Goal: Task Accomplishment & Management: Use online tool/utility

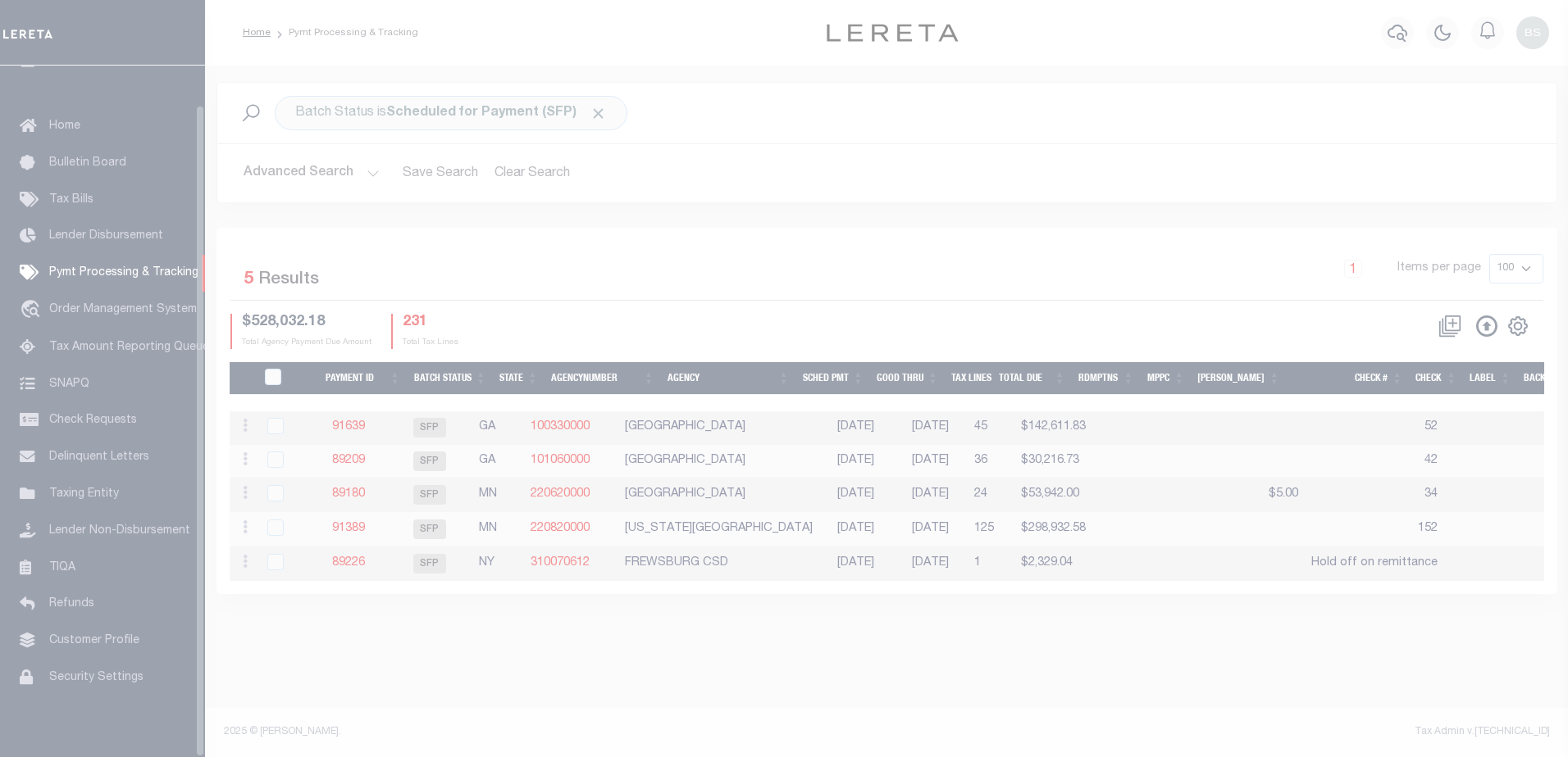
scroll to position [41, 0]
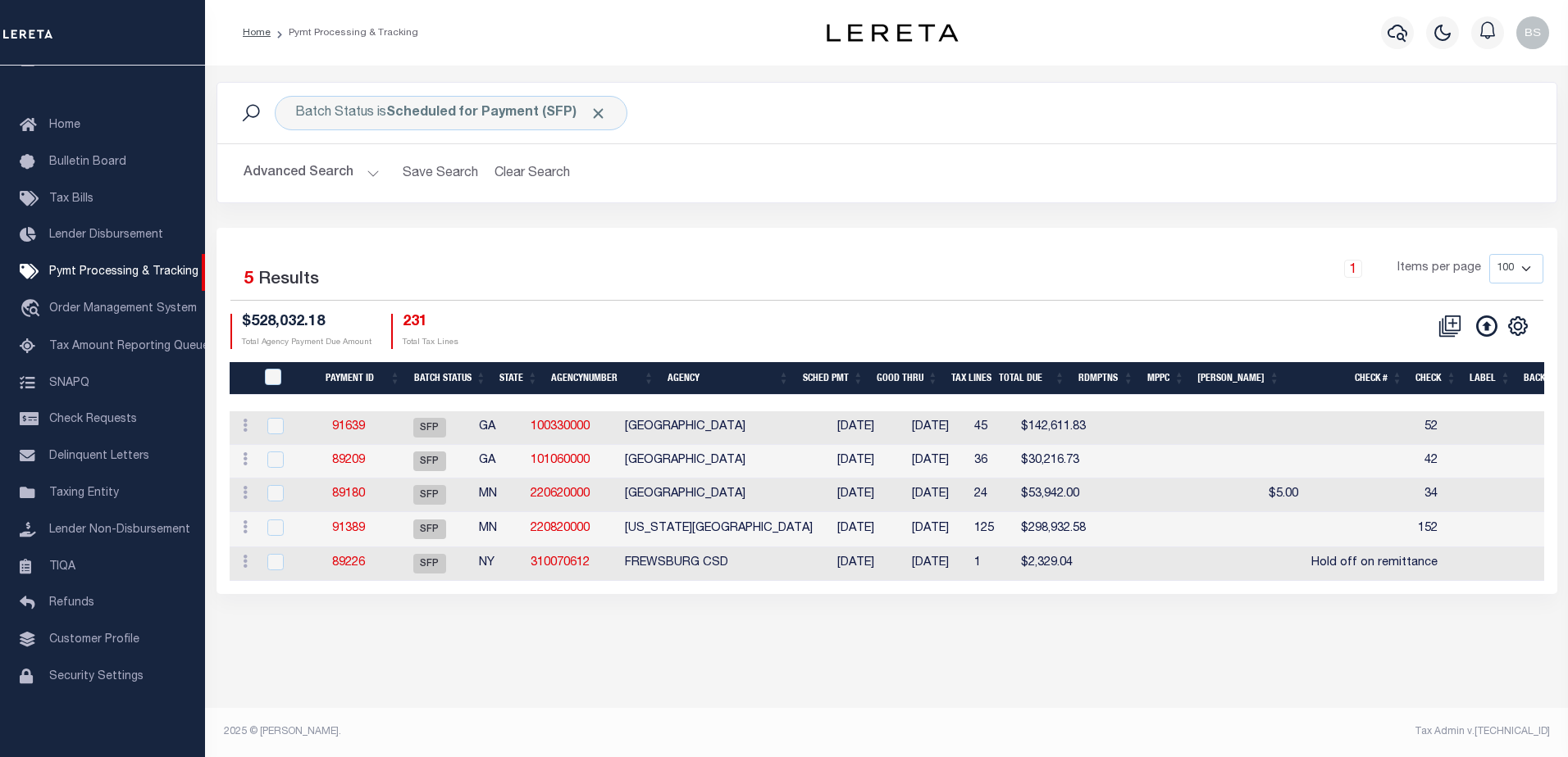
click at [370, 172] on button "Advanced Search" at bounding box center [312, 173] width 136 height 32
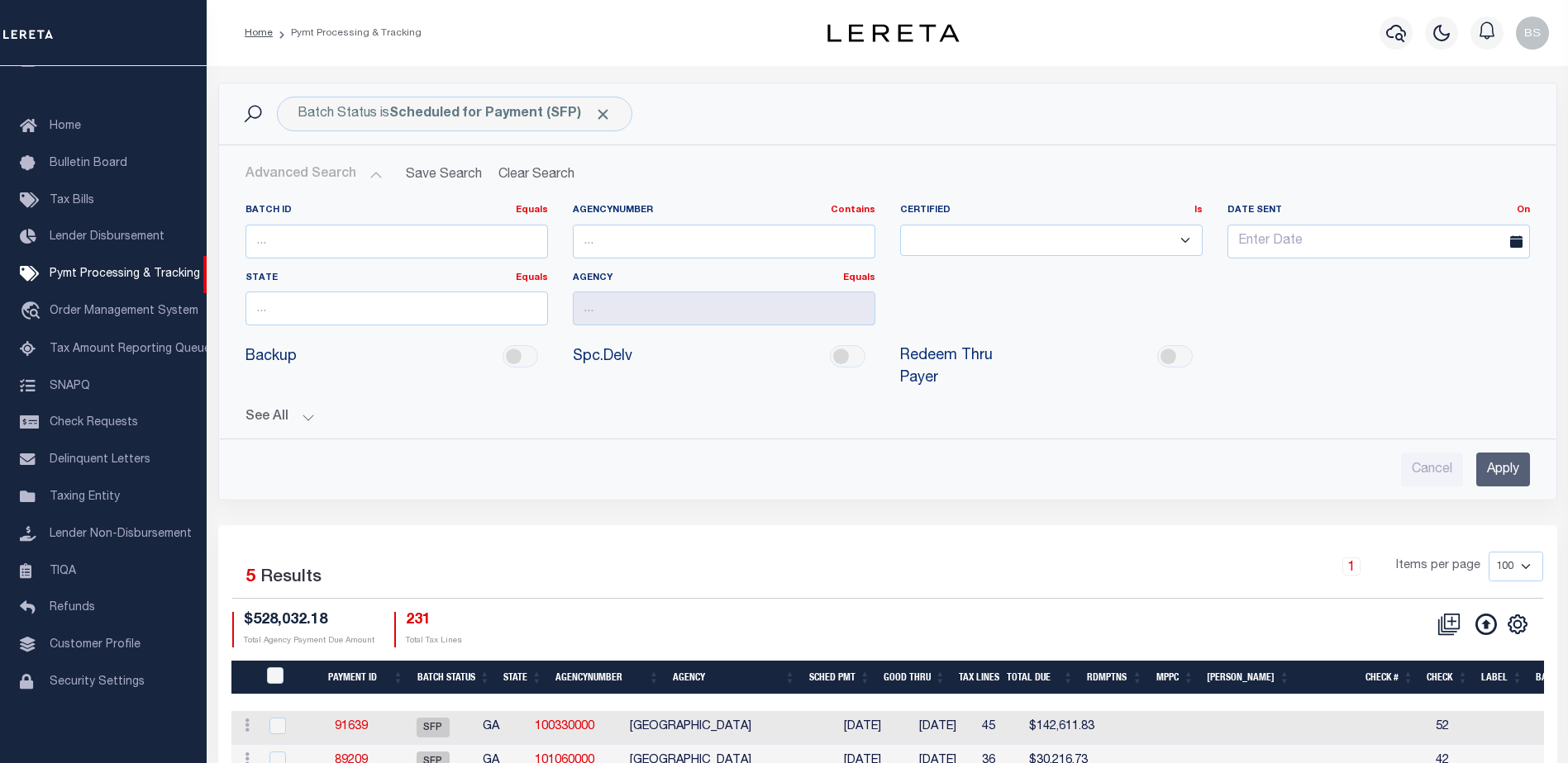
click at [310, 410] on button "See All" at bounding box center [887, 417] width 1284 height 16
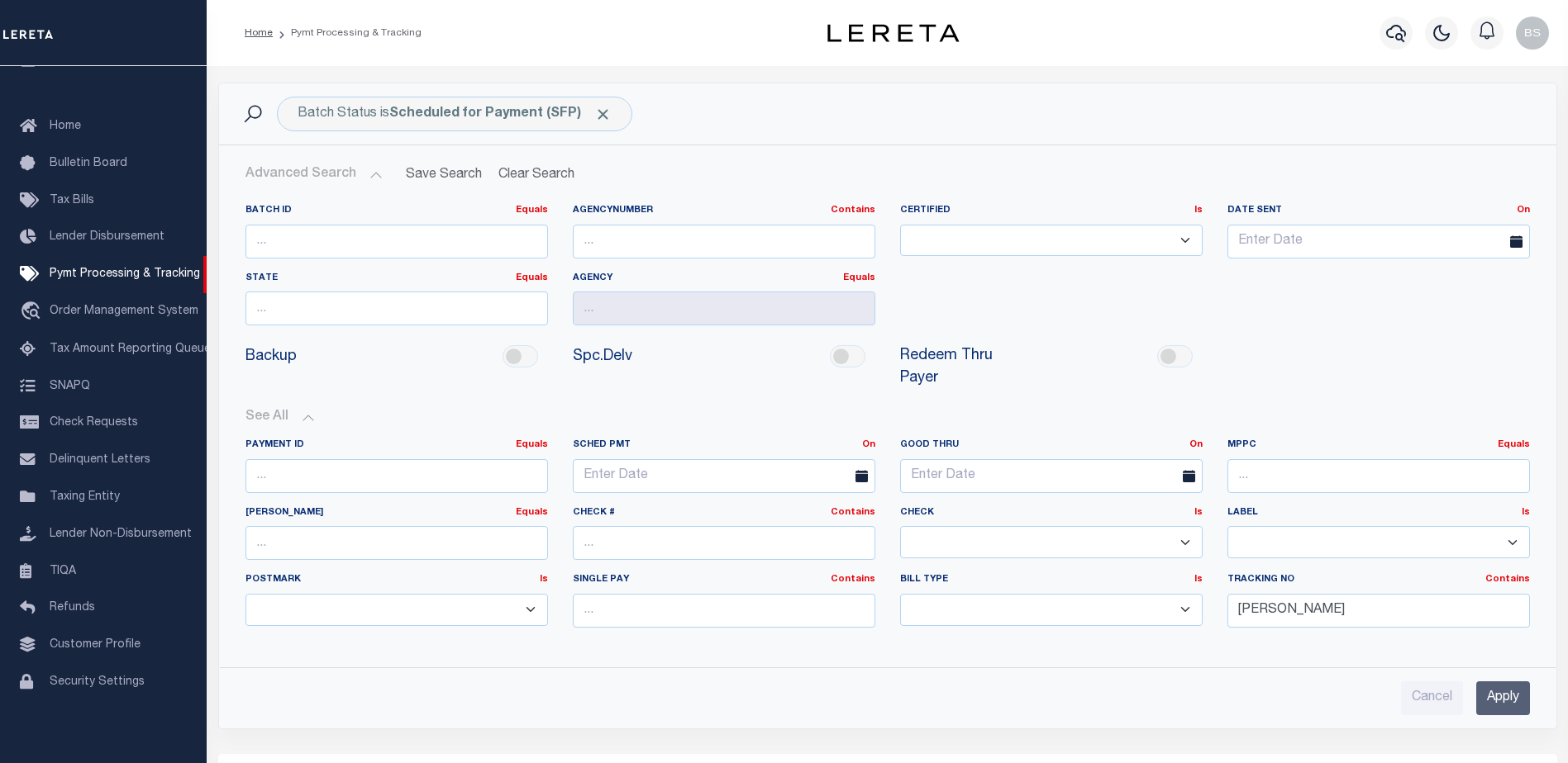
click at [1486, 682] on input "Apply" at bounding box center [1502, 698] width 53 height 34
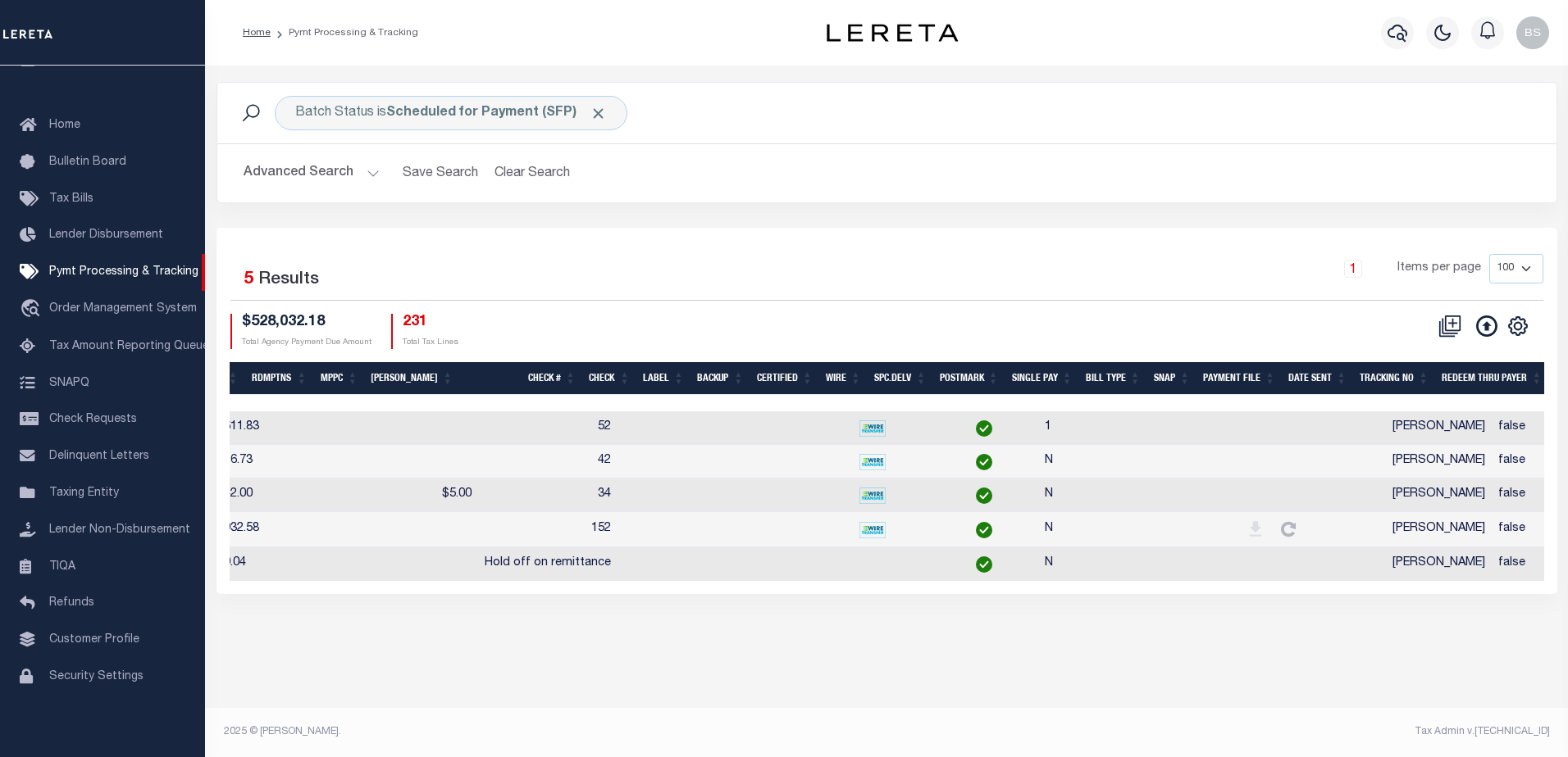
scroll to position [0, 807]
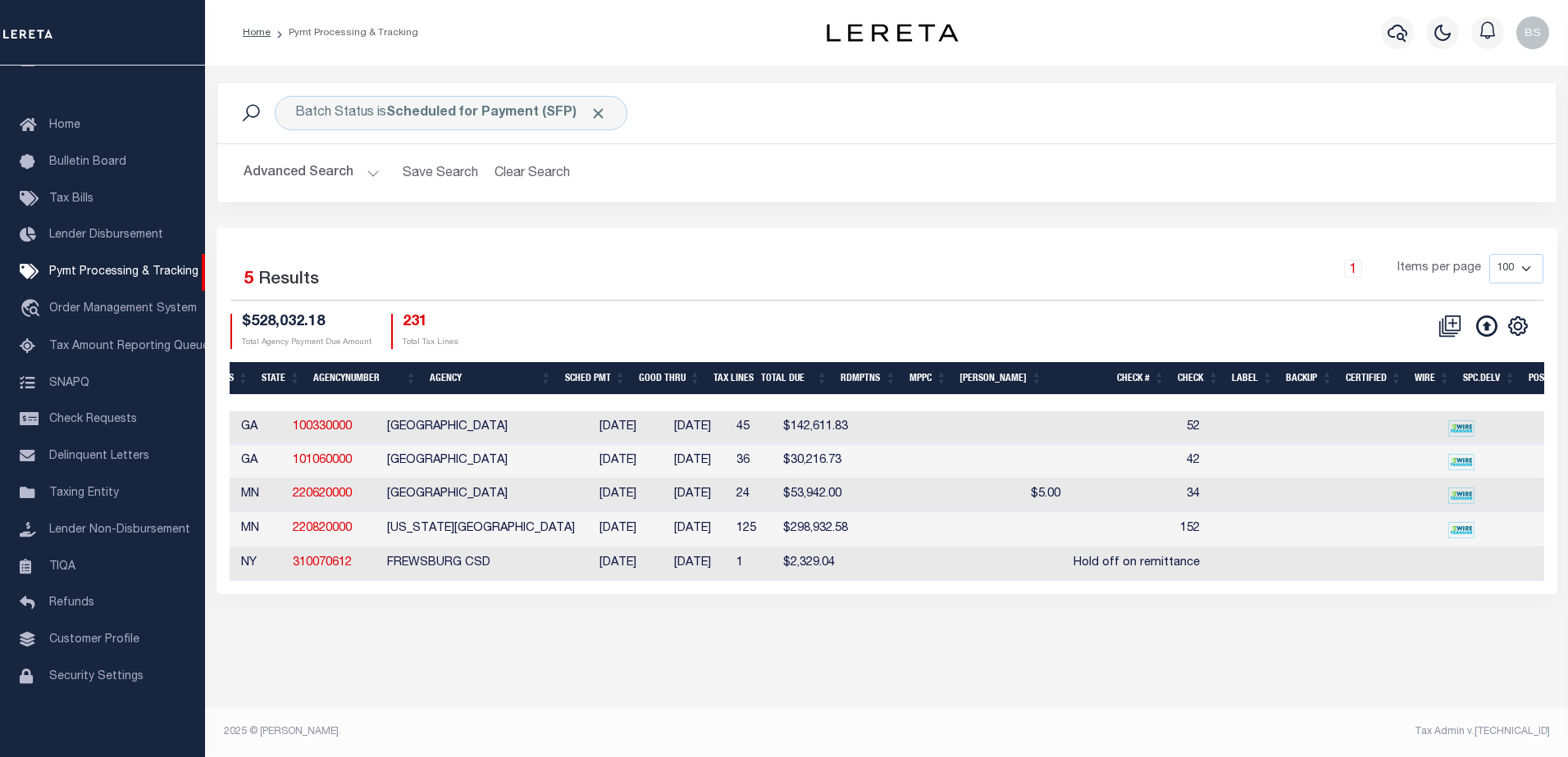
click at [365, 170] on button "Advanced Search" at bounding box center [312, 173] width 136 height 32
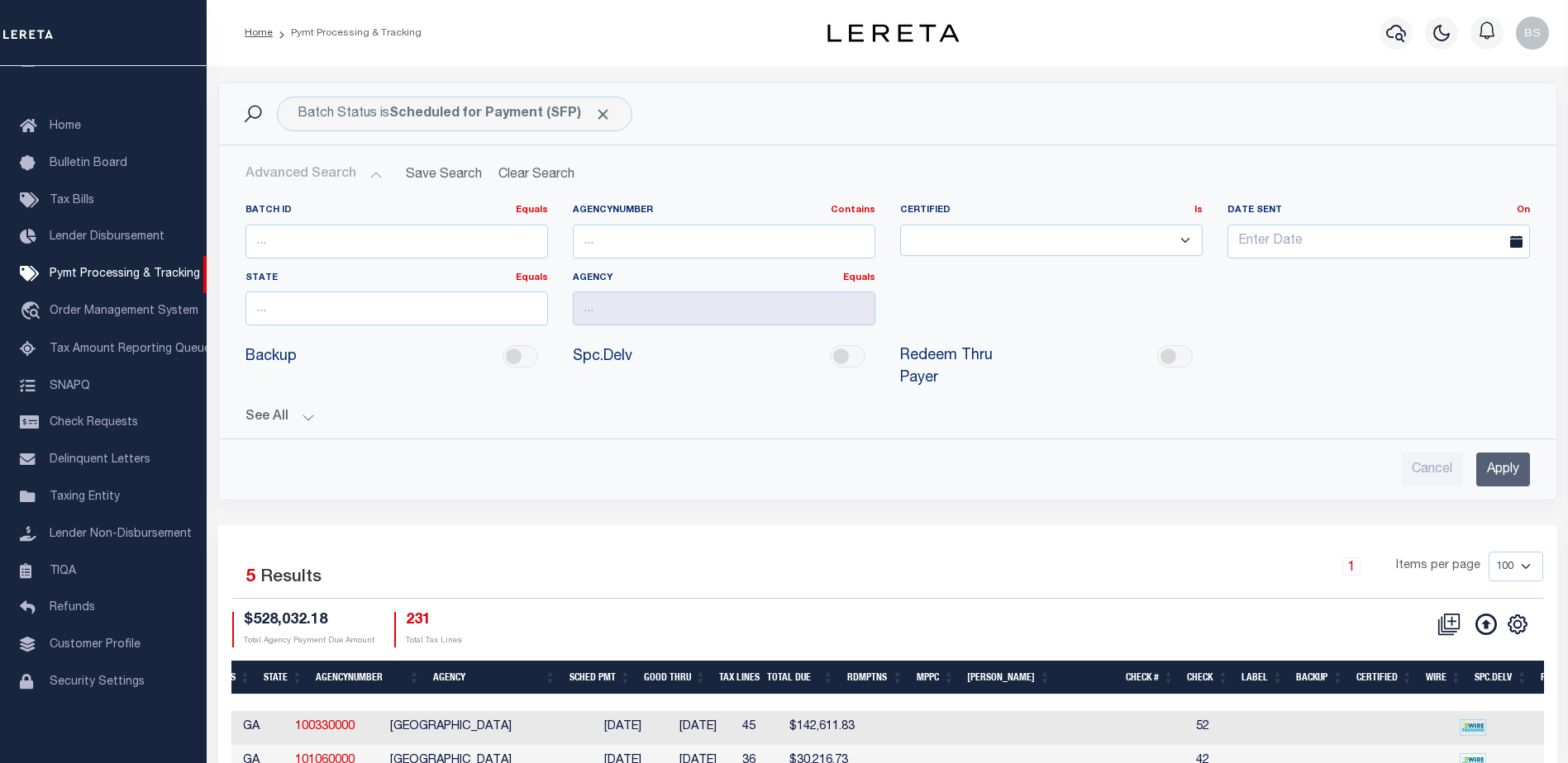
click at [304, 410] on button "See All" at bounding box center [887, 417] width 1284 height 16
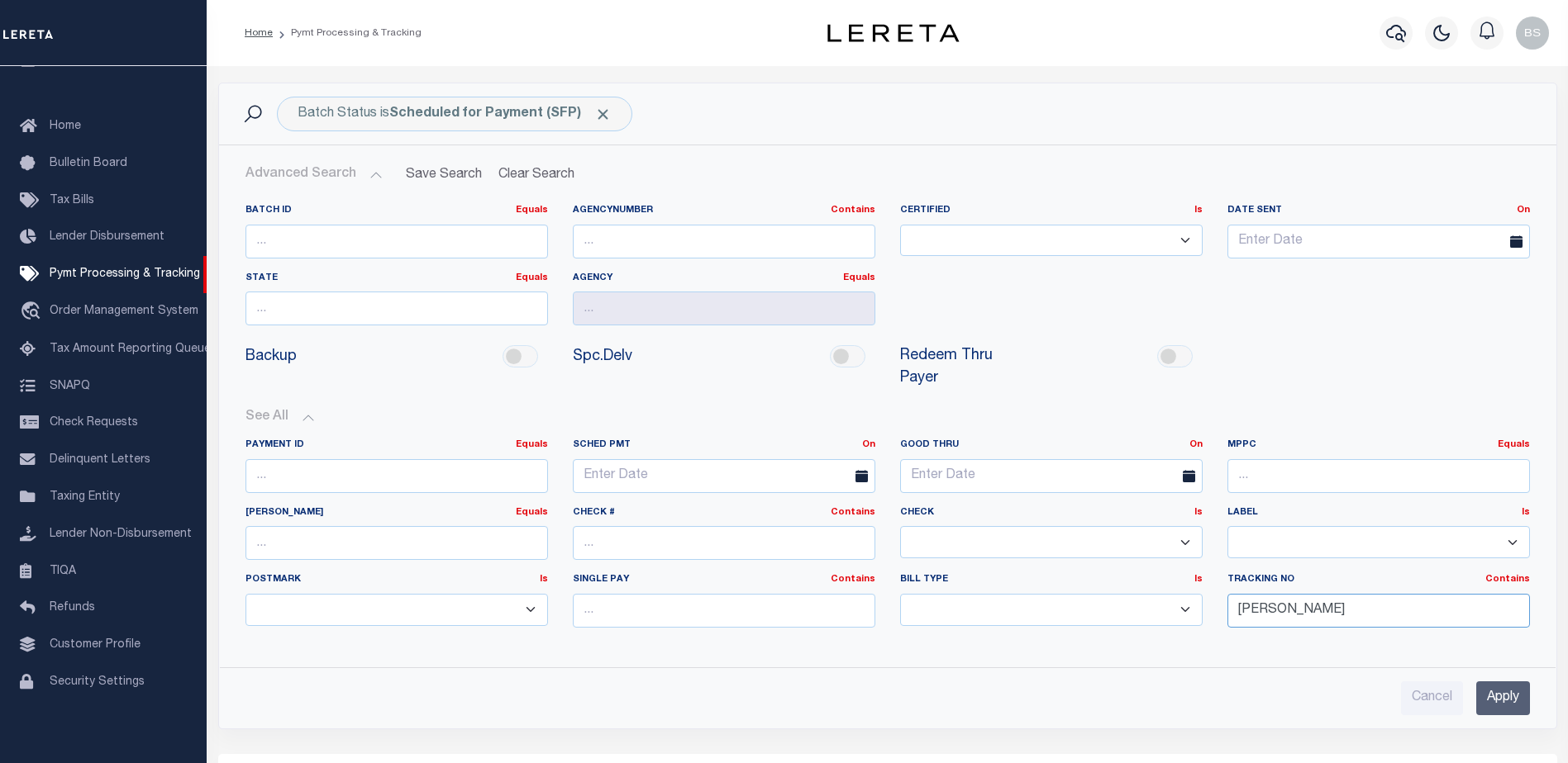
click at [1423, 594] on input "[PERSON_NAME]" at bounding box center [1378, 610] width 303 height 34
type input "B"
type input "[PERSON_NAME]"
click at [1509, 682] on input "Apply" at bounding box center [1502, 698] width 53 height 34
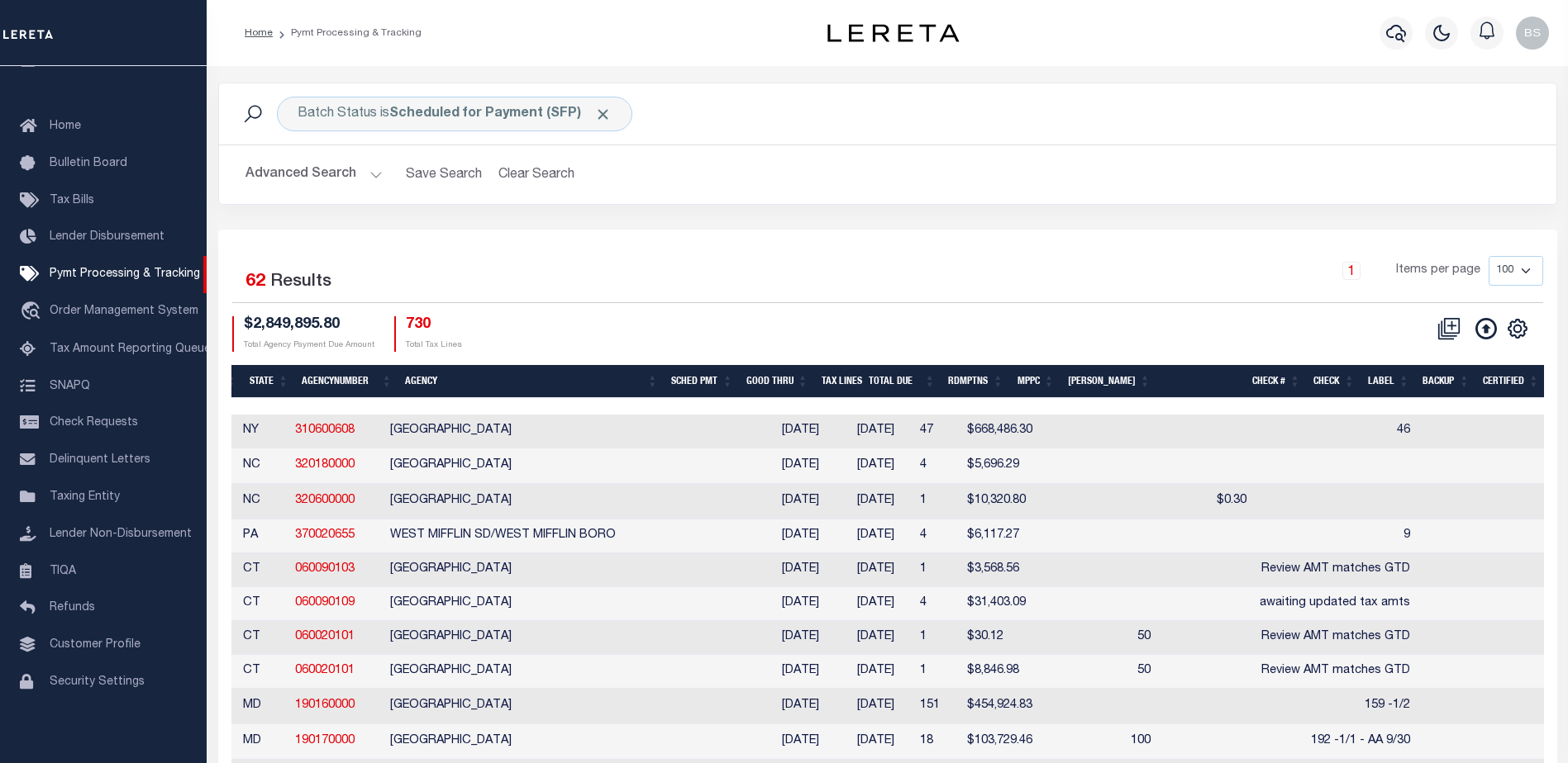
click at [798, 375] on th "Good Thru" at bounding box center [777, 382] width 75 height 34
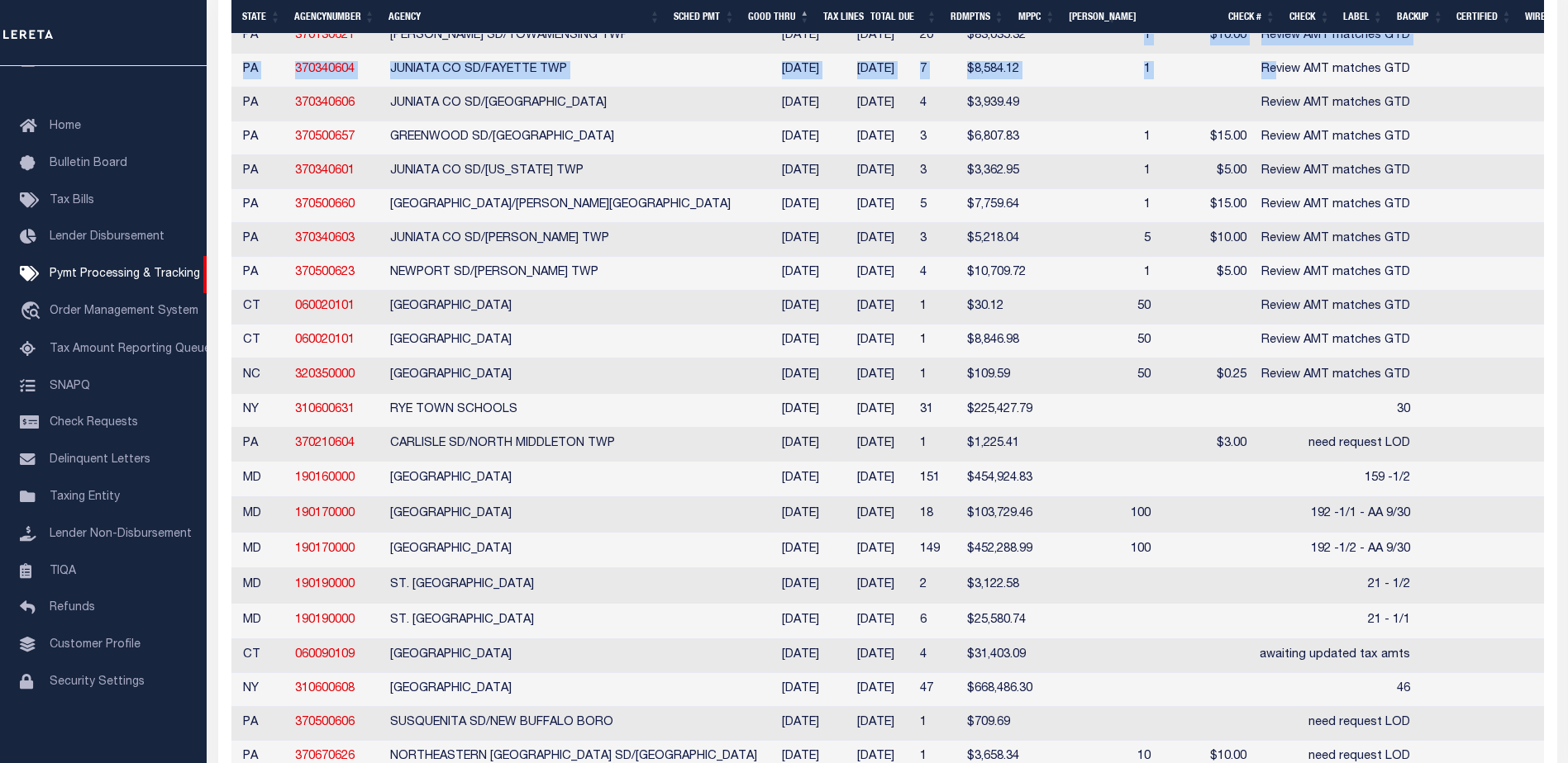
drag, startPoint x: 1004, startPoint y: 50, endPoint x: 1146, endPoint y: 54, distance: 142.1
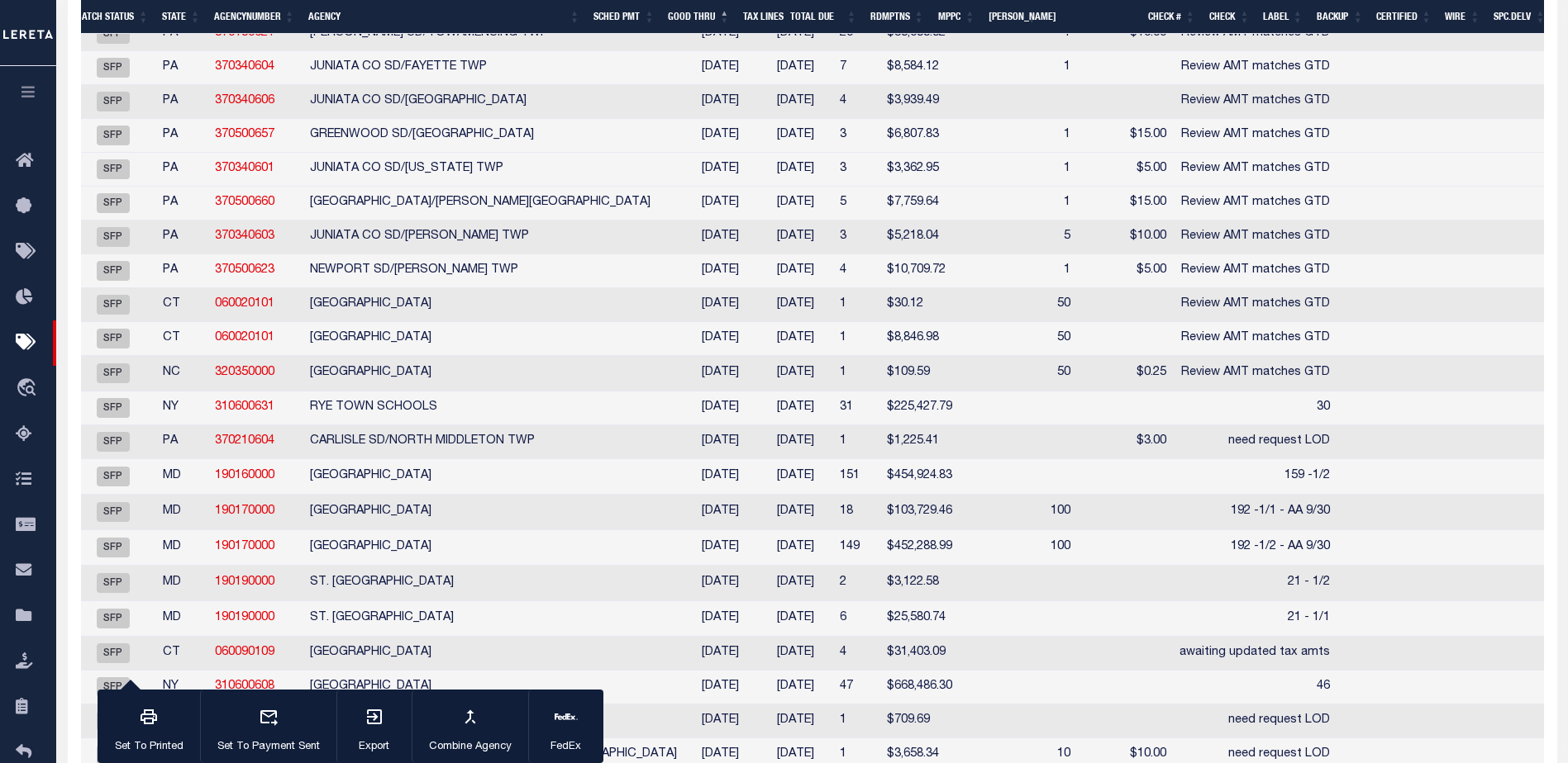
scroll to position [0, 0]
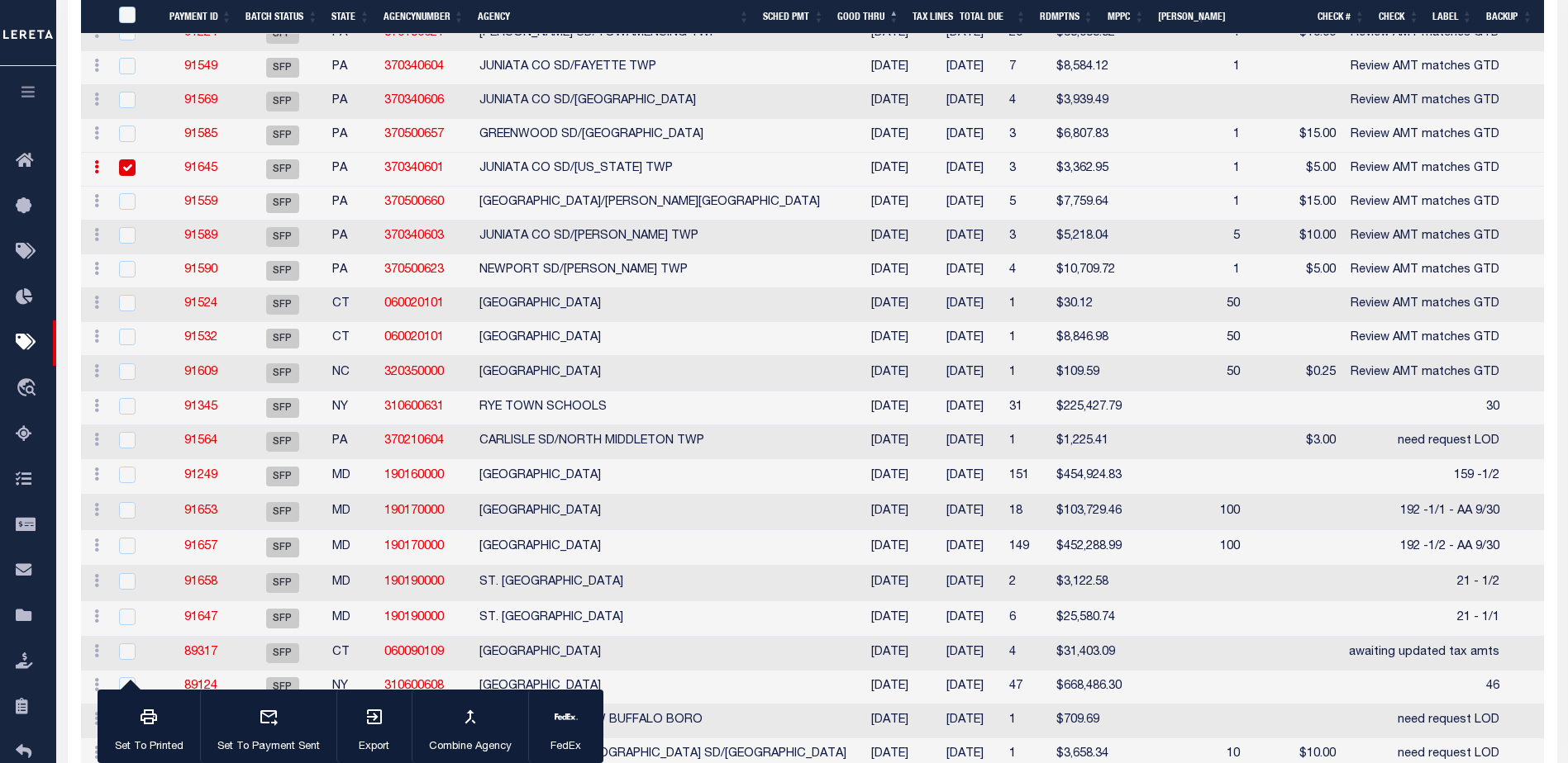
click at [123, 169] on input "checkbox" at bounding box center [127, 167] width 16 height 16
checkbox input "false"
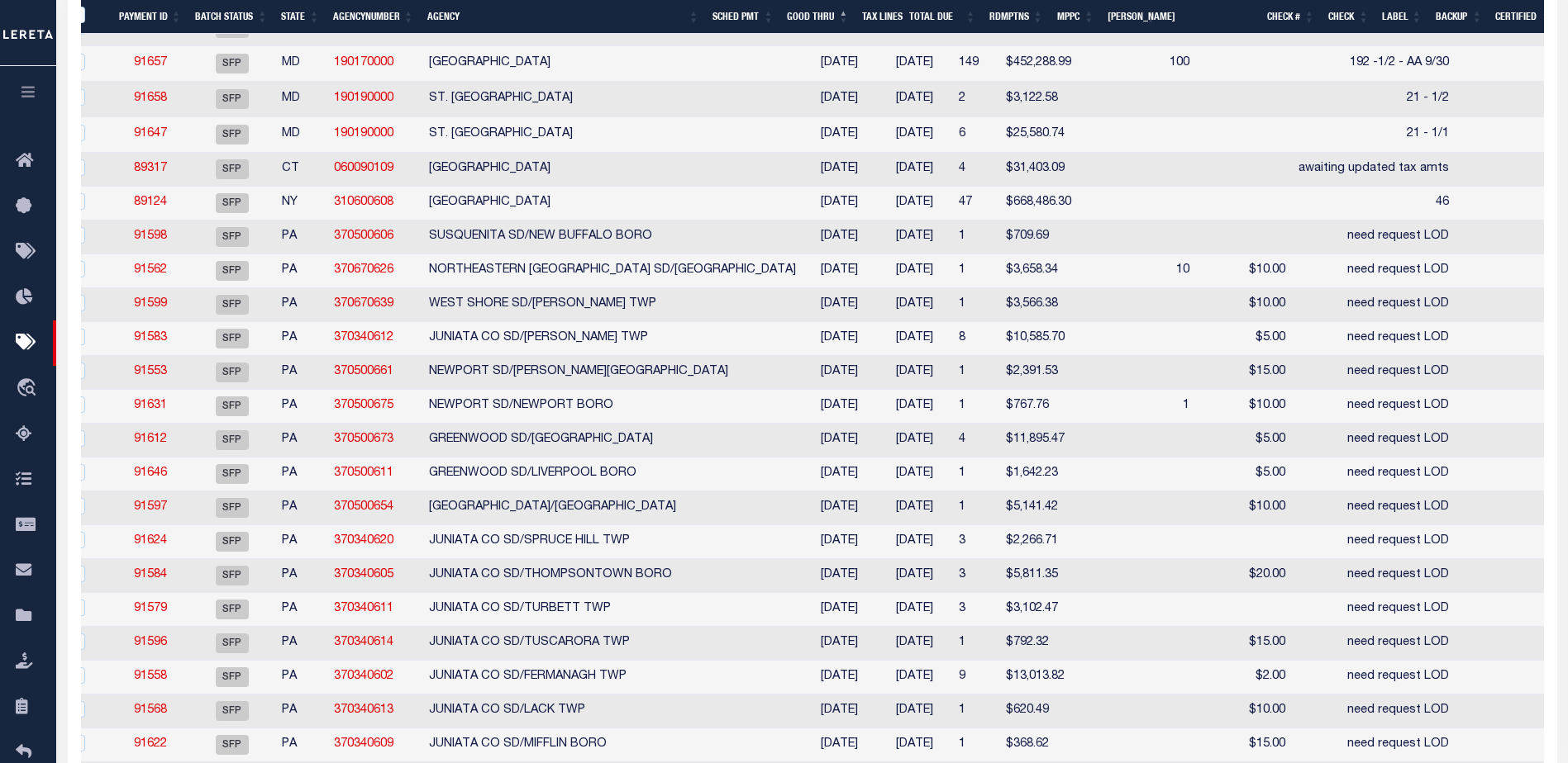
scroll to position [0, 67]
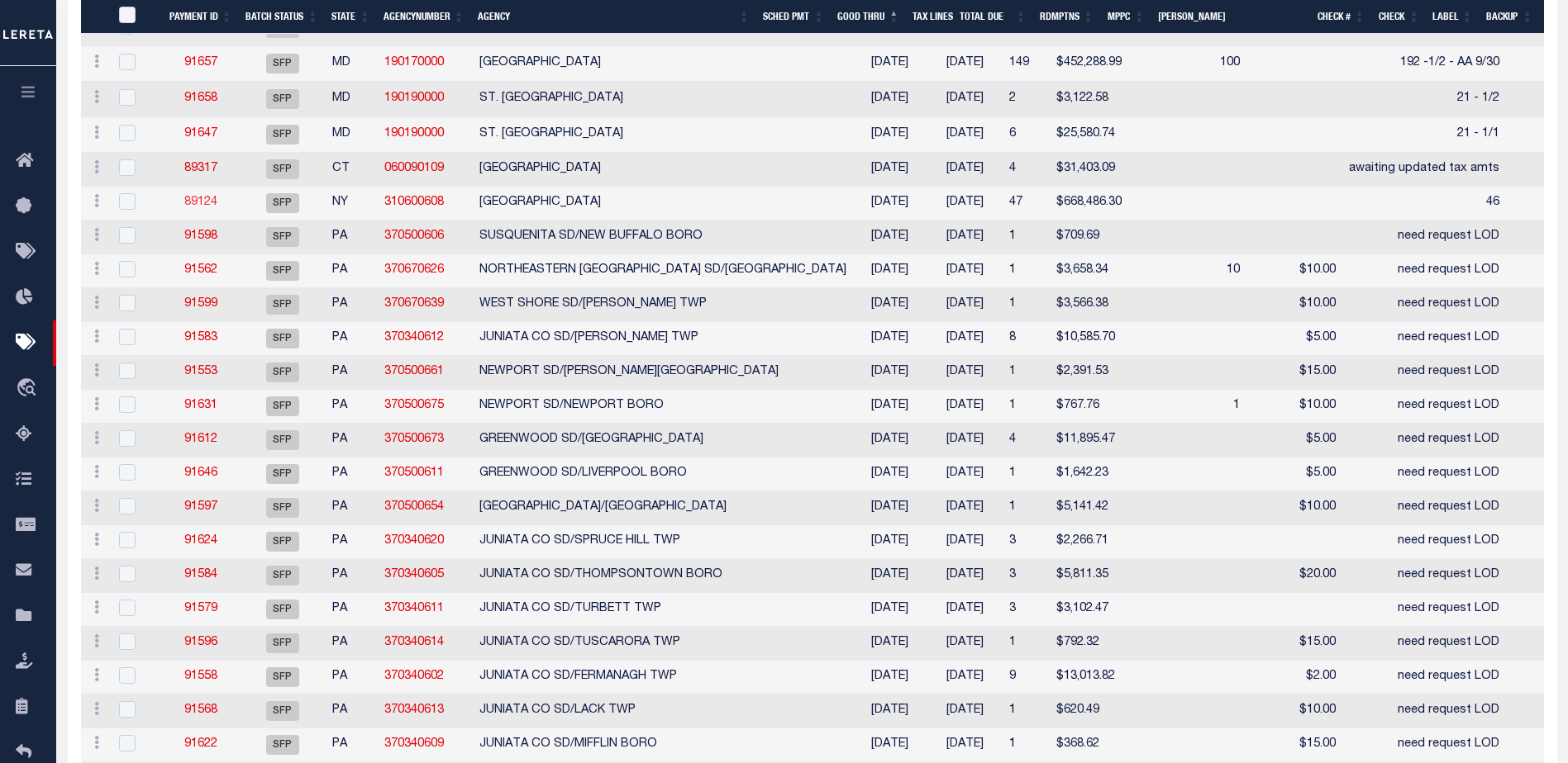
click at [200, 205] on link "89124" at bounding box center [201, 202] width 33 height 11
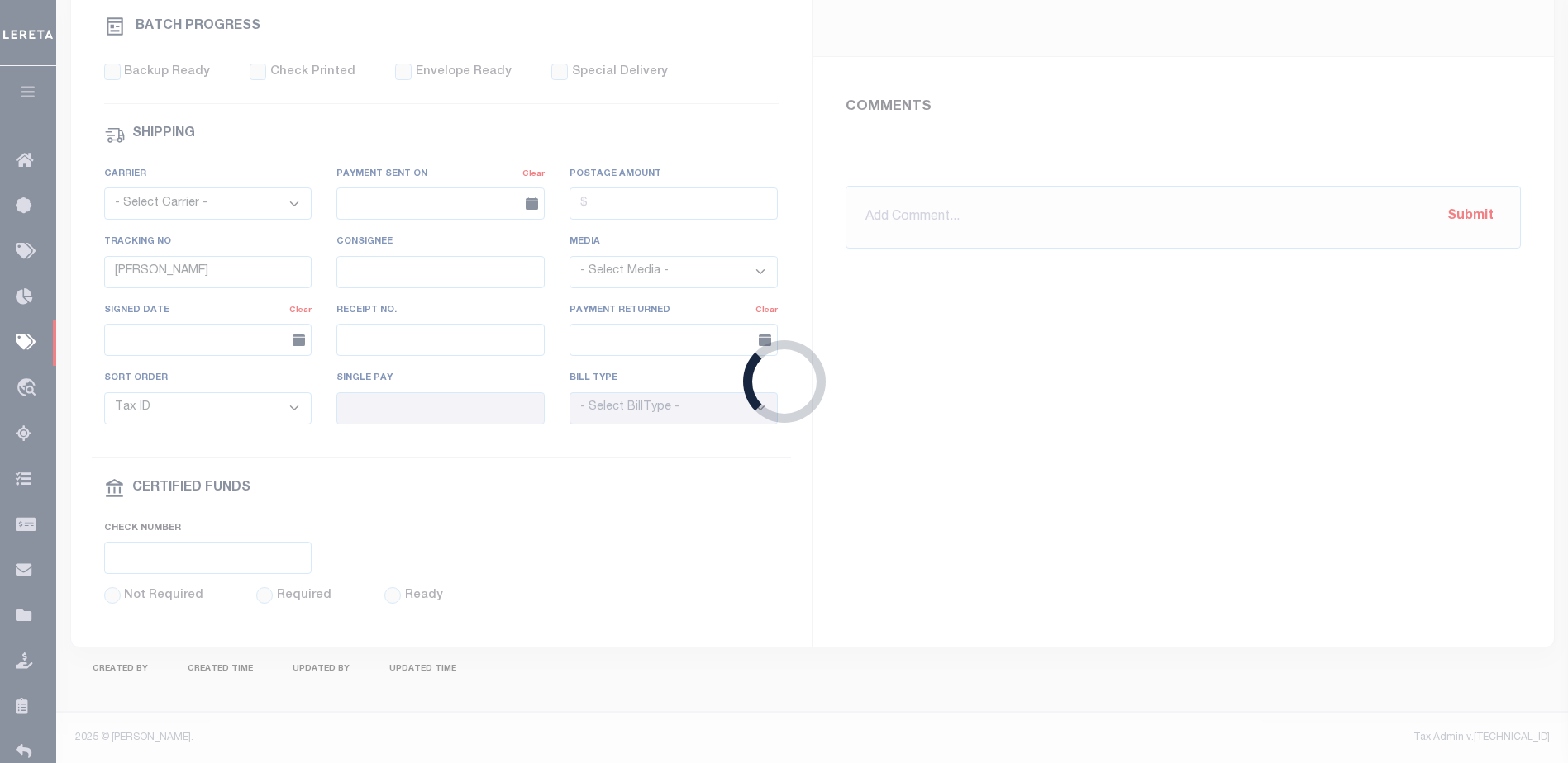
select select "SFP"
type input "[DATE]"
type input "46"
type input "[PERSON_NAME]"
type input "N"
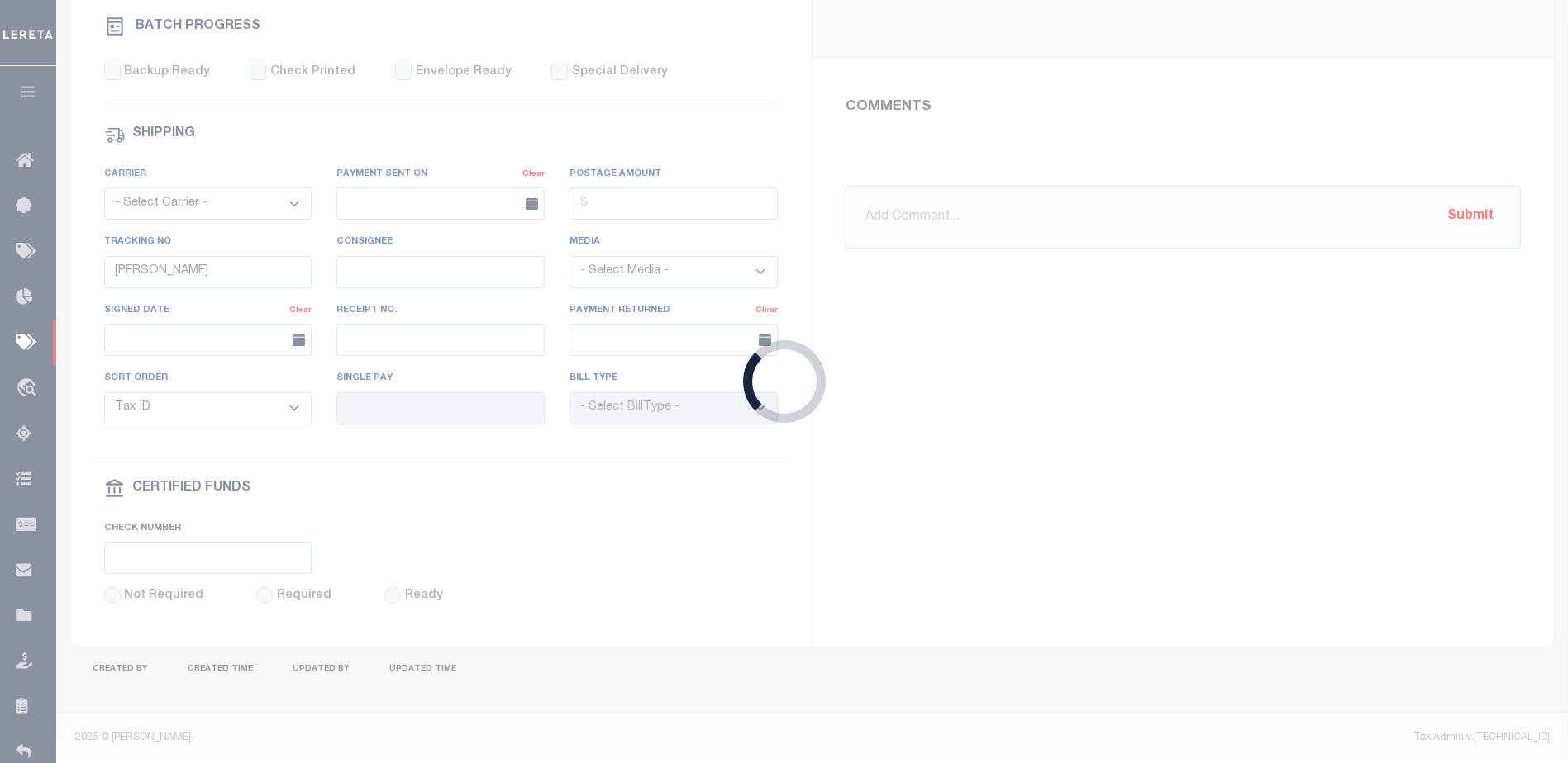
radio input "true"
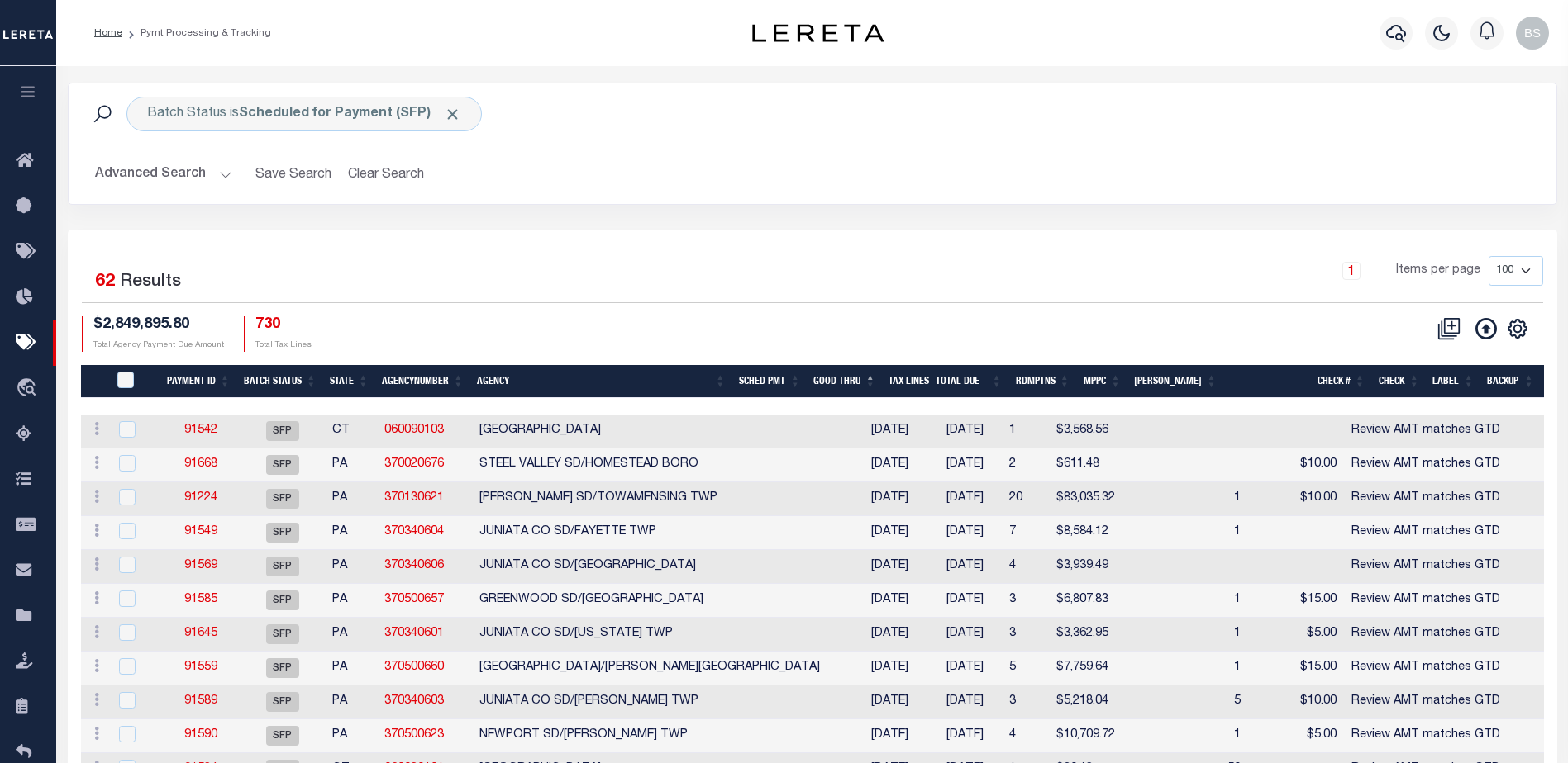
click at [223, 173] on button "Advanced Search" at bounding box center [163, 174] width 137 height 32
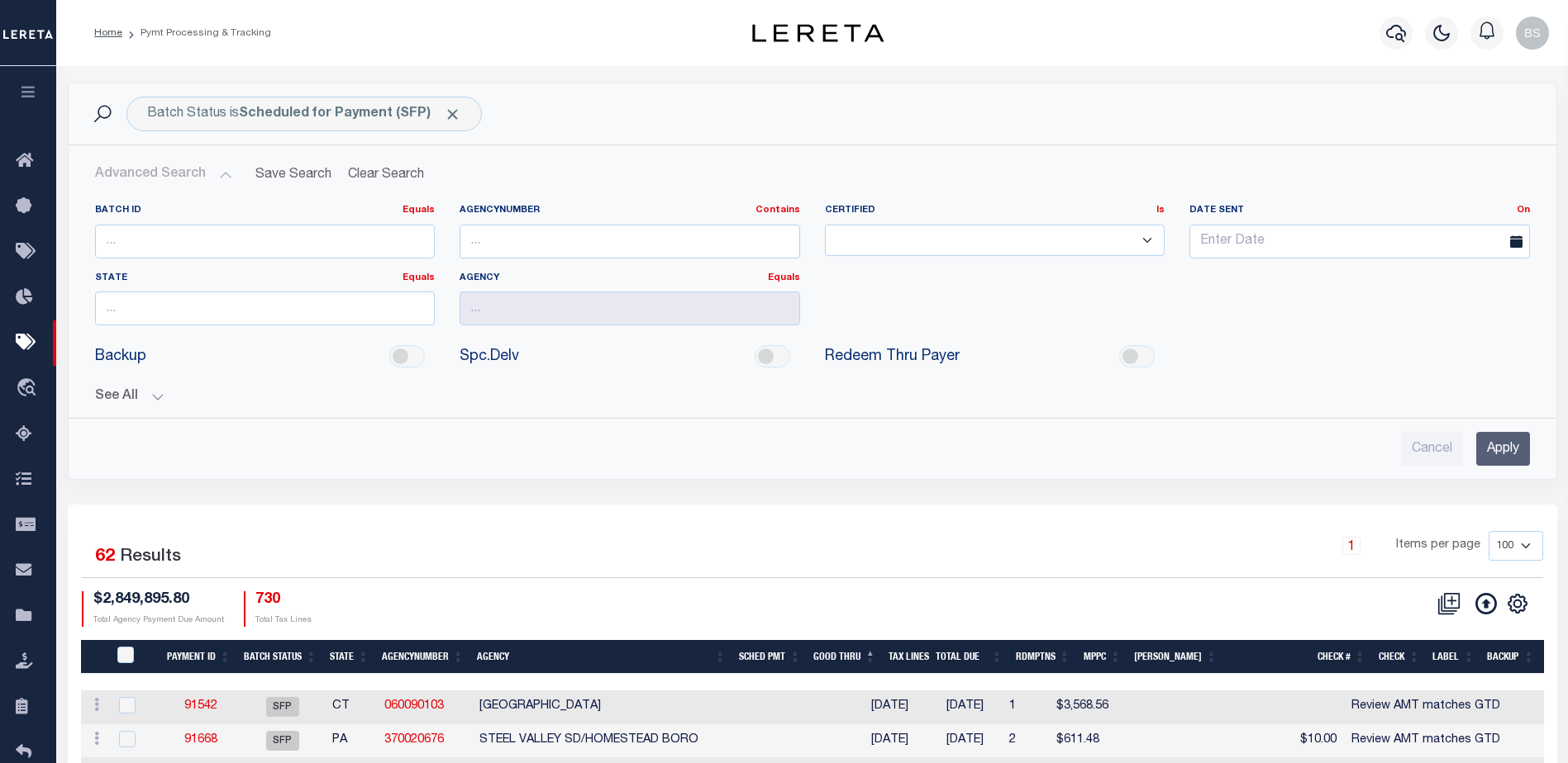
click at [160, 396] on button "See All" at bounding box center [812, 397] width 1435 height 16
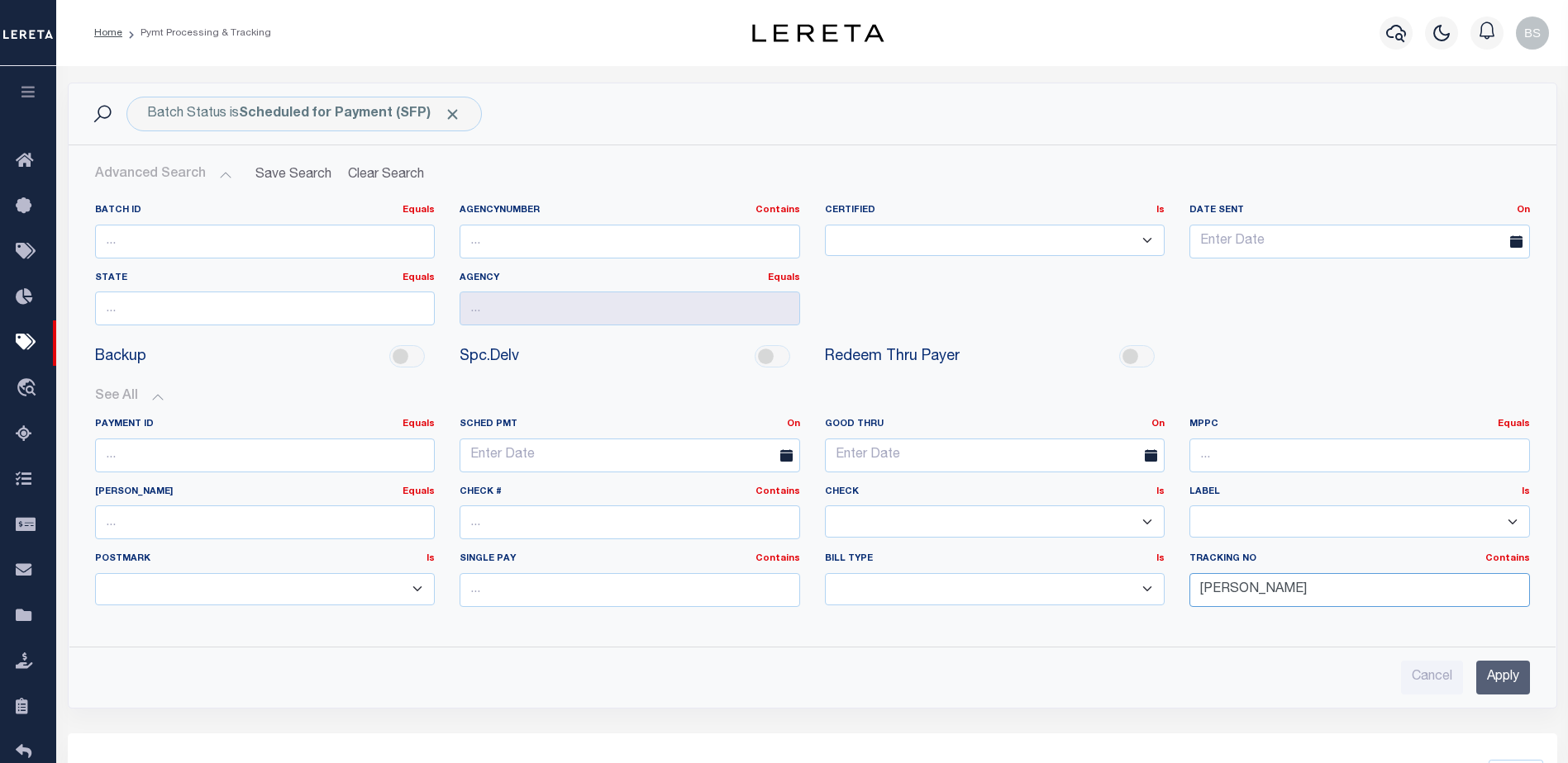
click at [1276, 594] on input "[PERSON_NAME]" at bounding box center [1359, 590] width 341 height 34
type input "A"
type input "[PERSON_NAME]"
click at [1490, 676] on input "Apply" at bounding box center [1502, 678] width 53 height 34
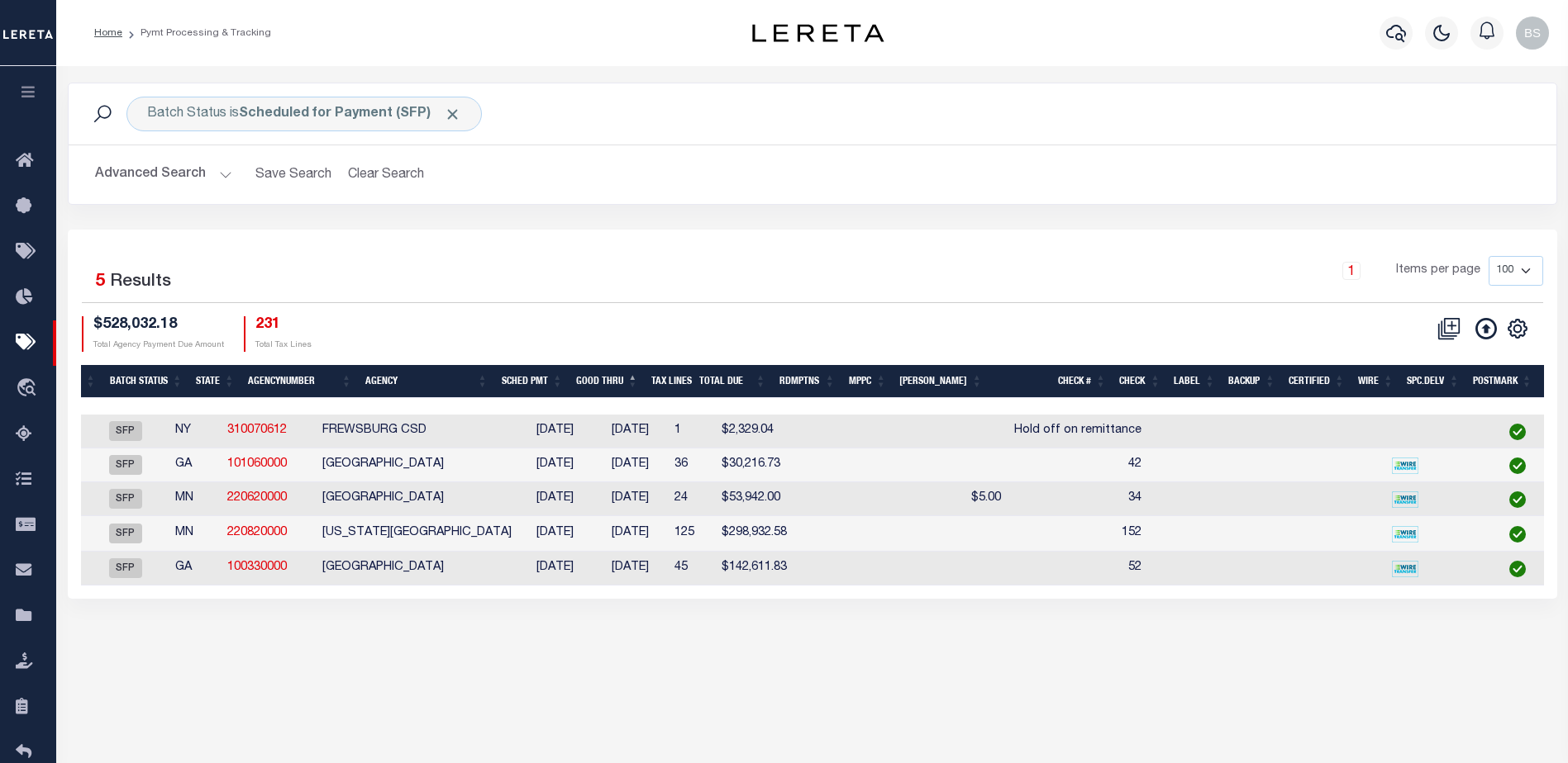
scroll to position [0, 388]
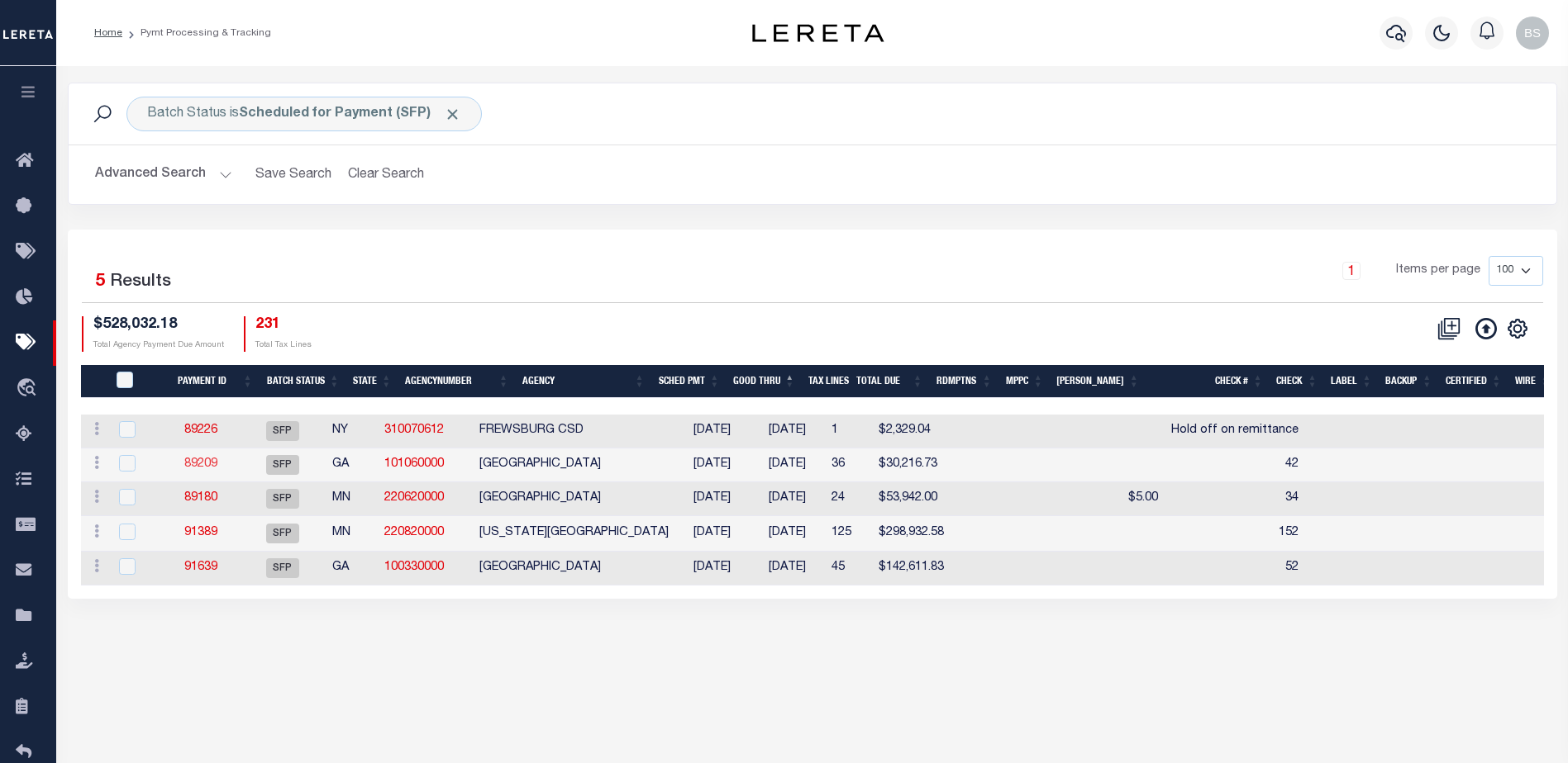
click at [208, 464] on link "89209" at bounding box center [201, 464] width 33 height 11
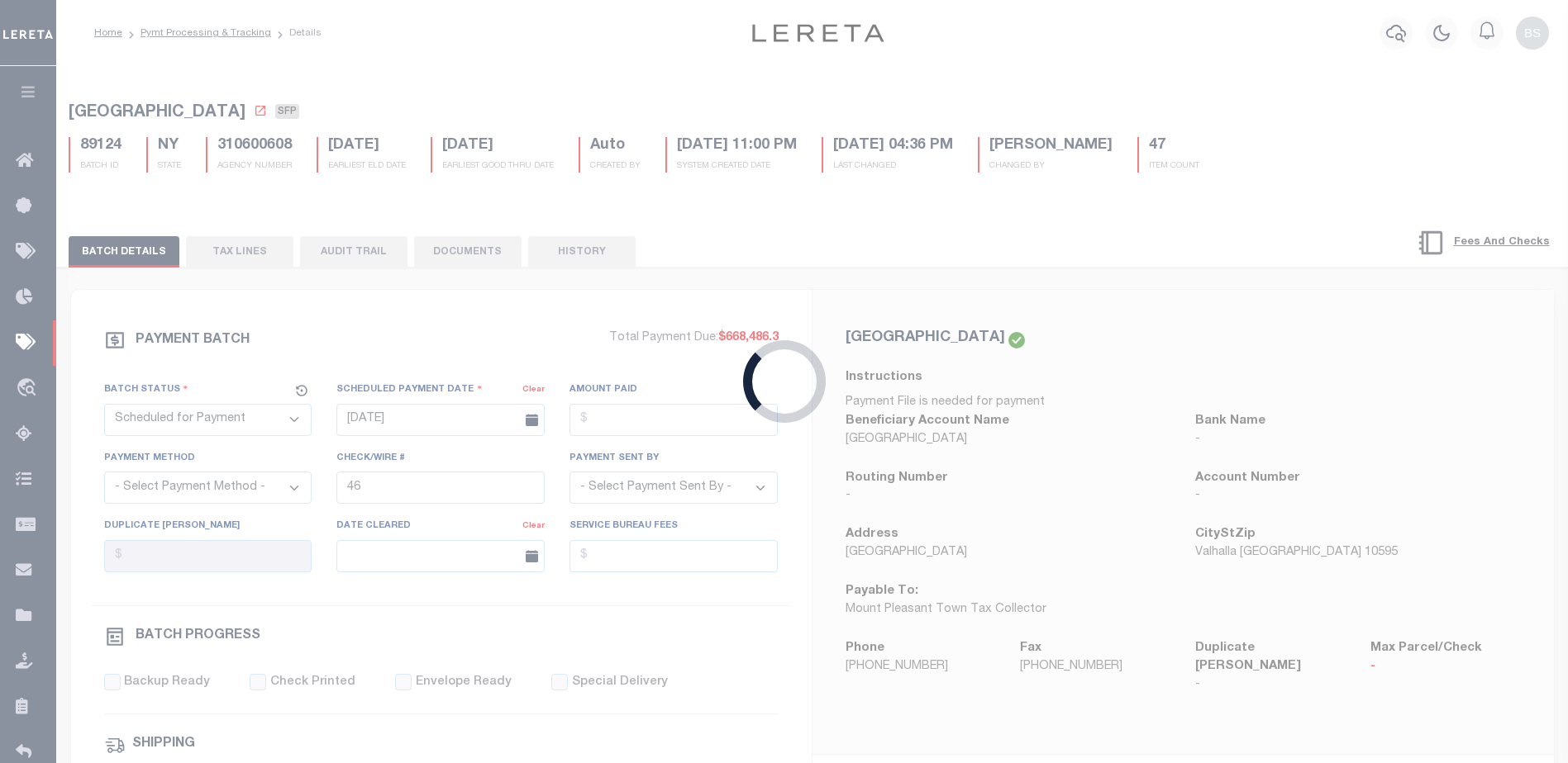
type input "[DATE]"
type input "42"
type input "[PERSON_NAME]"
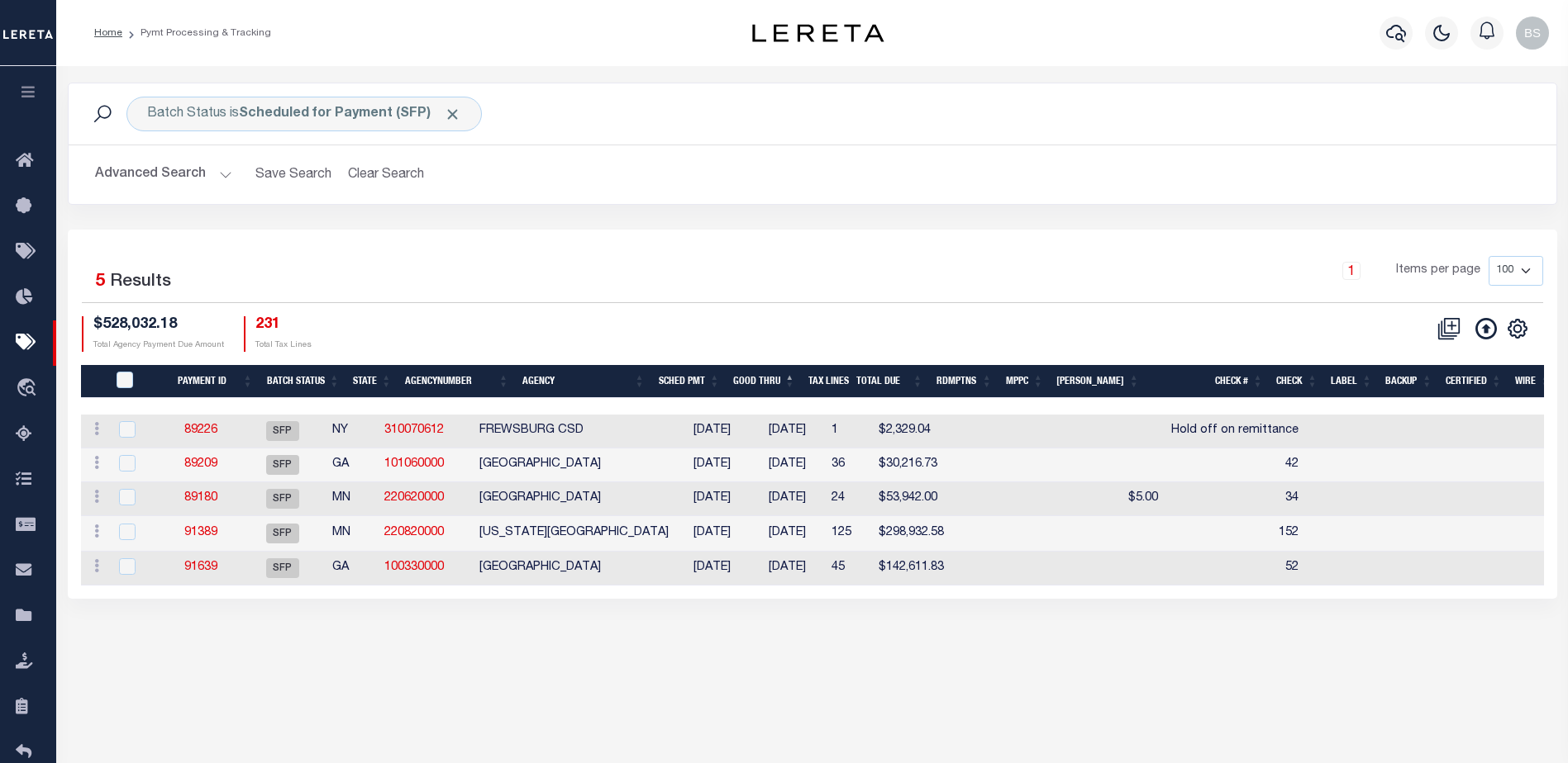
drag, startPoint x: 1000, startPoint y: 596, endPoint x: 1230, endPoint y: 593, distance: 230.0
click at [1230, 585] on div "Payment ID Batch Status State AgencyNumber Agency SCHED PMT Good Thru Tax Lines…" at bounding box center [812, 500] width 1463 height 171
click at [1144, 632] on div "Batch Status is Scheduled for Payment (SFP) Search Advanced Search Save Search …" at bounding box center [812, 358] width 1512 height 583
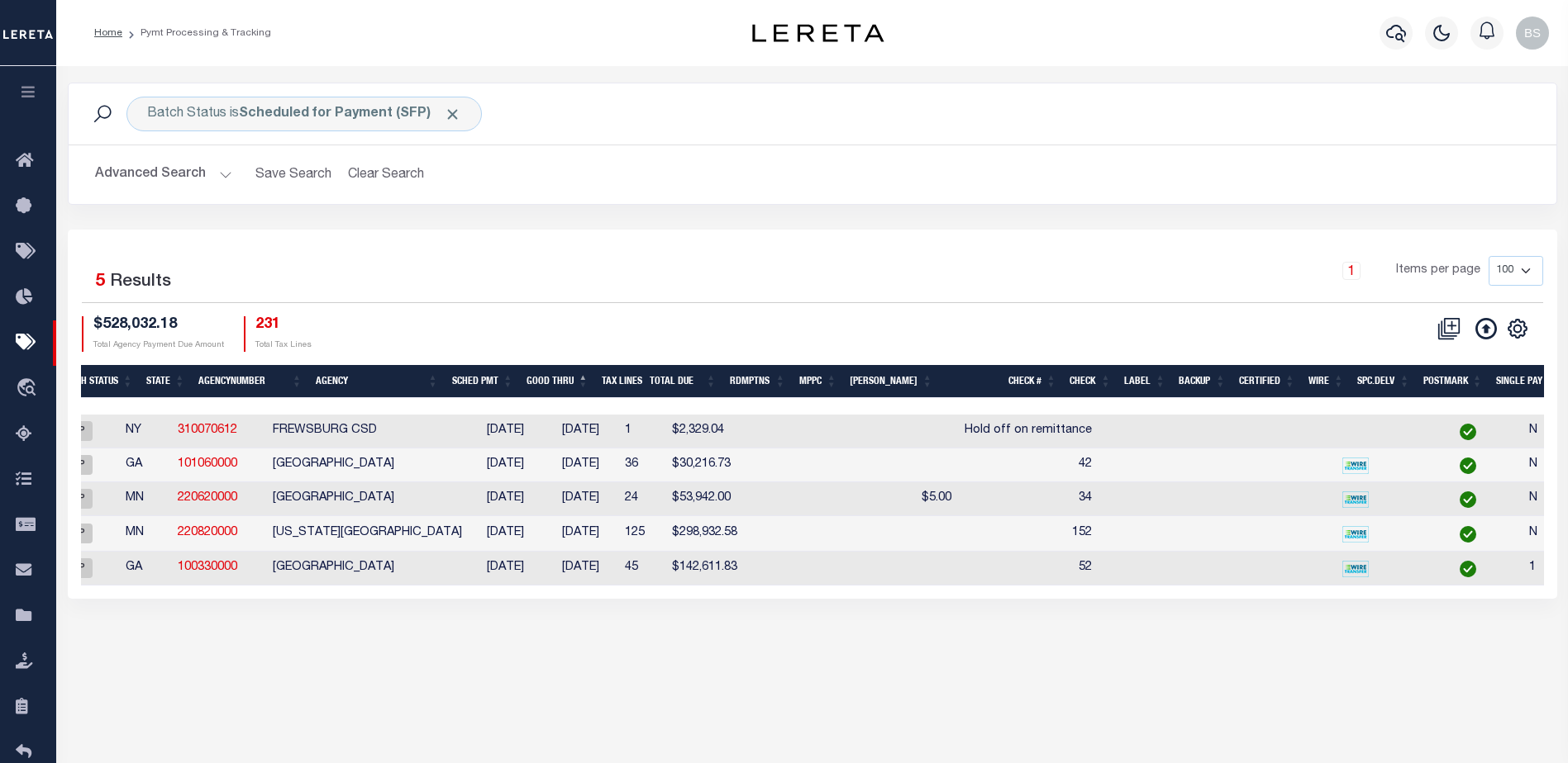
scroll to position [0, 181]
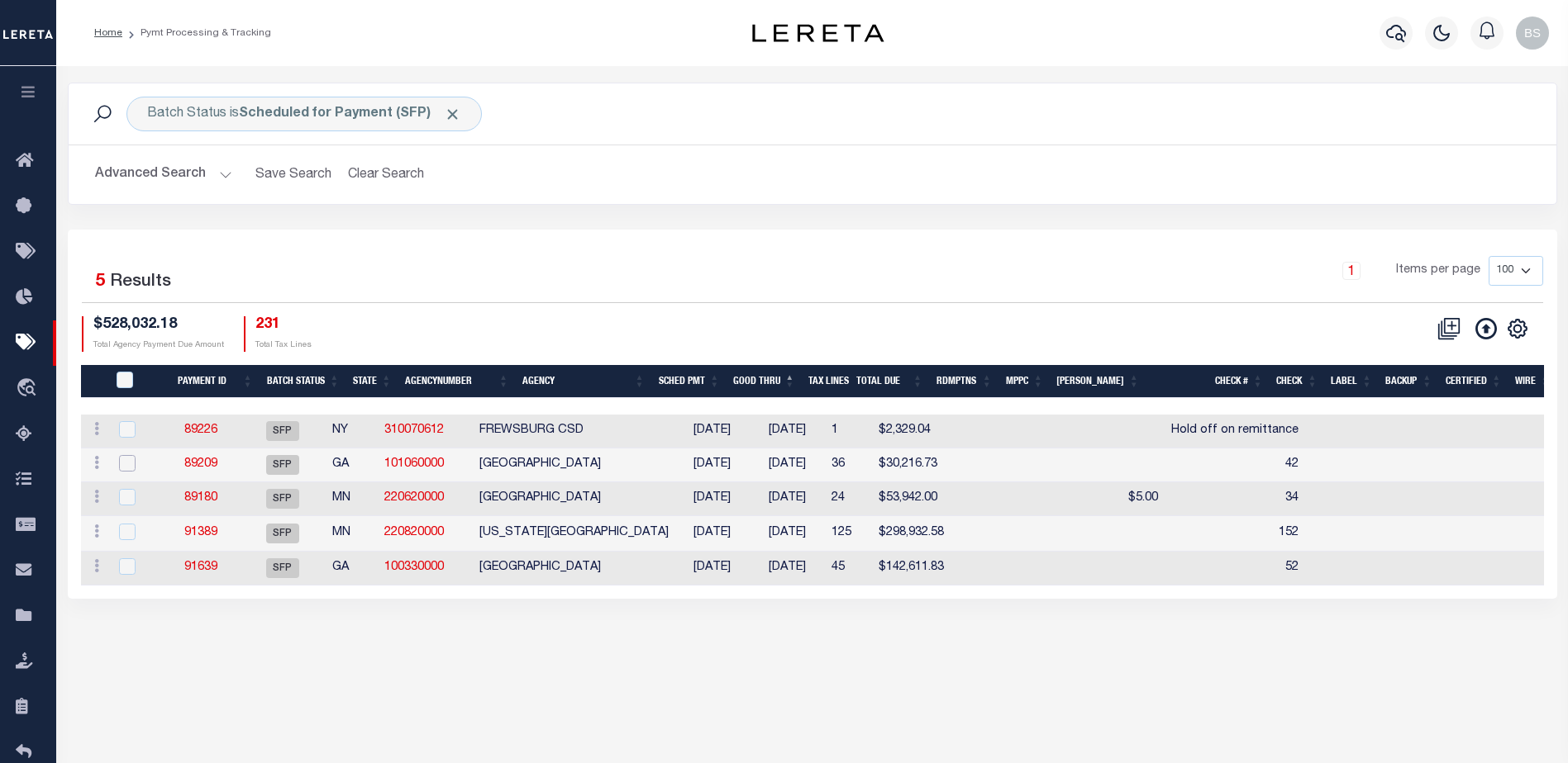
click at [123, 465] on input "checkbox" at bounding box center [127, 463] width 16 height 16
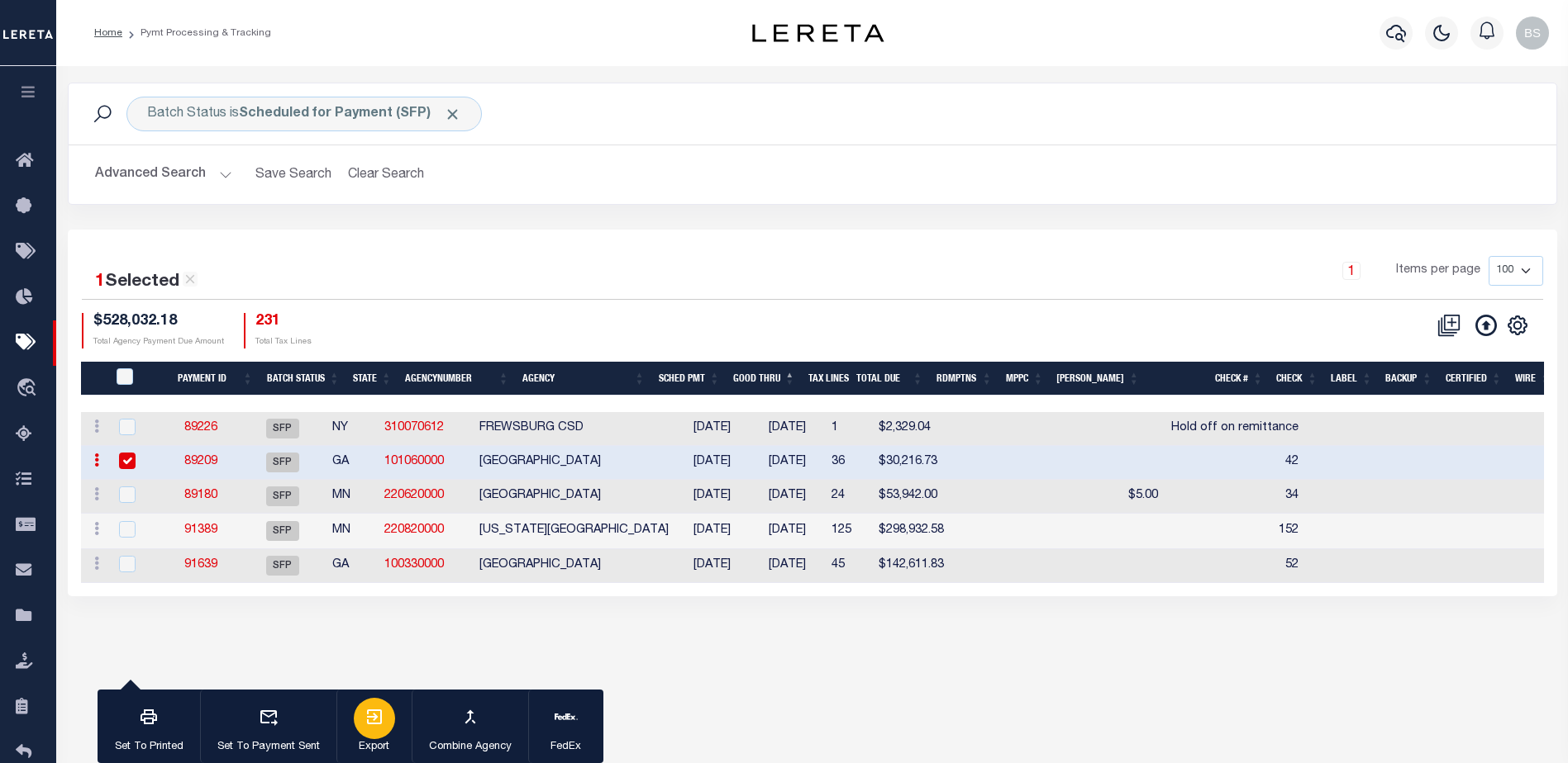
click at [381, 718] on icon "button" at bounding box center [373, 716] width 15 height 15
click at [121, 461] on input "checkbox" at bounding box center [127, 460] width 16 height 16
checkbox input "false"
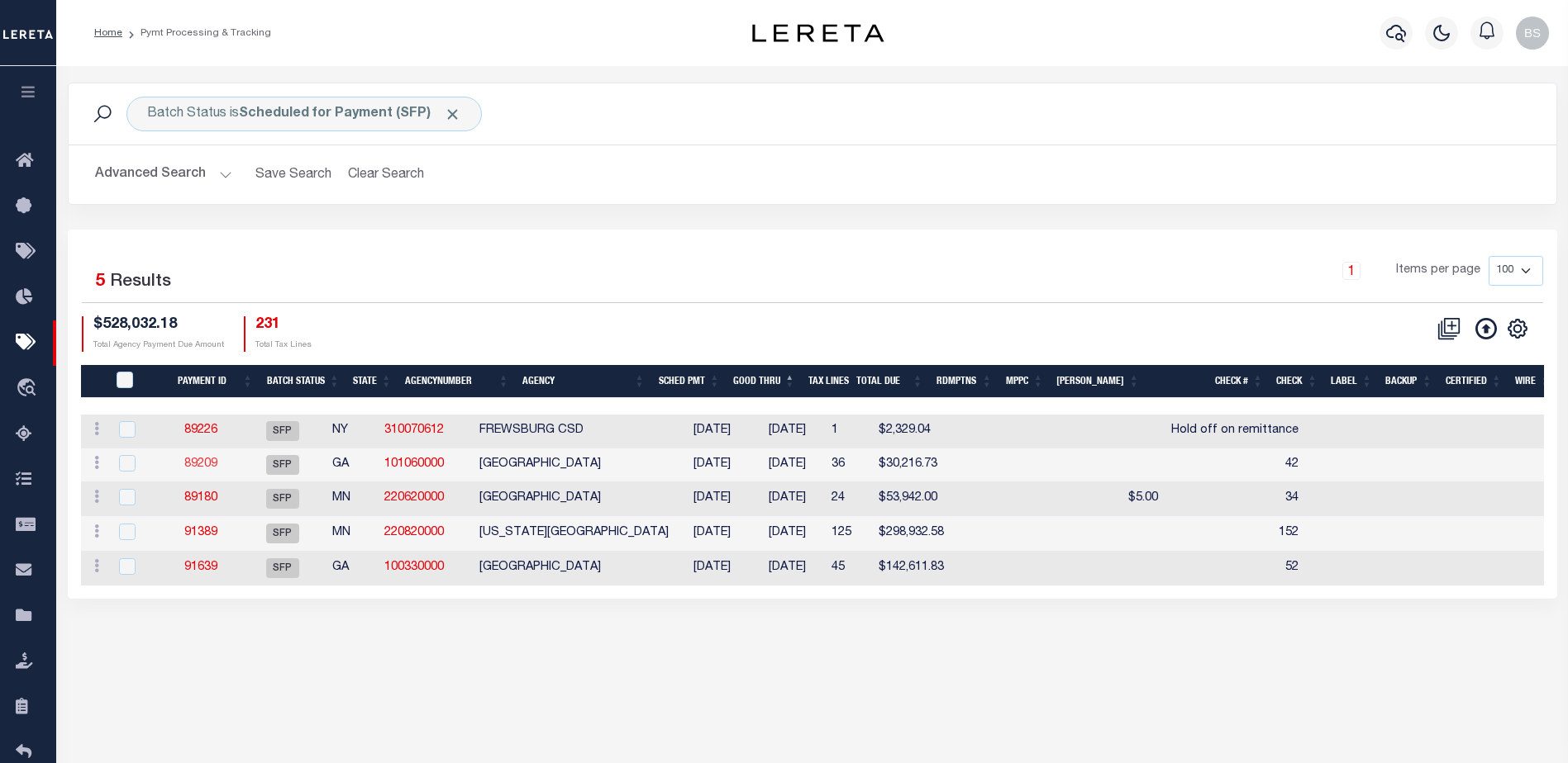
click at [206, 466] on link "89209" at bounding box center [201, 464] width 33 height 11
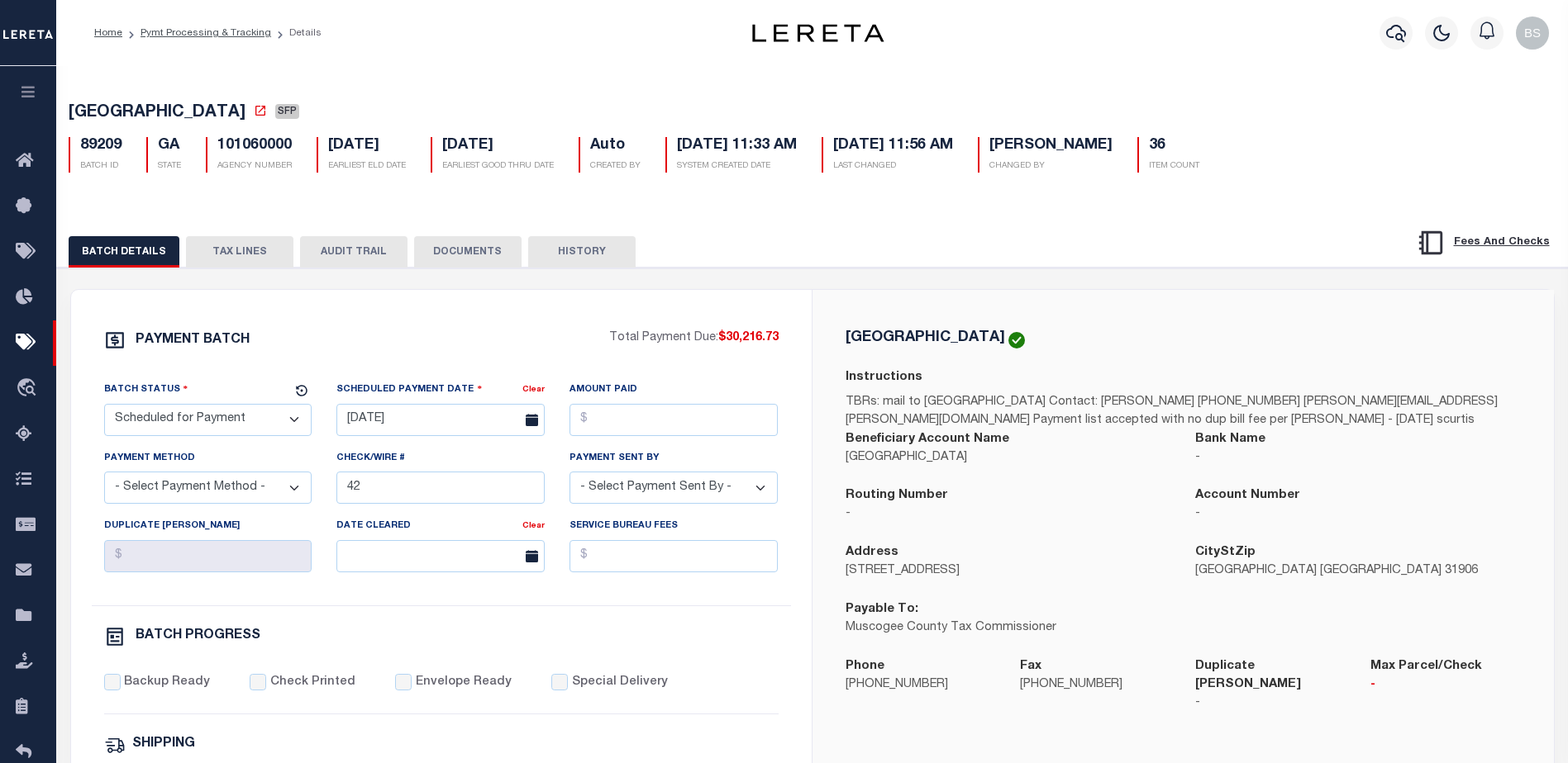
click at [270, 245] on button "TAX LINES" at bounding box center [240, 252] width 108 height 31
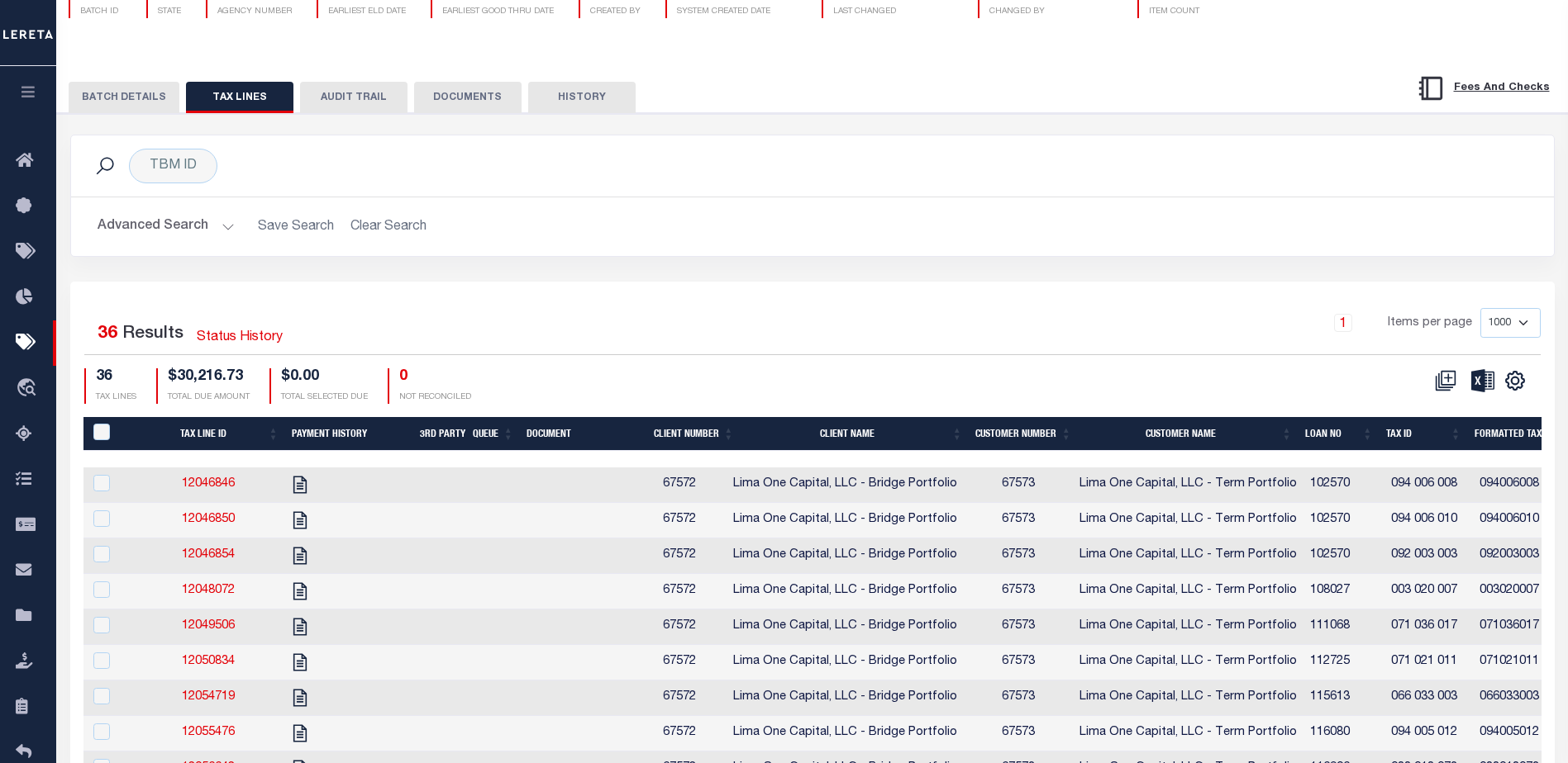
scroll to position [247, 0]
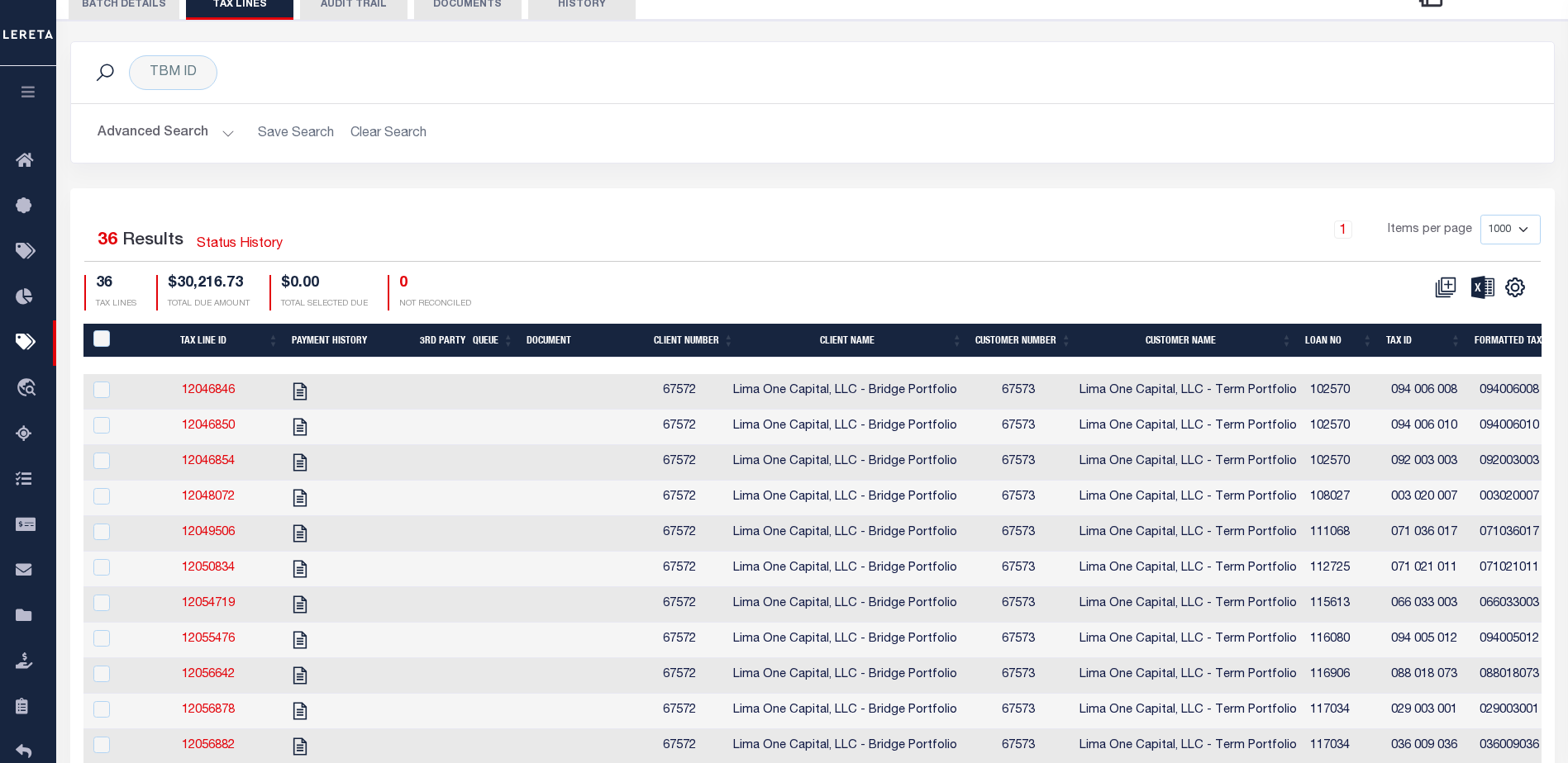
click at [848, 342] on th "Client Name" at bounding box center [855, 341] width 228 height 34
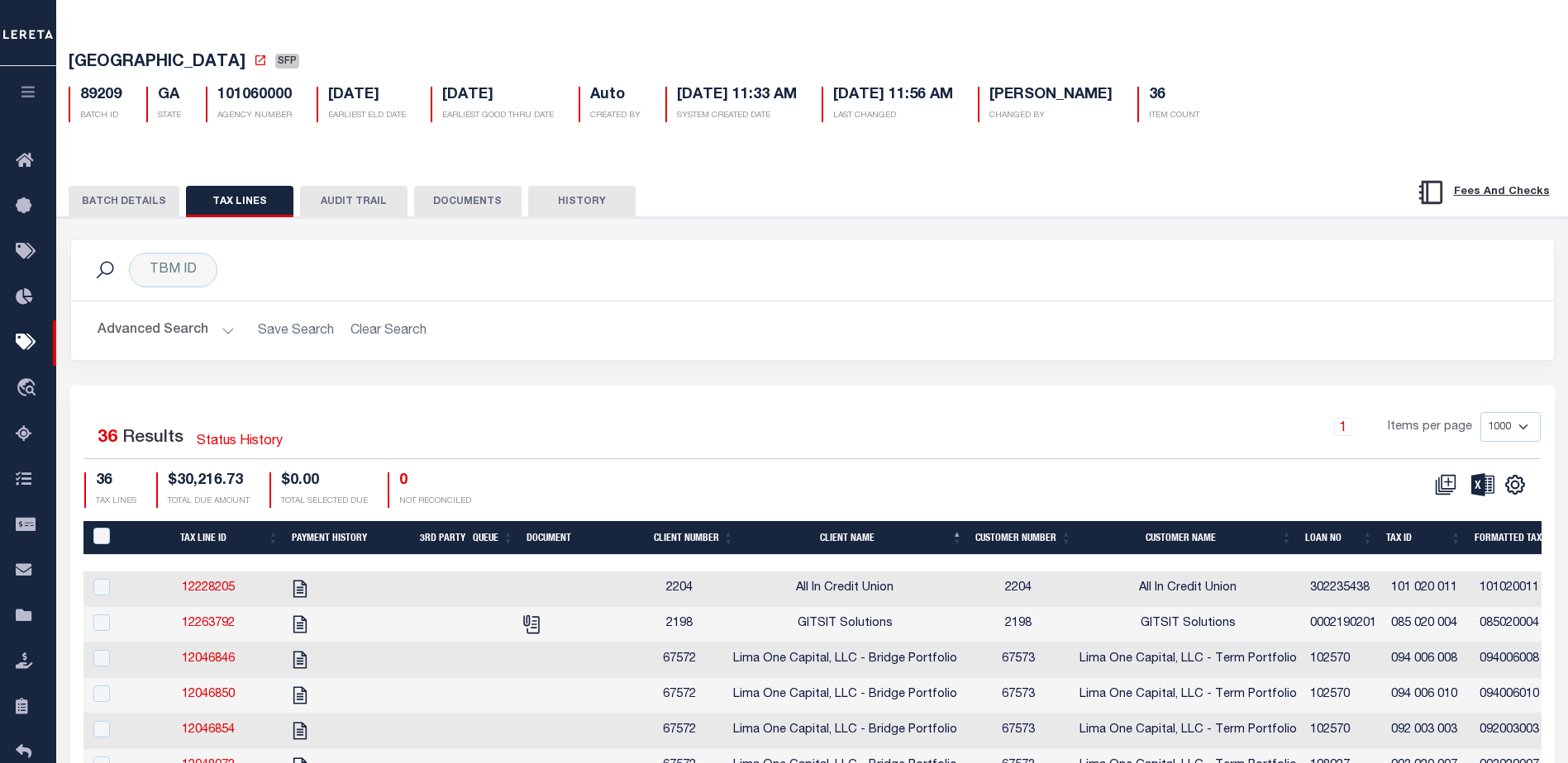
scroll to position [0, 0]
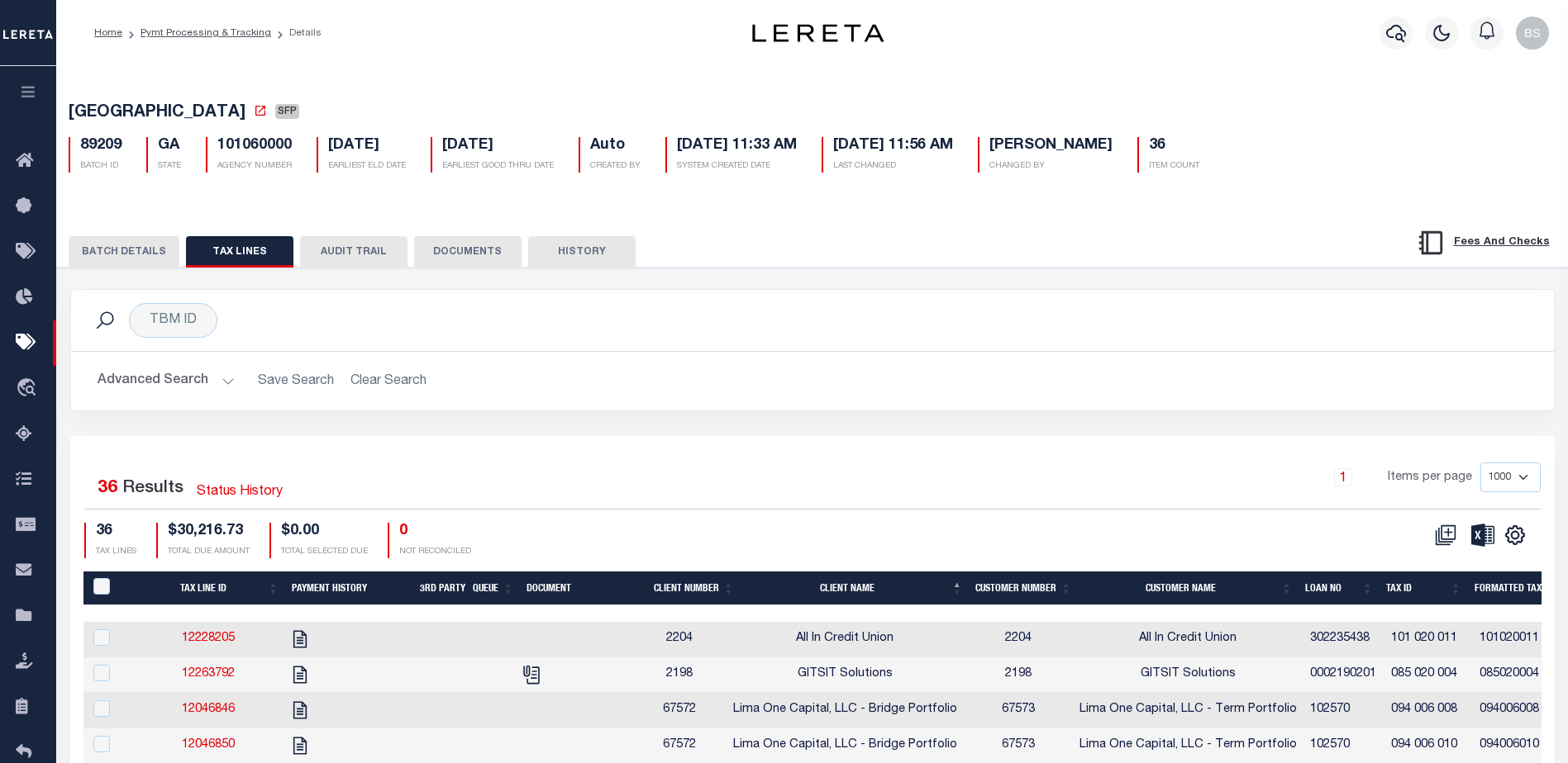
click at [109, 256] on button "BATCH DETAILS" at bounding box center [124, 252] width 110 height 31
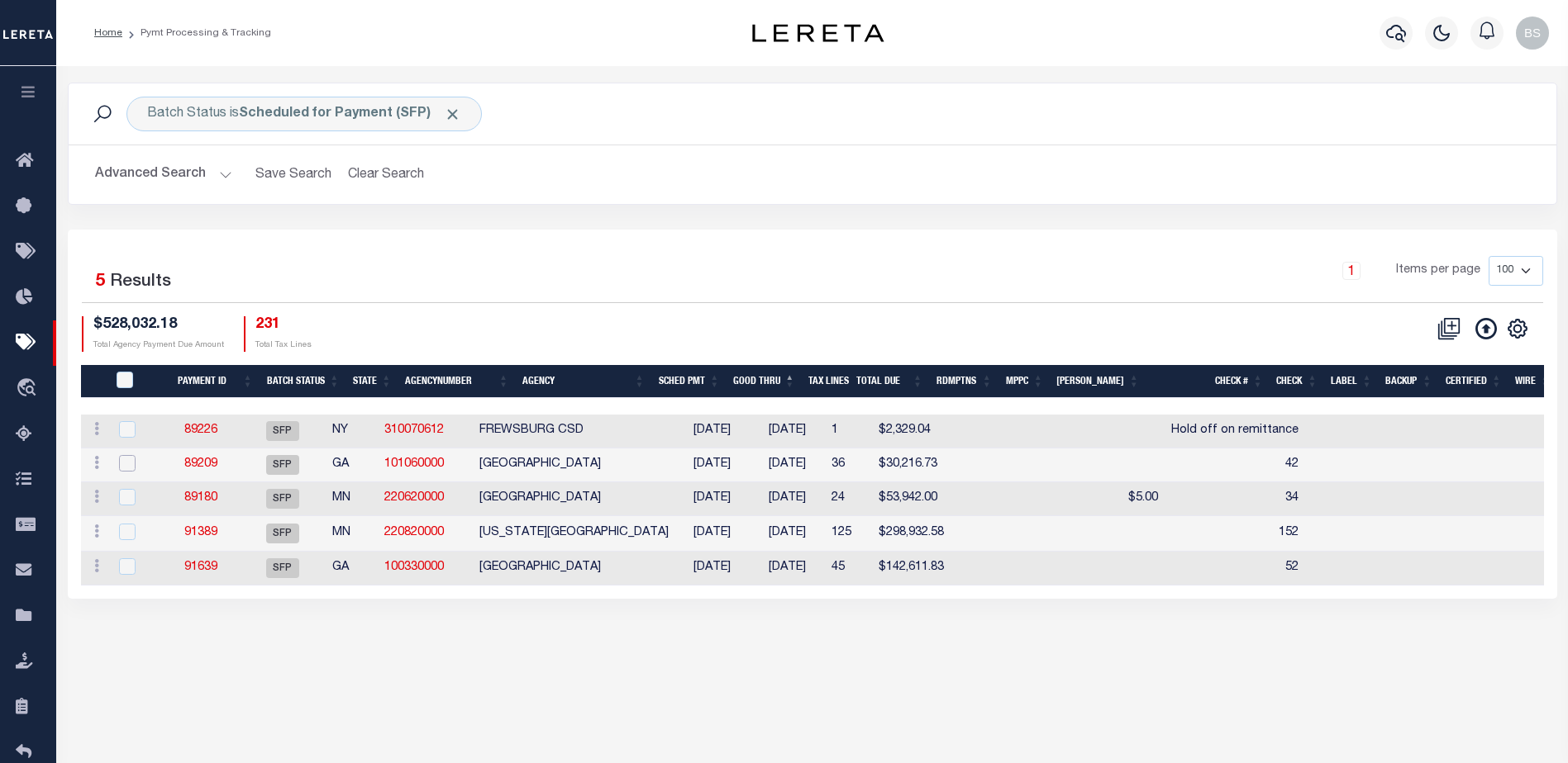
click at [128, 466] on input "checkbox" at bounding box center [127, 463] width 16 height 16
checkbox input "true"
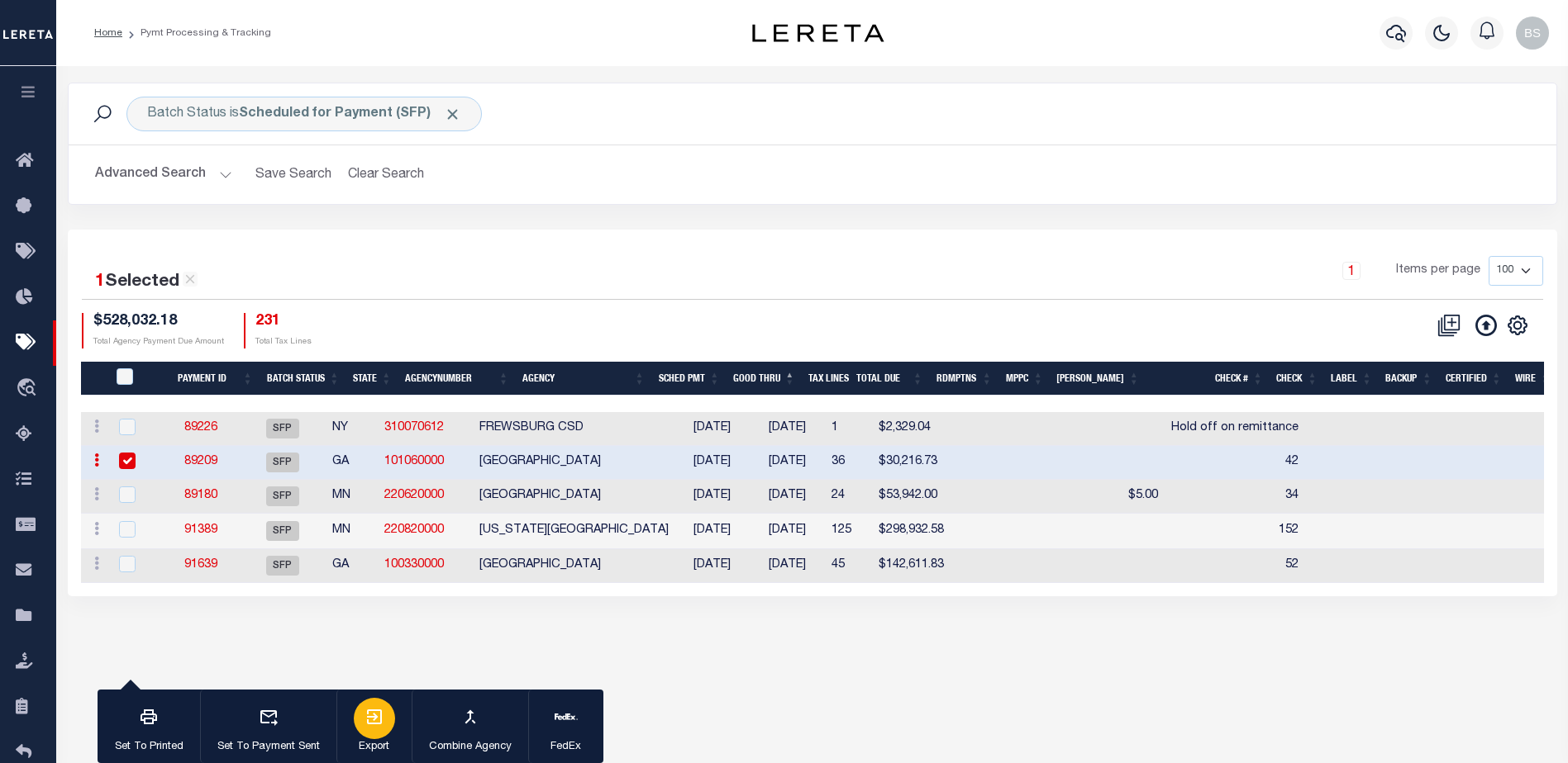
click at [355, 733] on button "Export" at bounding box center [373, 727] width 75 height 74
click at [205, 464] on link "89209" at bounding box center [201, 461] width 33 height 11
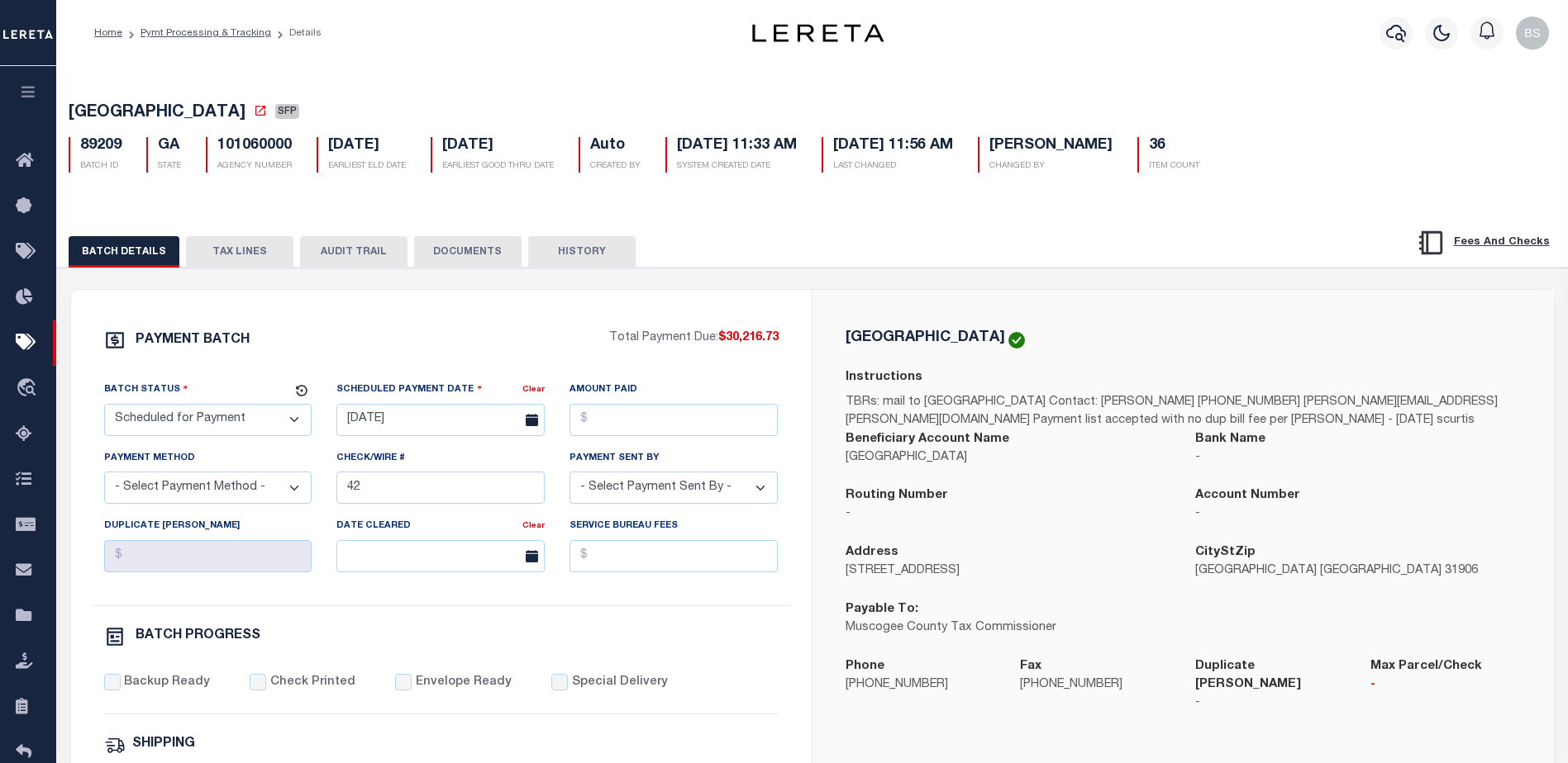
click at [255, 264] on button "TAX LINES" at bounding box center [240, 252] width 108 height 31
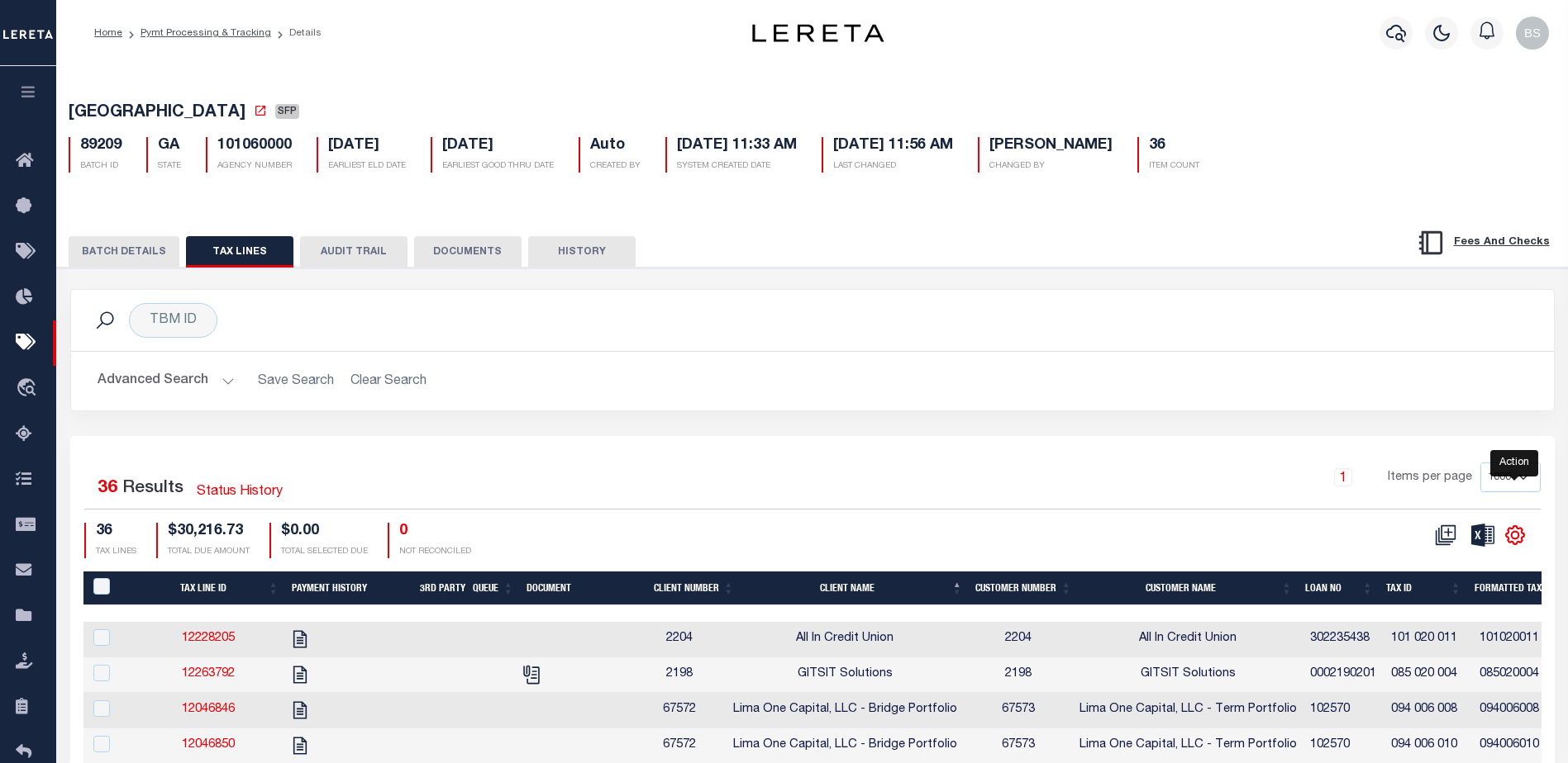
click at [1512, 537] on icon "" at bounding box center [1515, 535] width 8 height 8
click at [1413, 310] on link "CSV" at bounding box center [1446, 314] width 161 height 32
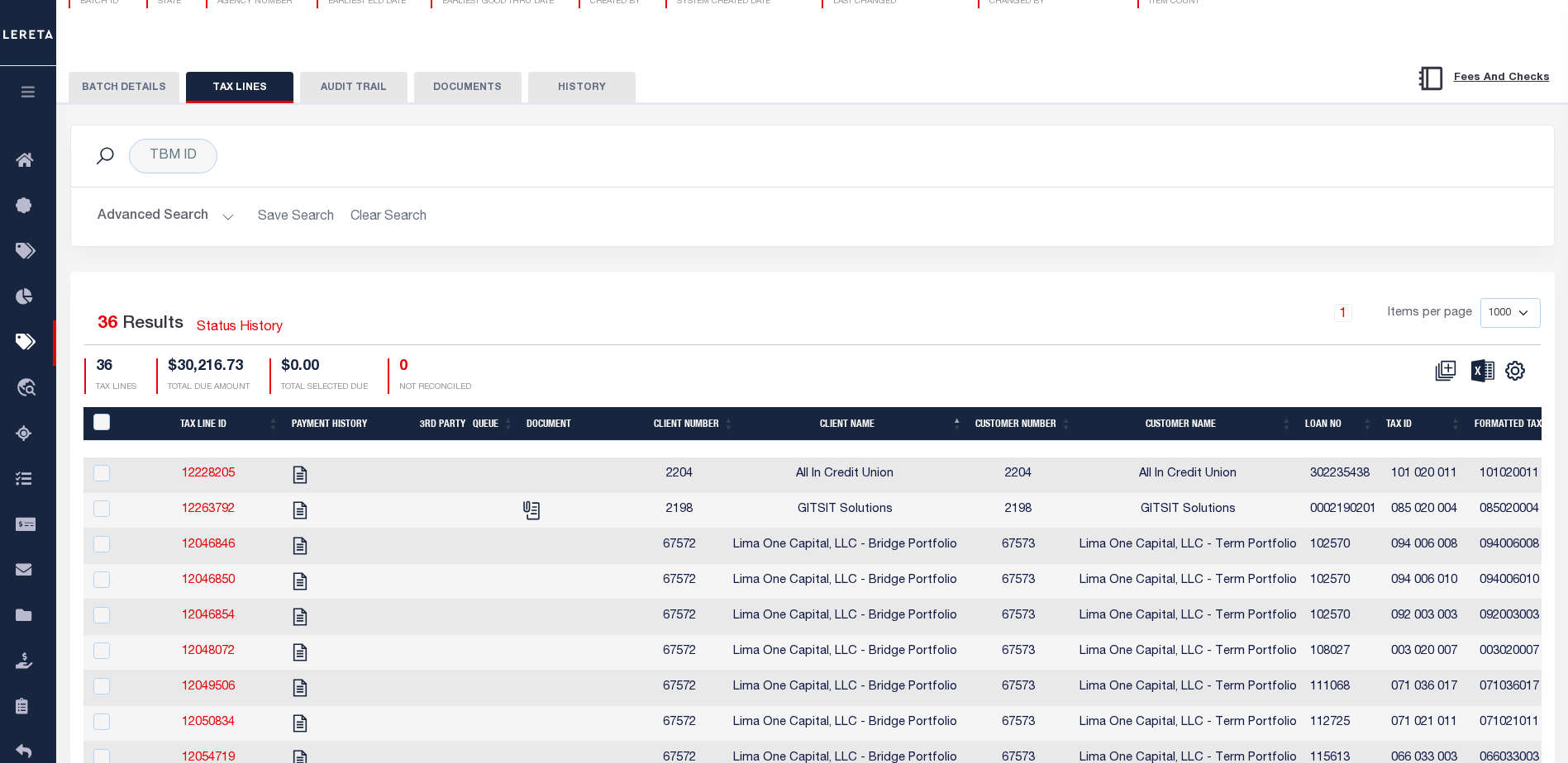
scroll to position [166, 0]
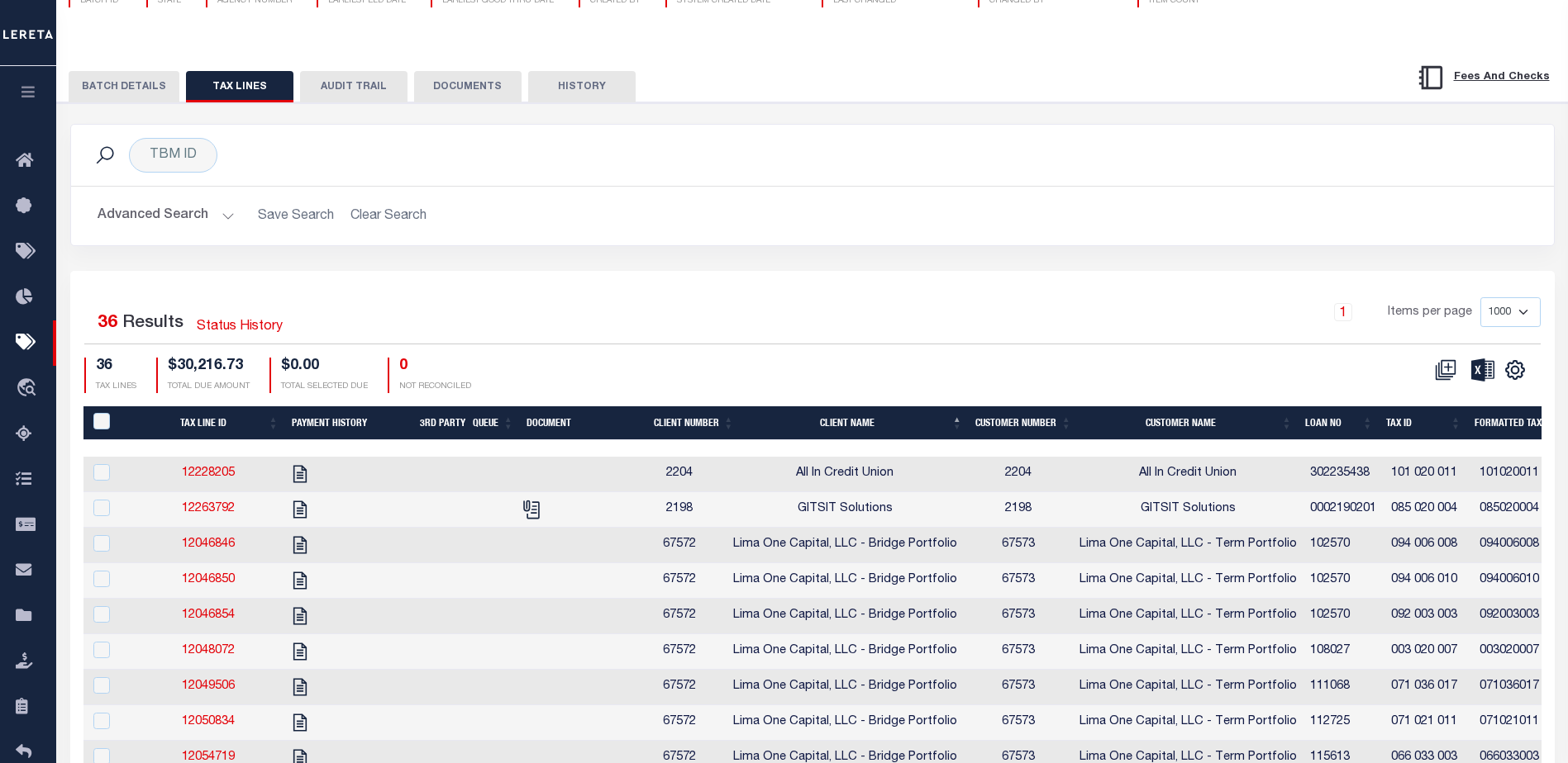
click at [147, 103] on button "BATCH DETAILS" at bounding box center [124, 86] width 110 height 31
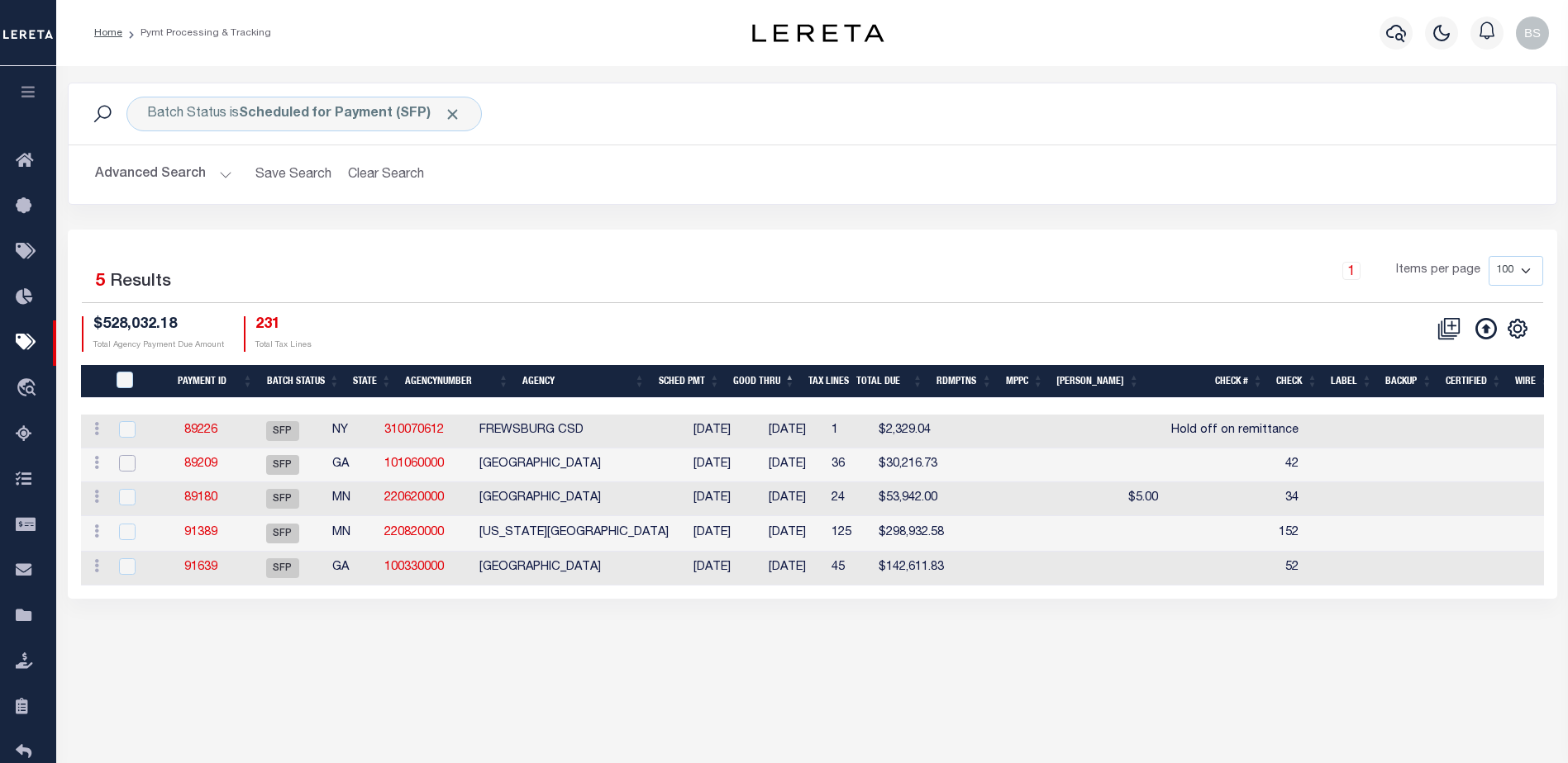
click at [131, 465] on input "checkbox" at bounding box center [127, 463] width 16 height 16
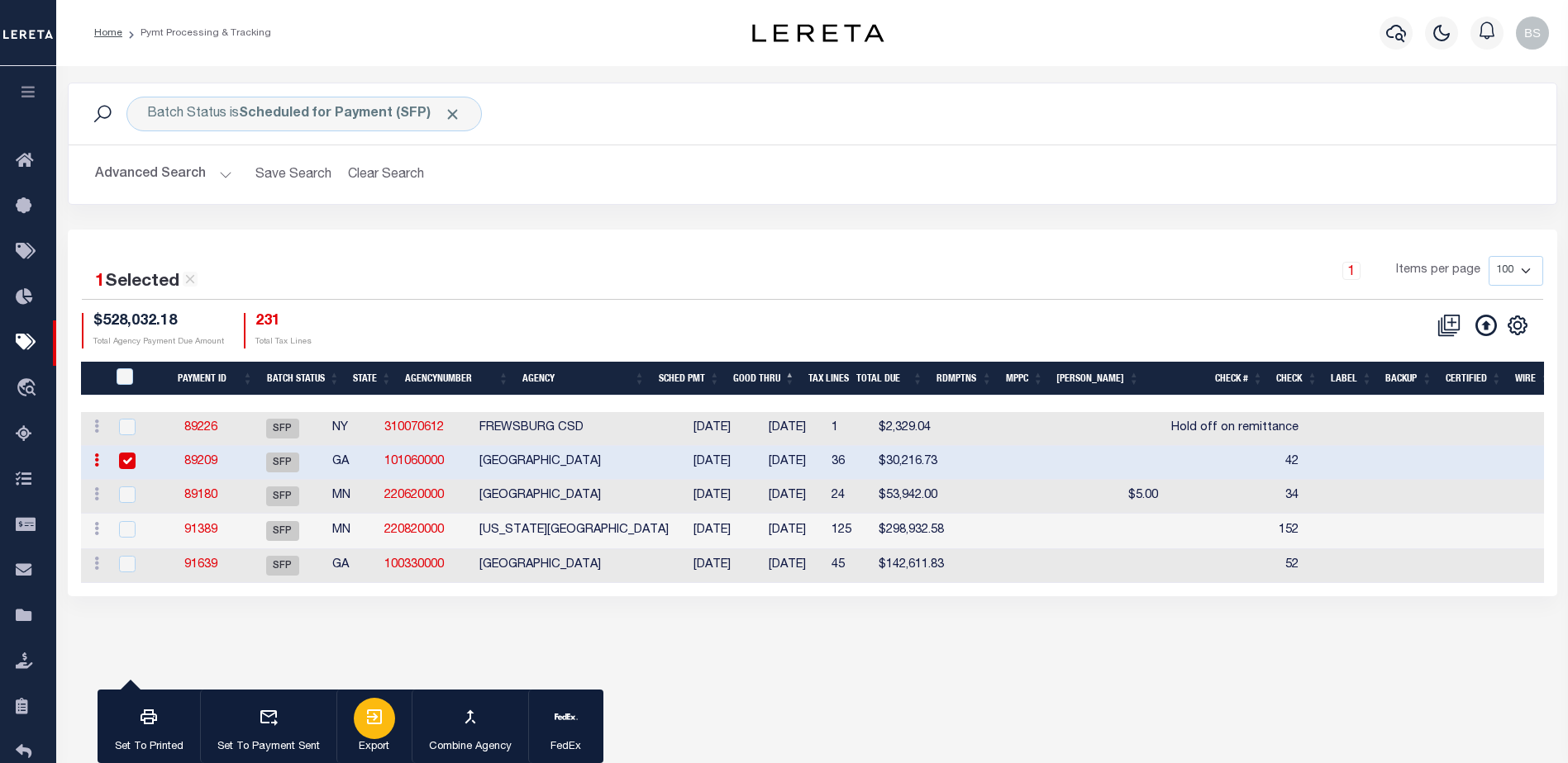
click at [368, 735] on div "button" at bounding box center [374, 719] width 41 height 41
click at [122, 460] on input "checkbox" at bounding box center [127, 460] width 16 height 16
checkbox input "false"
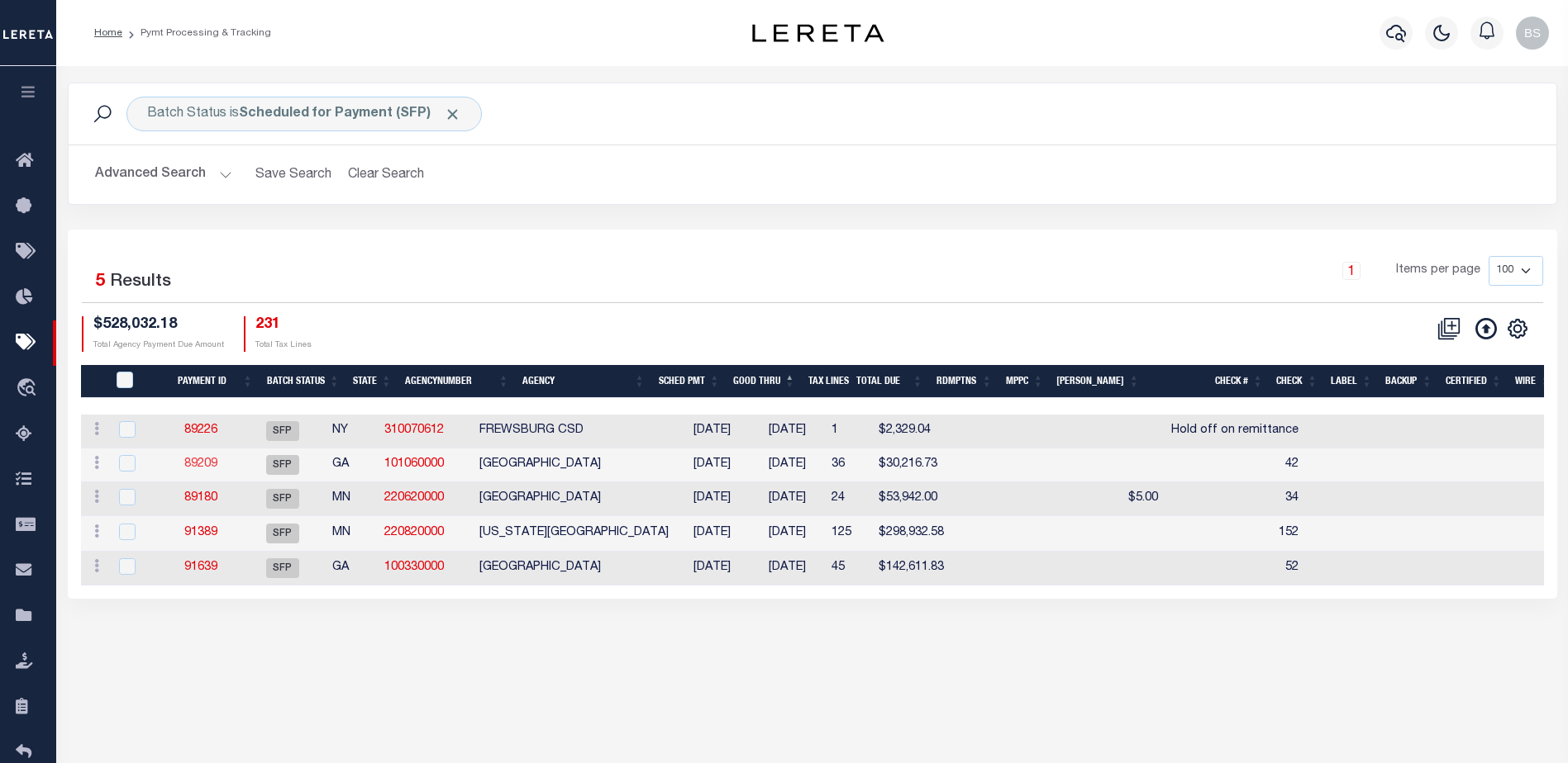
click at [217, 466] on link "89209" at bounding box center [201, 464] width 33 height 11
click at [212, 466] on link "89209" at bounding box center [201, 464] width 33 height 11
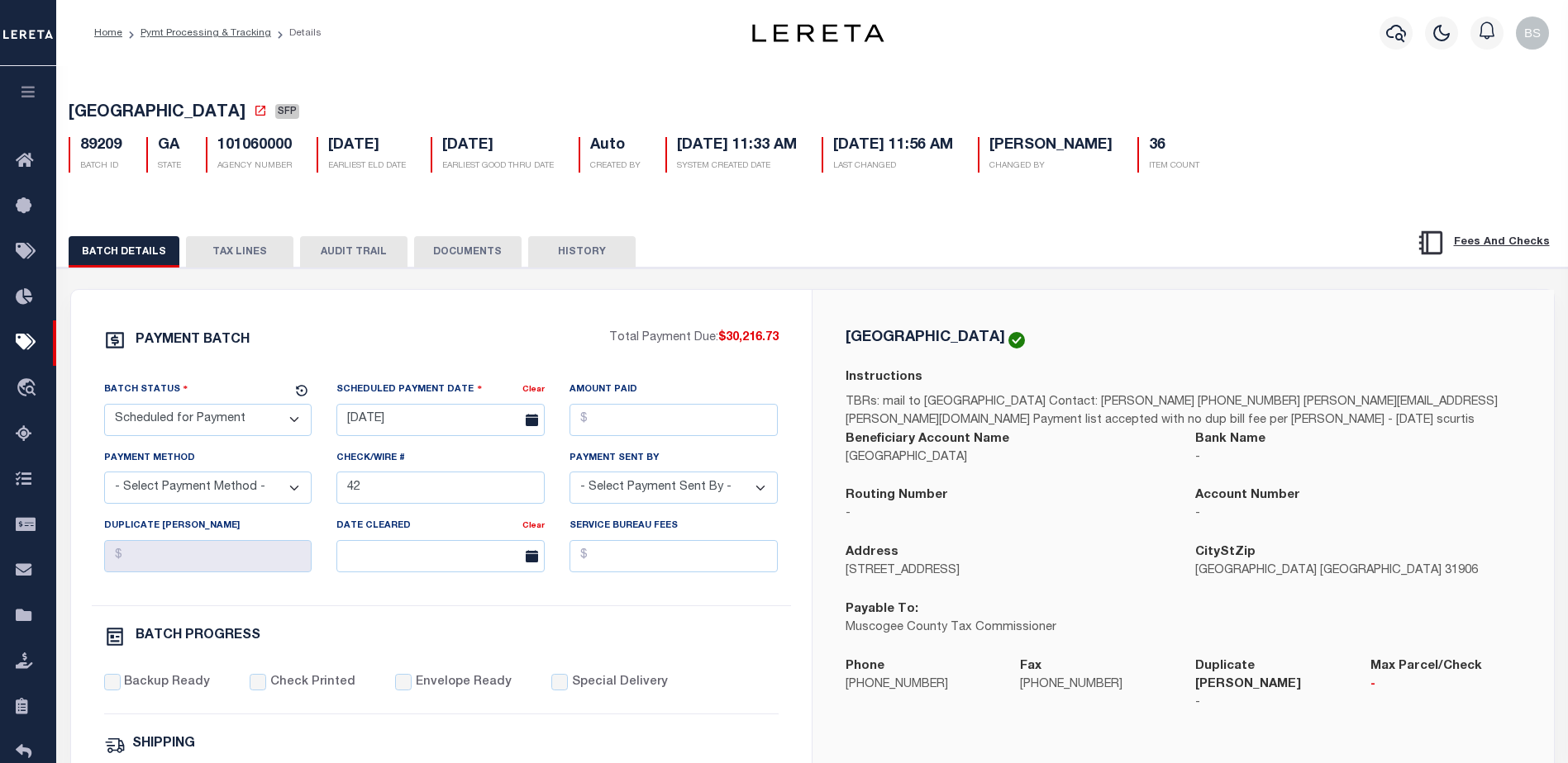
click at [253, 244] on button "TAX LINES" at bounding box center [240, 252] width 108 height 31
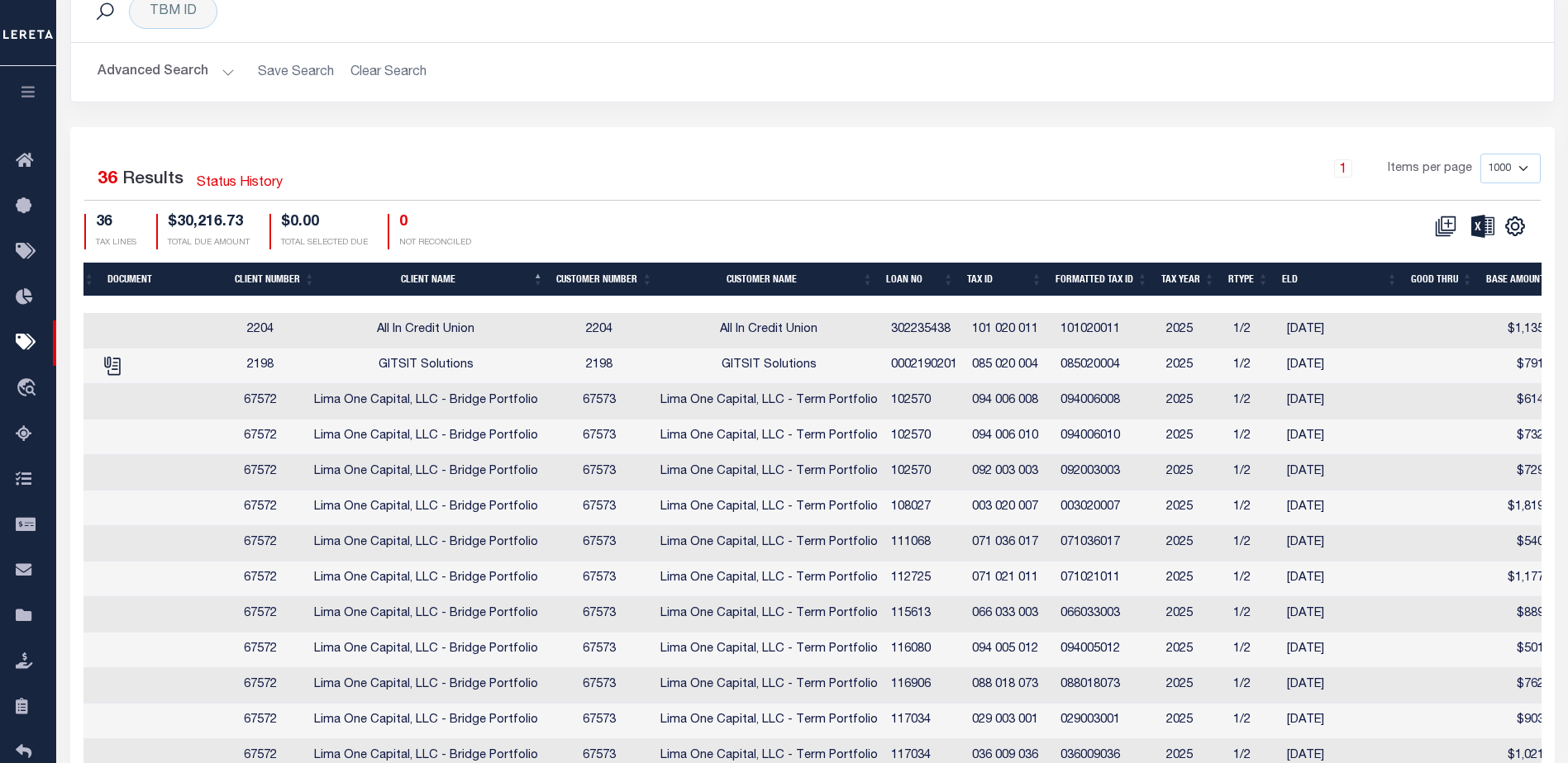
scroll to position [0, 608]
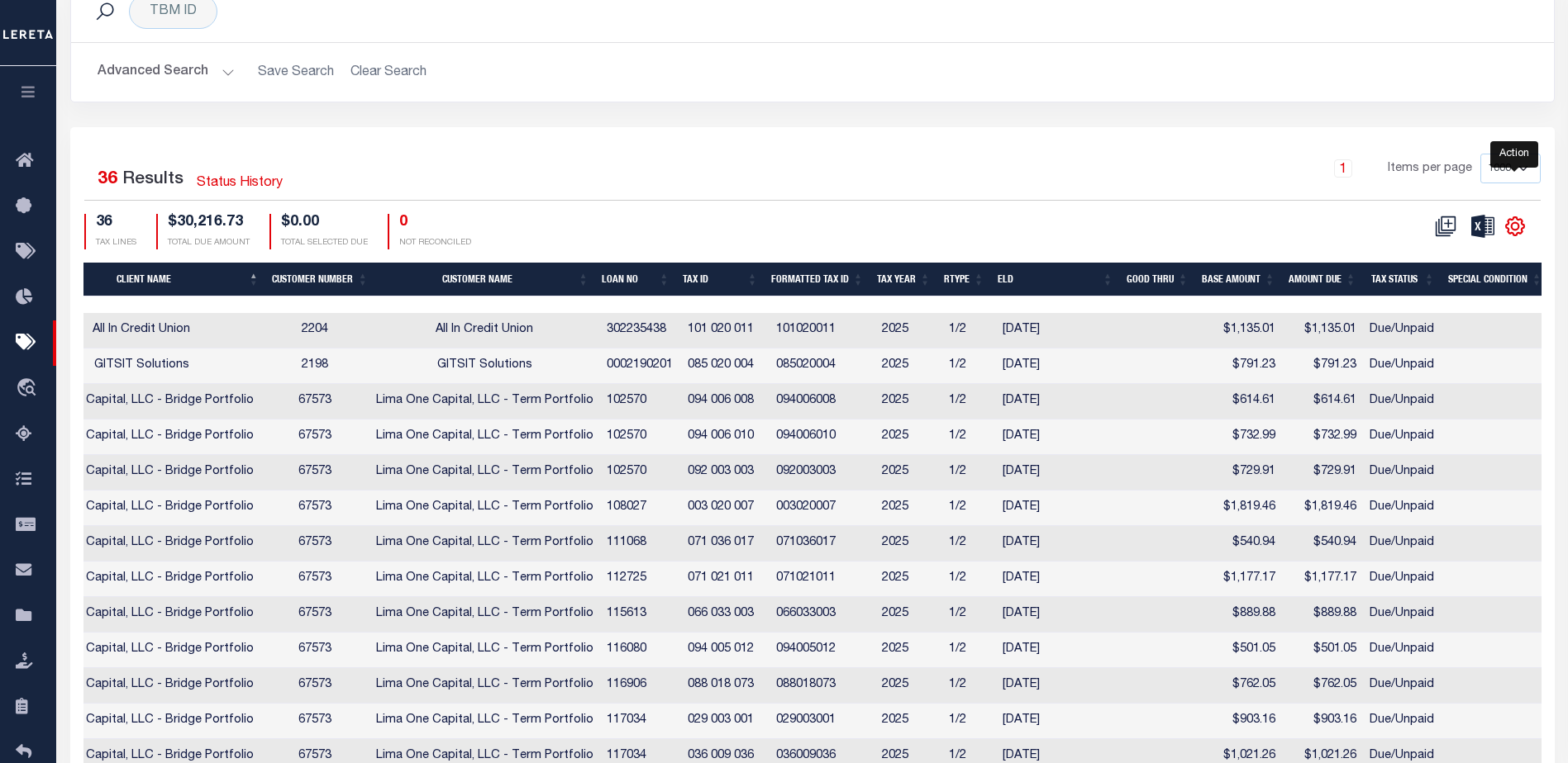
click at [1515, 230] on icon "" at bounding box center [1515, 226] width 22 height 22
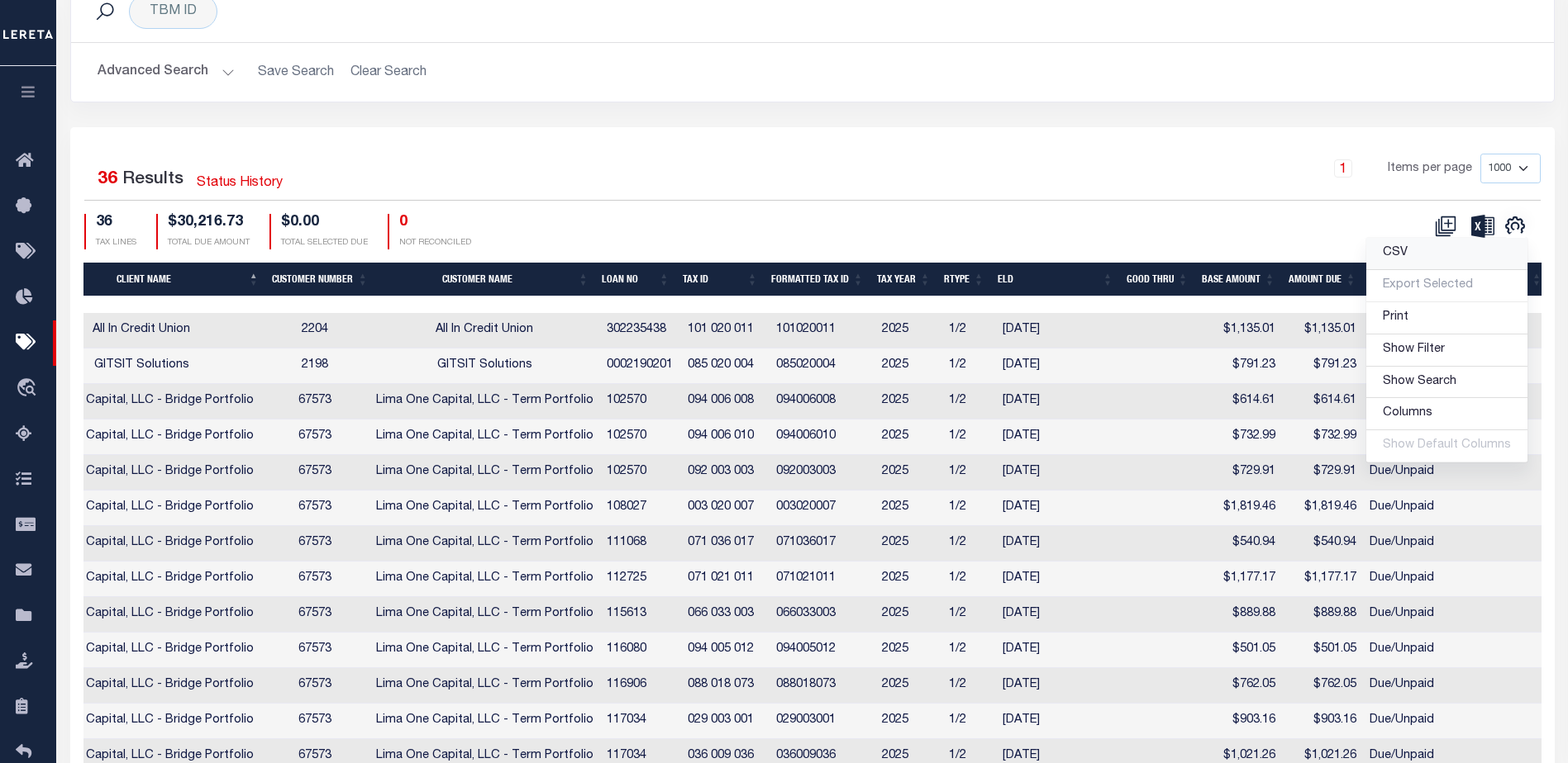
click at [1396, 259] on span "CSV" at bounding box center [1395, 253] width 25 height 11
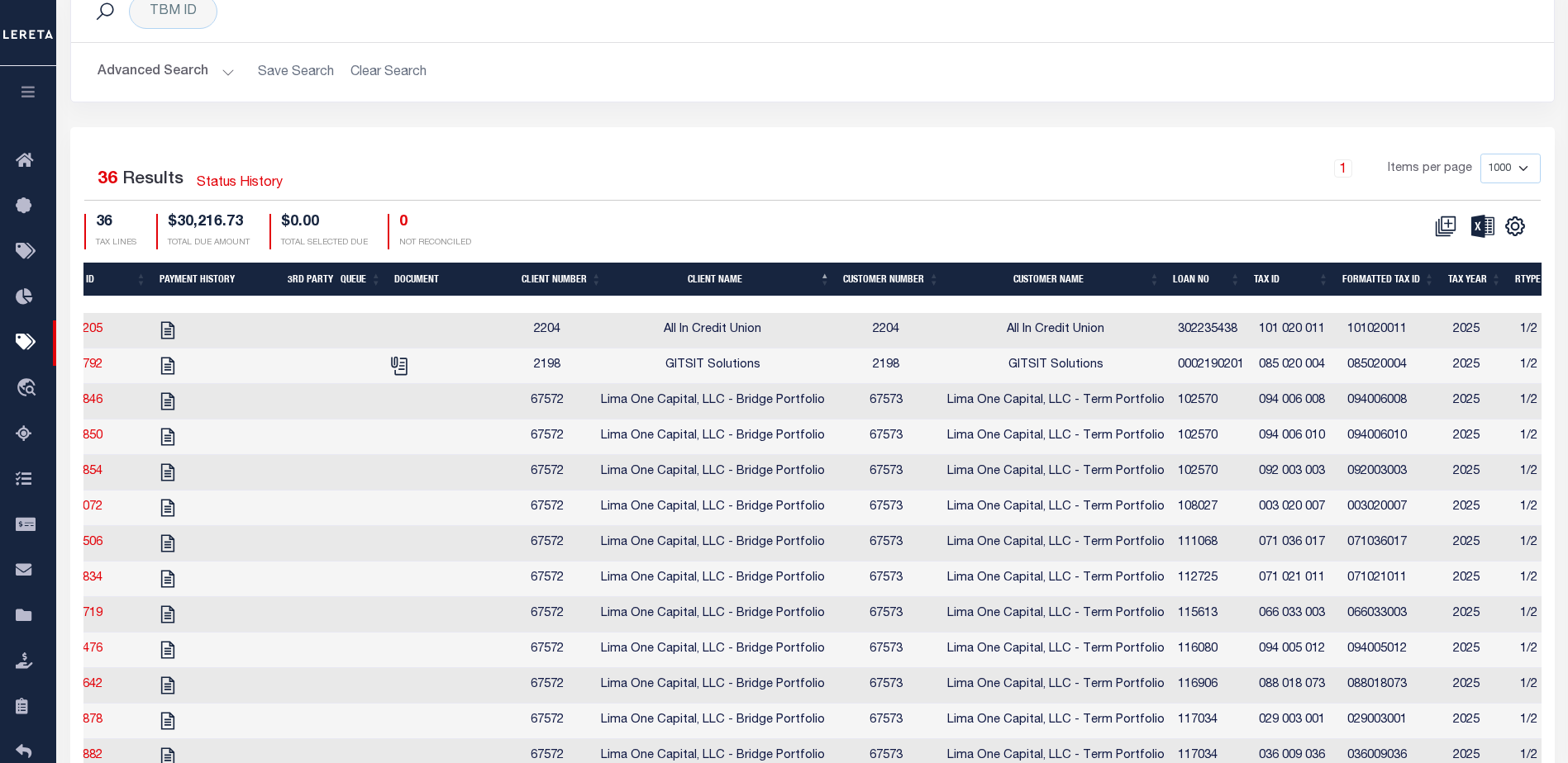
scroll to position [0, 163]
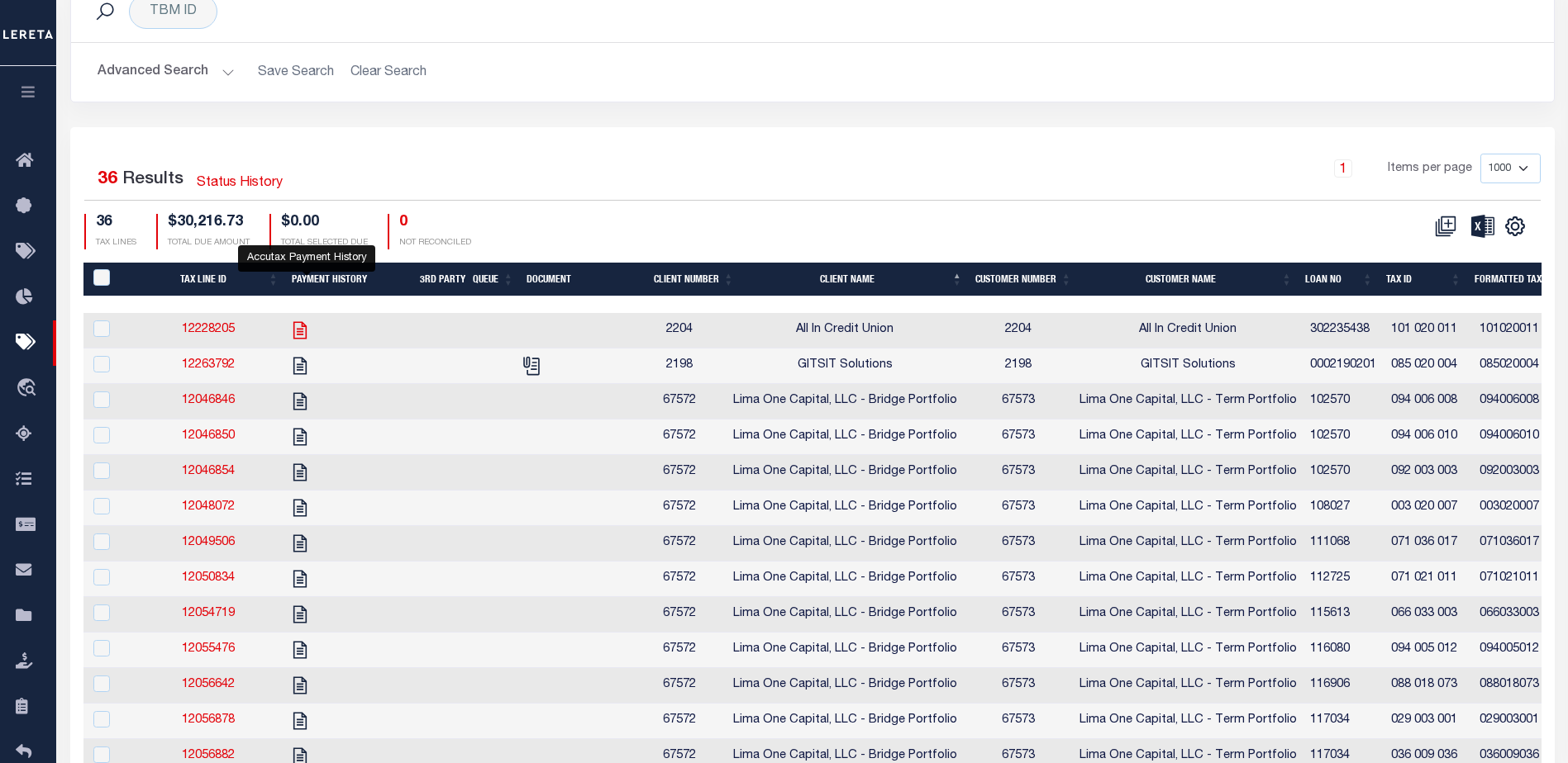
click at [307, 335] on icon at bounding box center [299, 330] width 13 height 17
checkbox input "true"
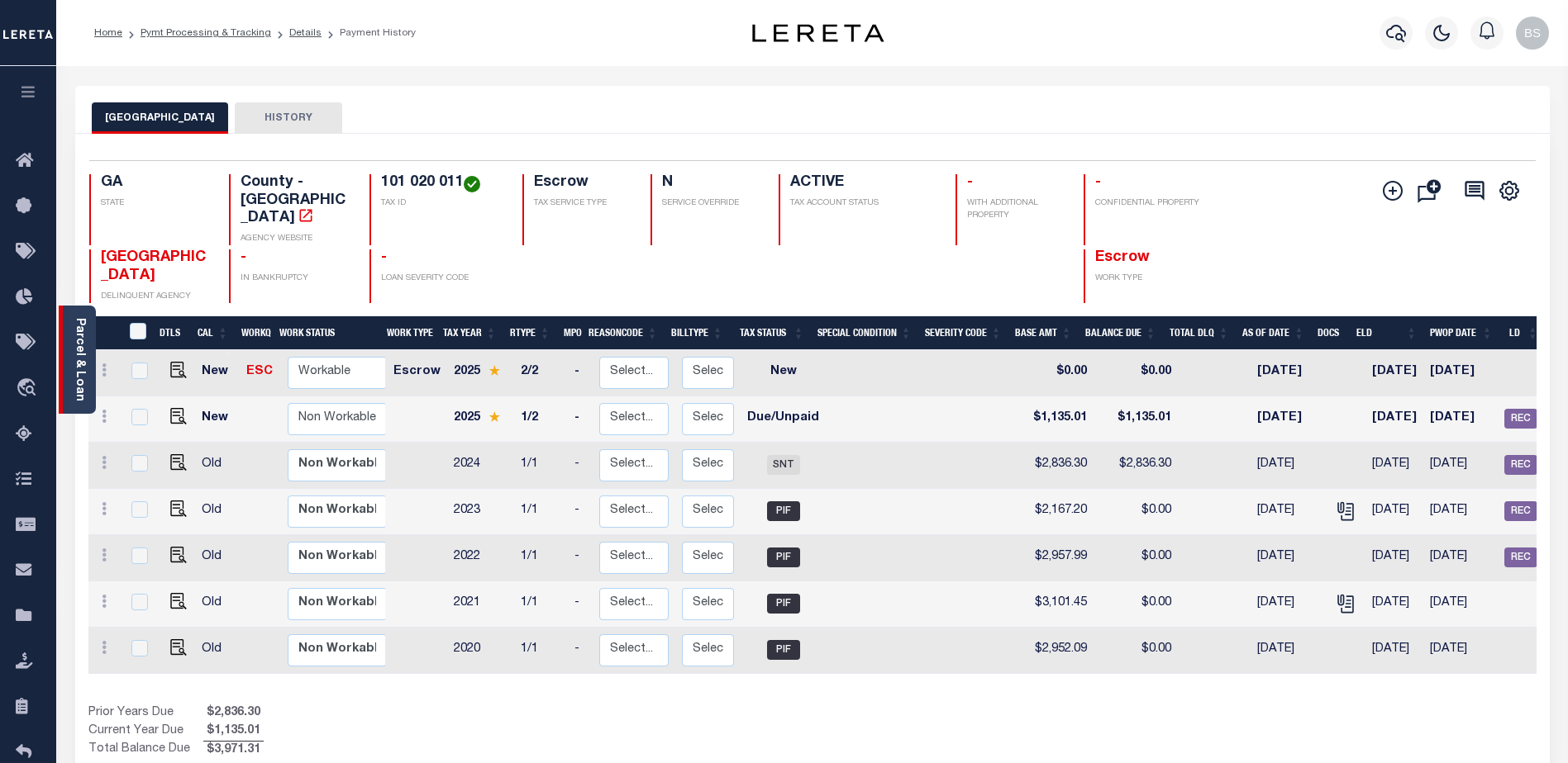
click at [75, 328] on link "Parcel & Loan" at bounding box center [78, 360] width 11 height 84
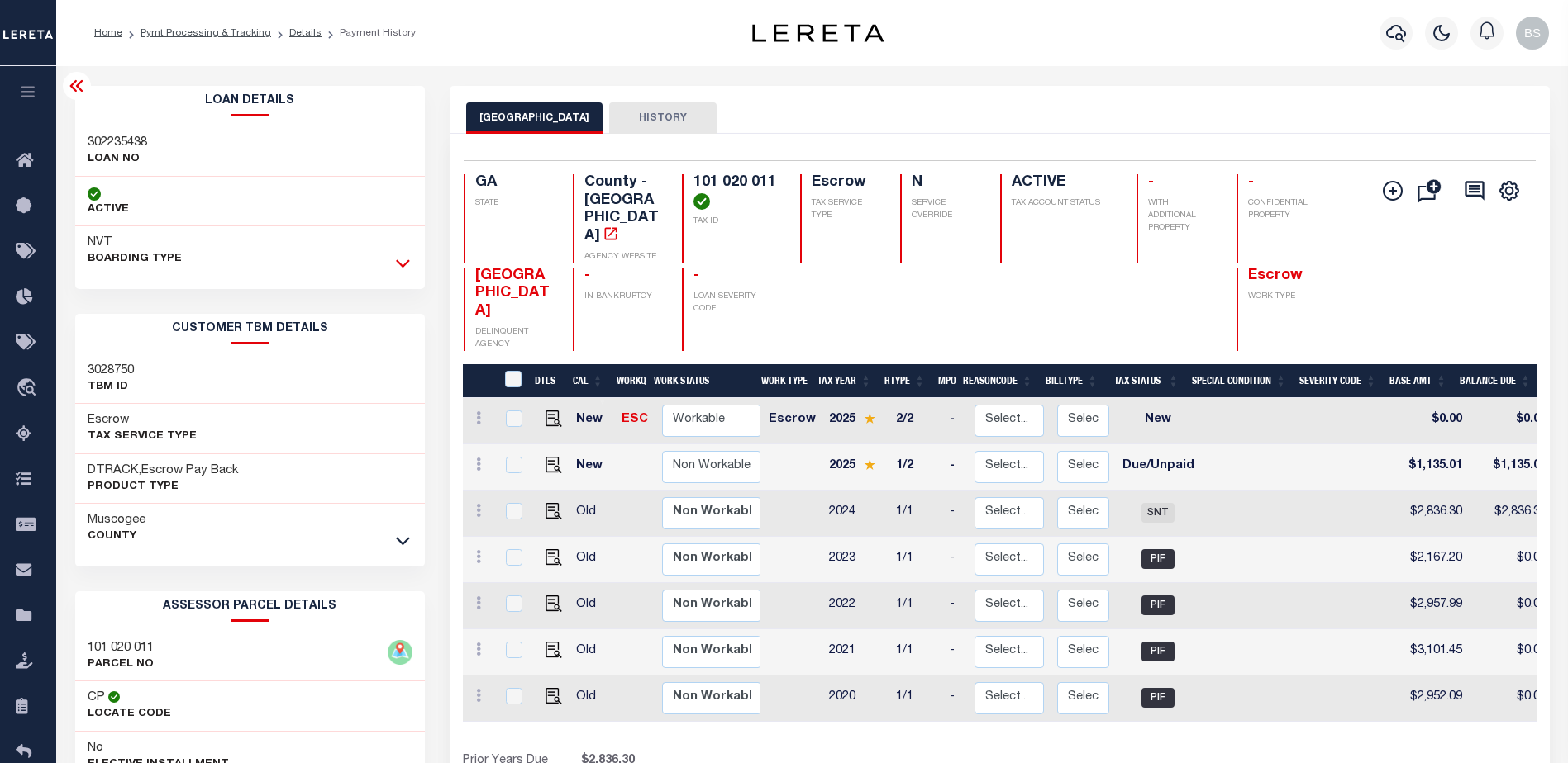
click at [401, 261] on icon at bounding box center [403, 263] width 14 height 17
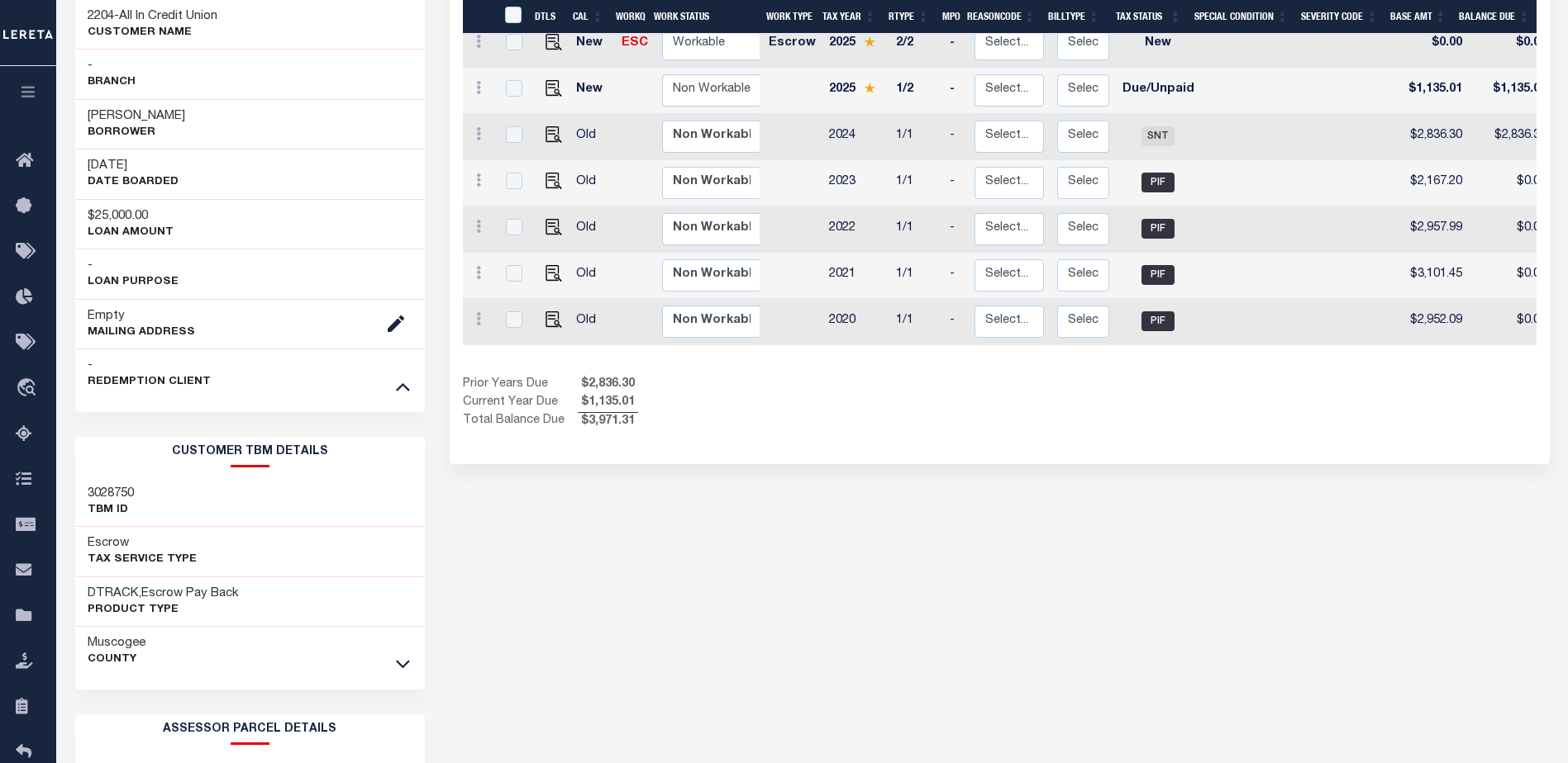
scroll to position [496, 0]
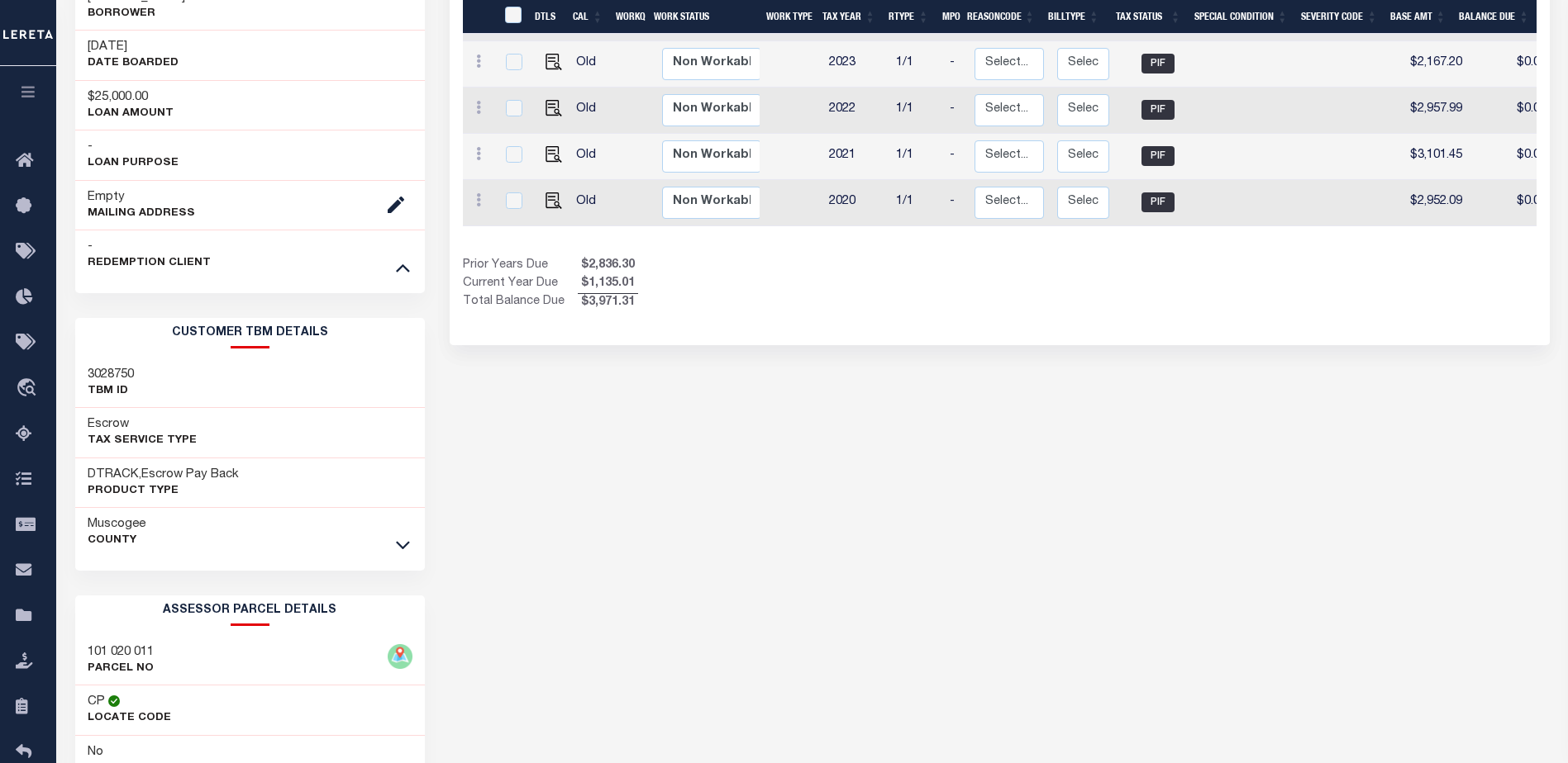
click at [405, 539] on link at bounding box center [403, 544] width 19 height 11
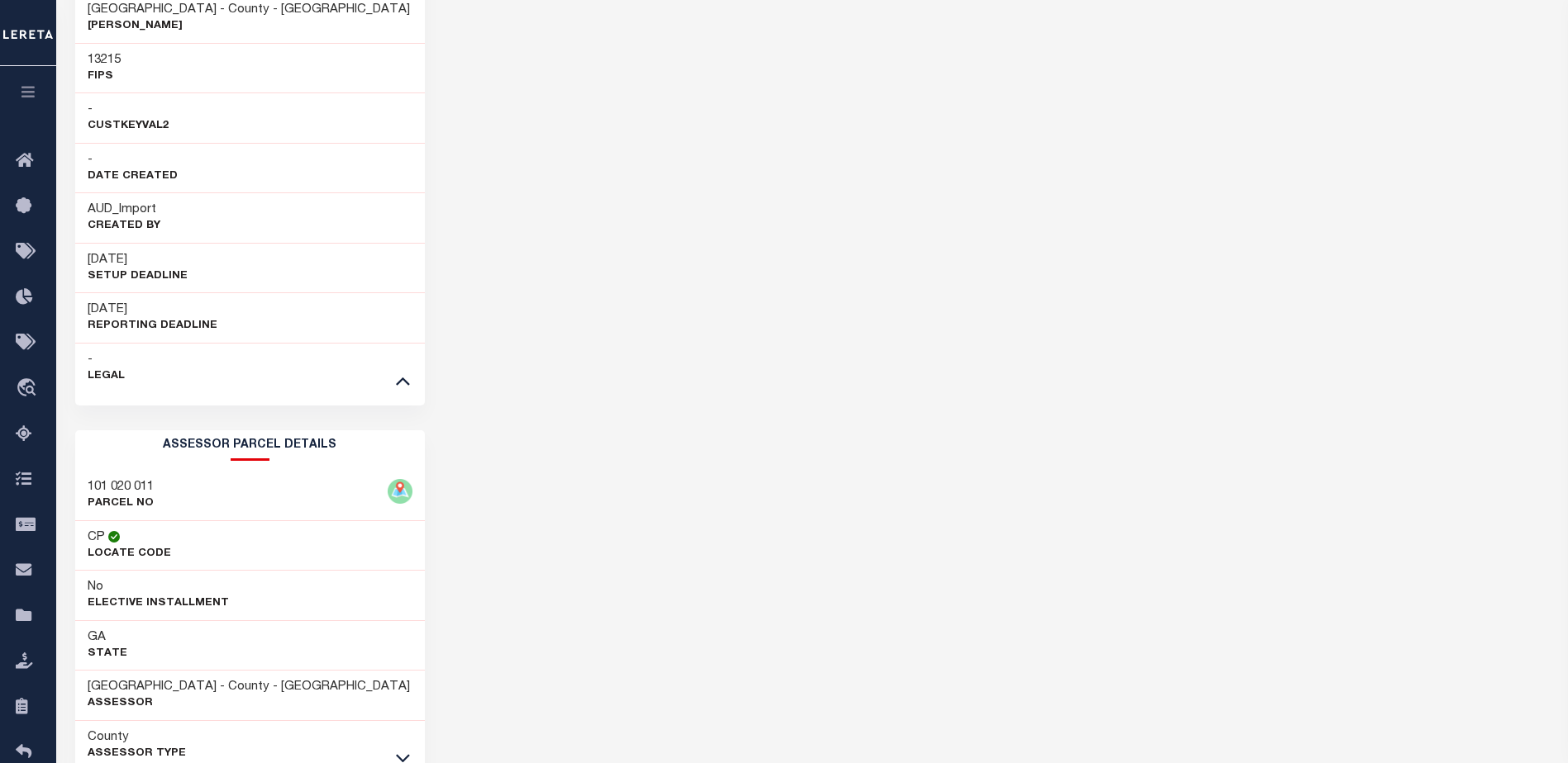
scroll to position [1239, 0]
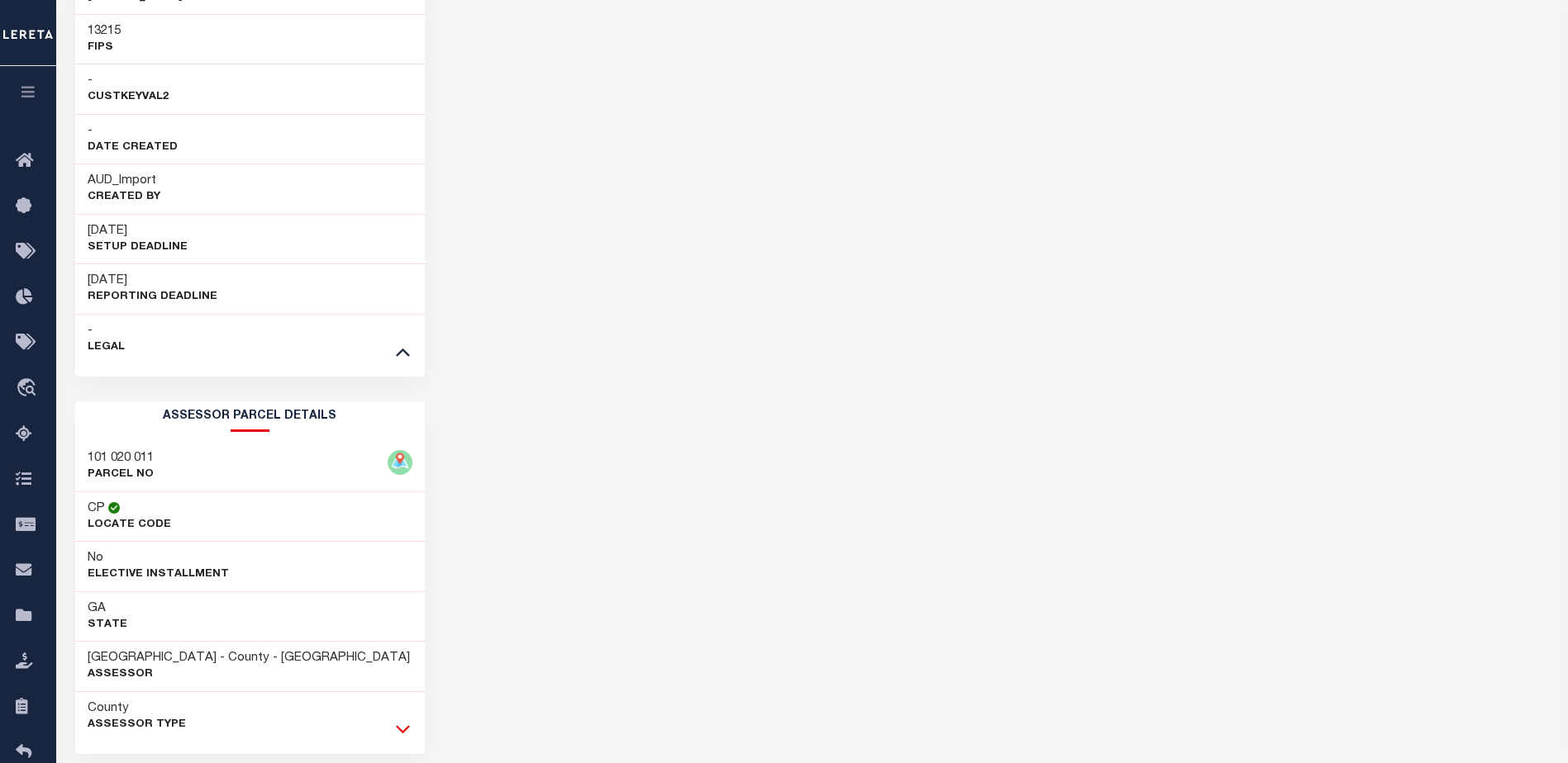
click at [409, 729] on icon at bounding box center [403, 729] width 14 height 9
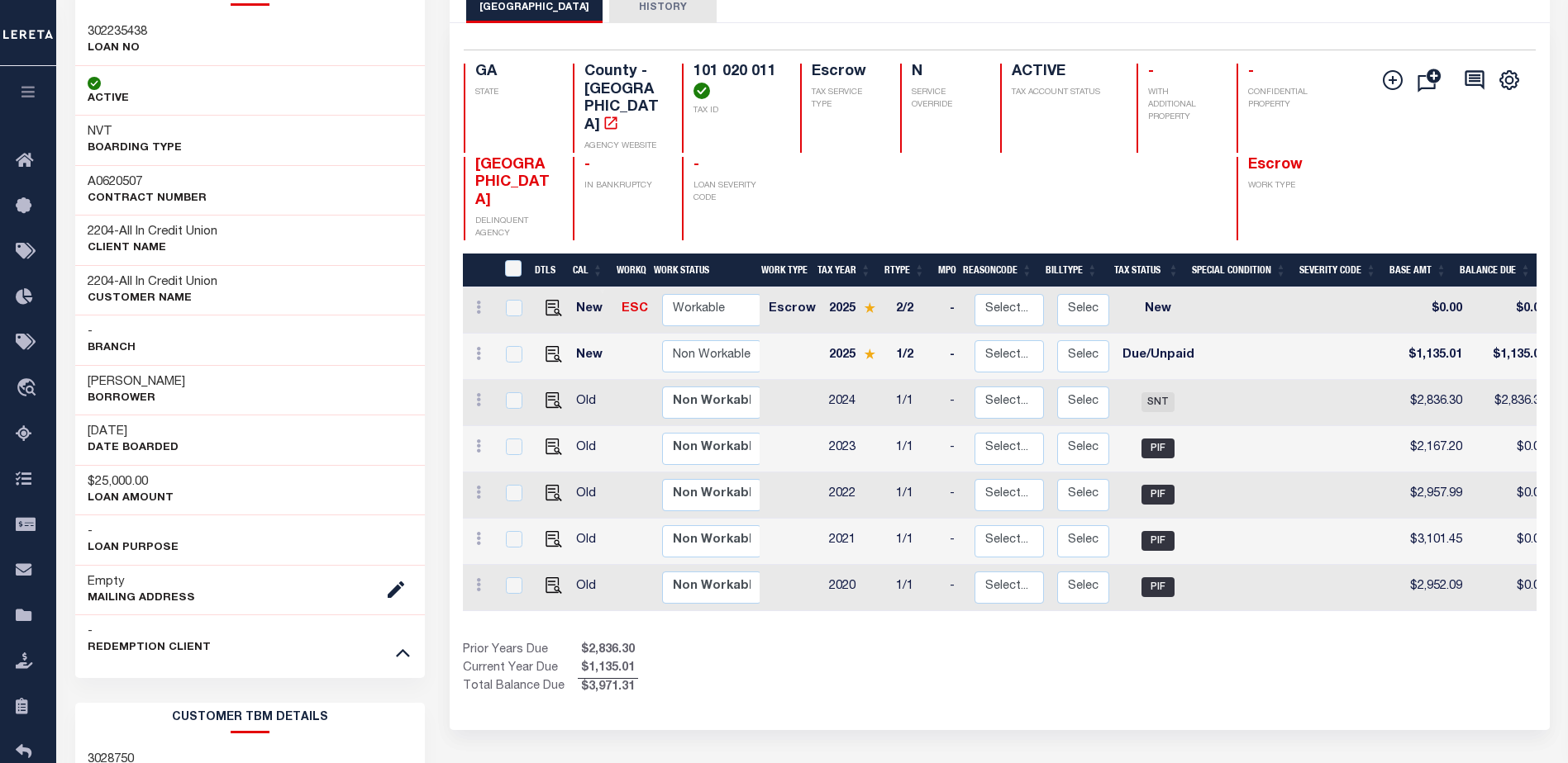
scroll to position [107, 0]
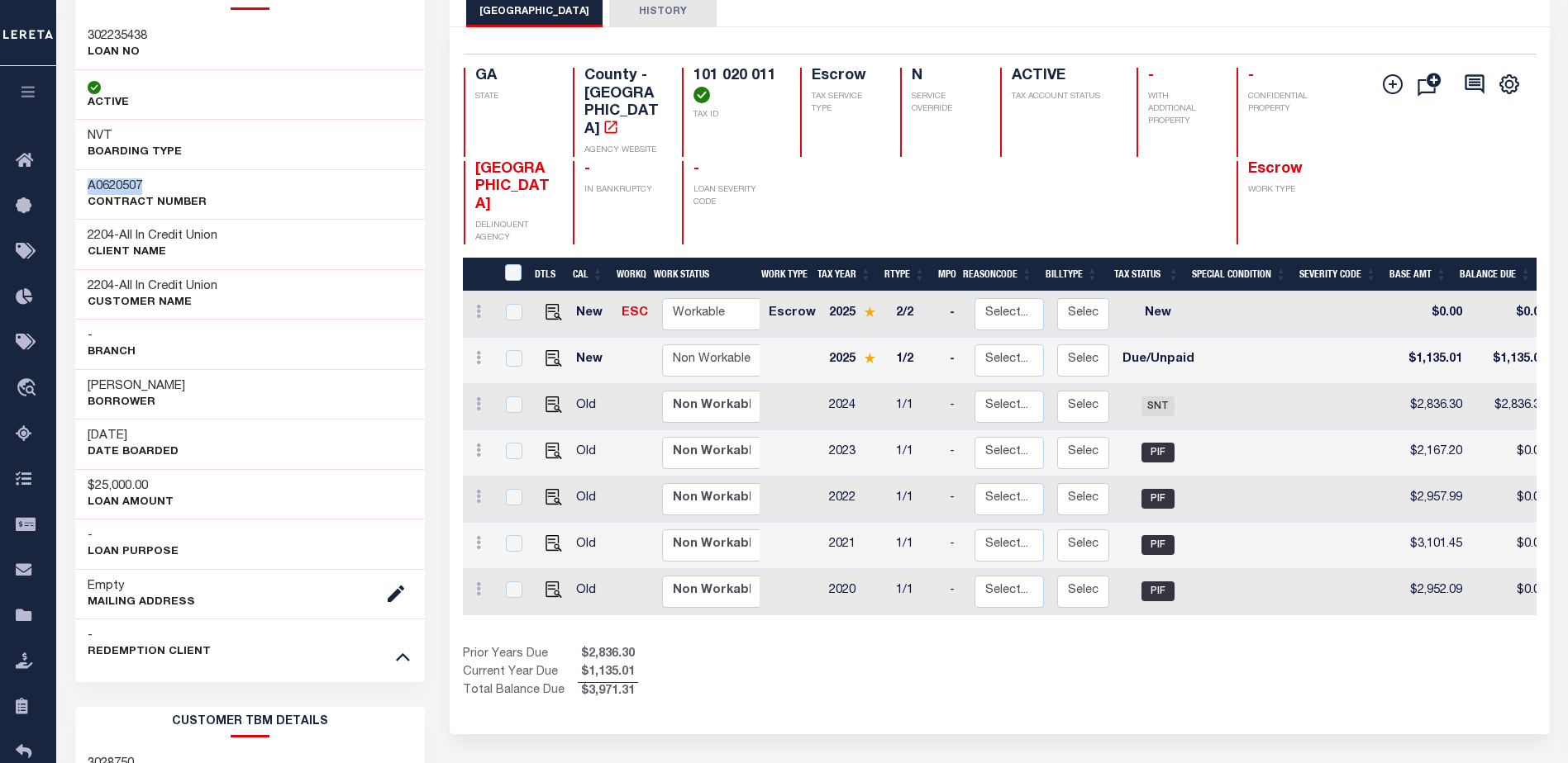
drag, startPoint x: 88, startPoint y: 190, endPoint x: 153, endPoint y: 190, distance: 65.0
click at [153, 190] on h3 "A0620507" at bounding box center [147, 186] width 119 height 16
copy h3 "A0620507"
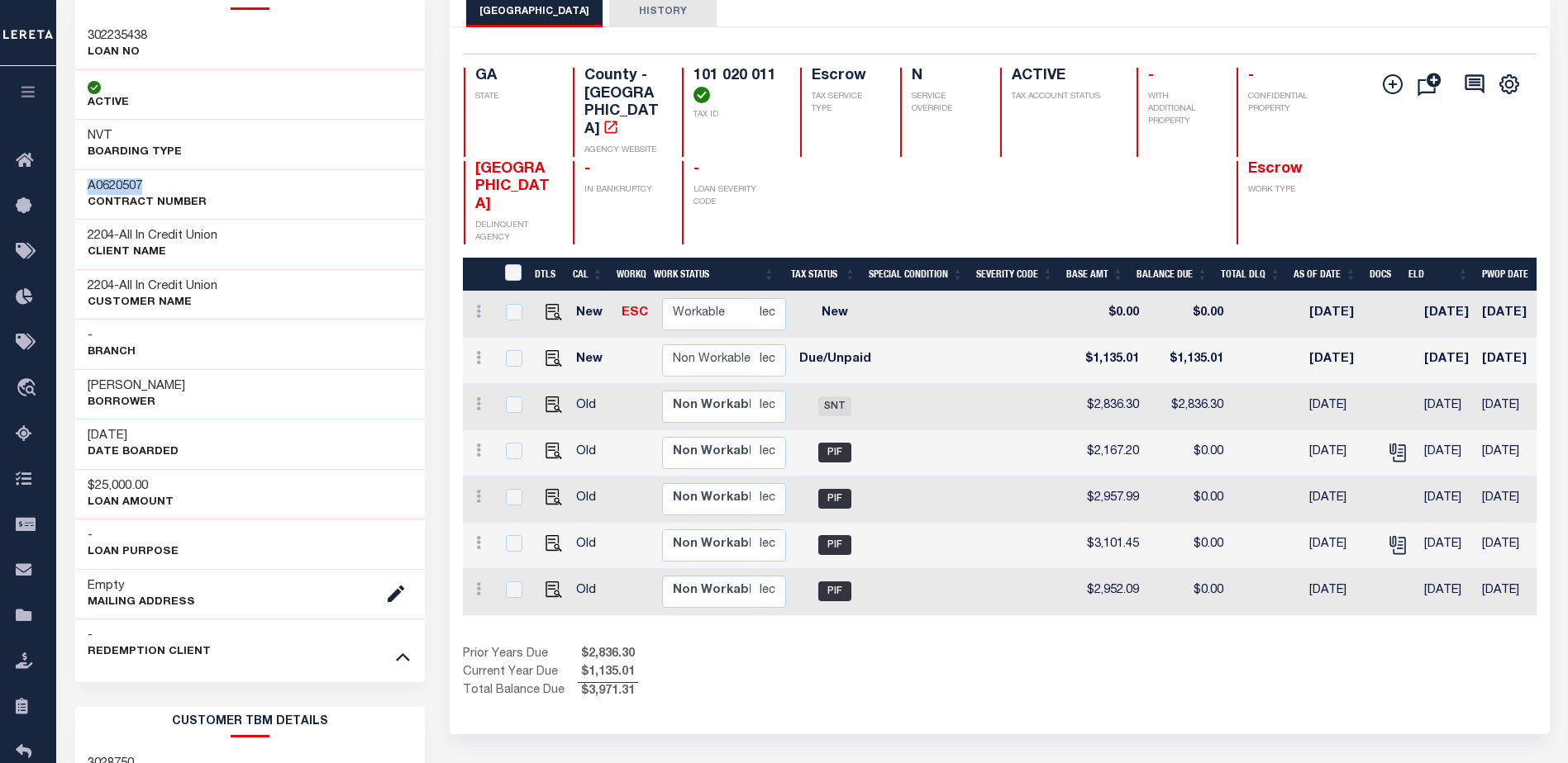
scroll to position [0, 560]
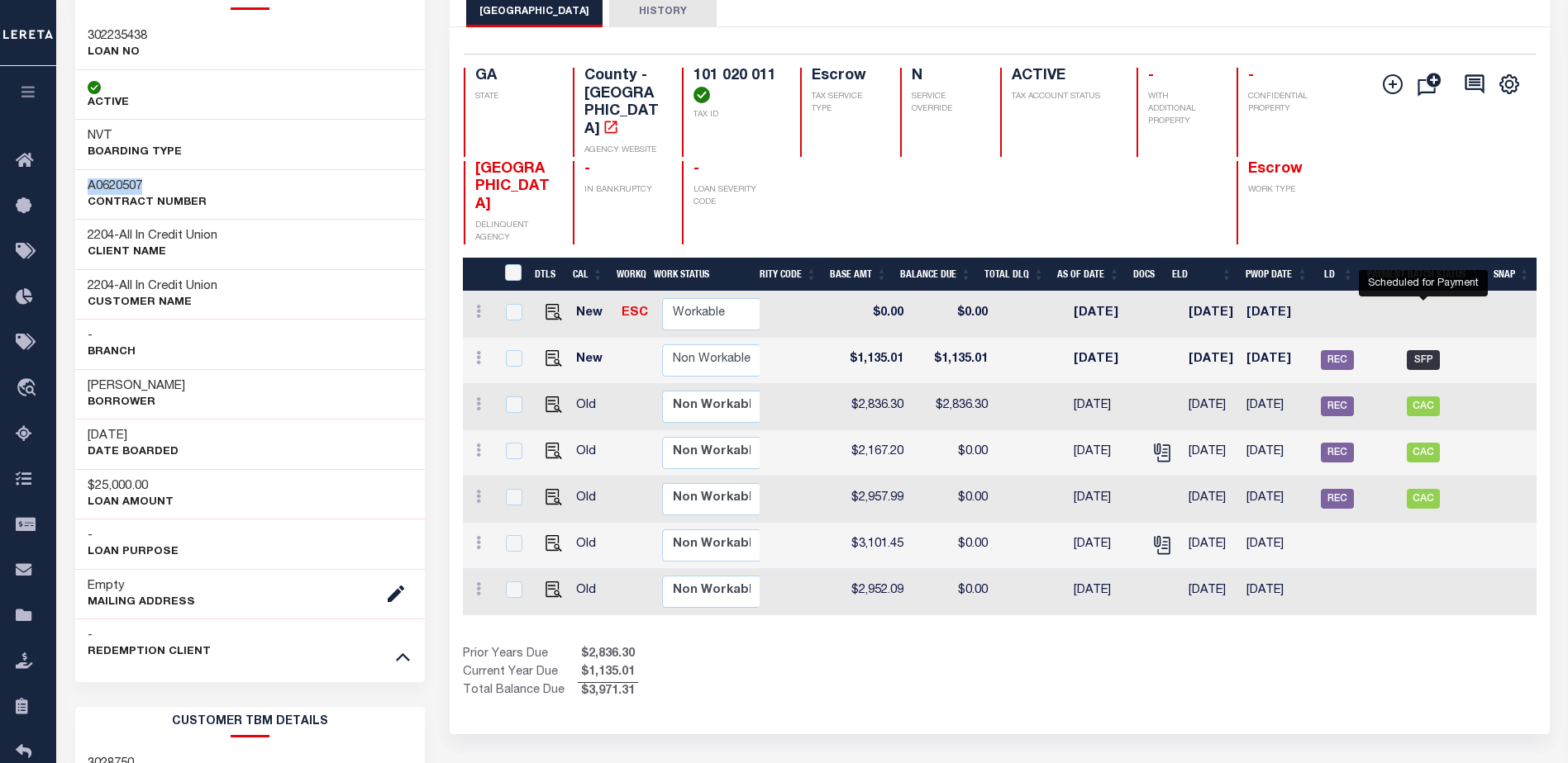
click at [1414, 350] on span "SFP" at bounding box center [1423, 360] width 33 height 20
checkbox input "true"
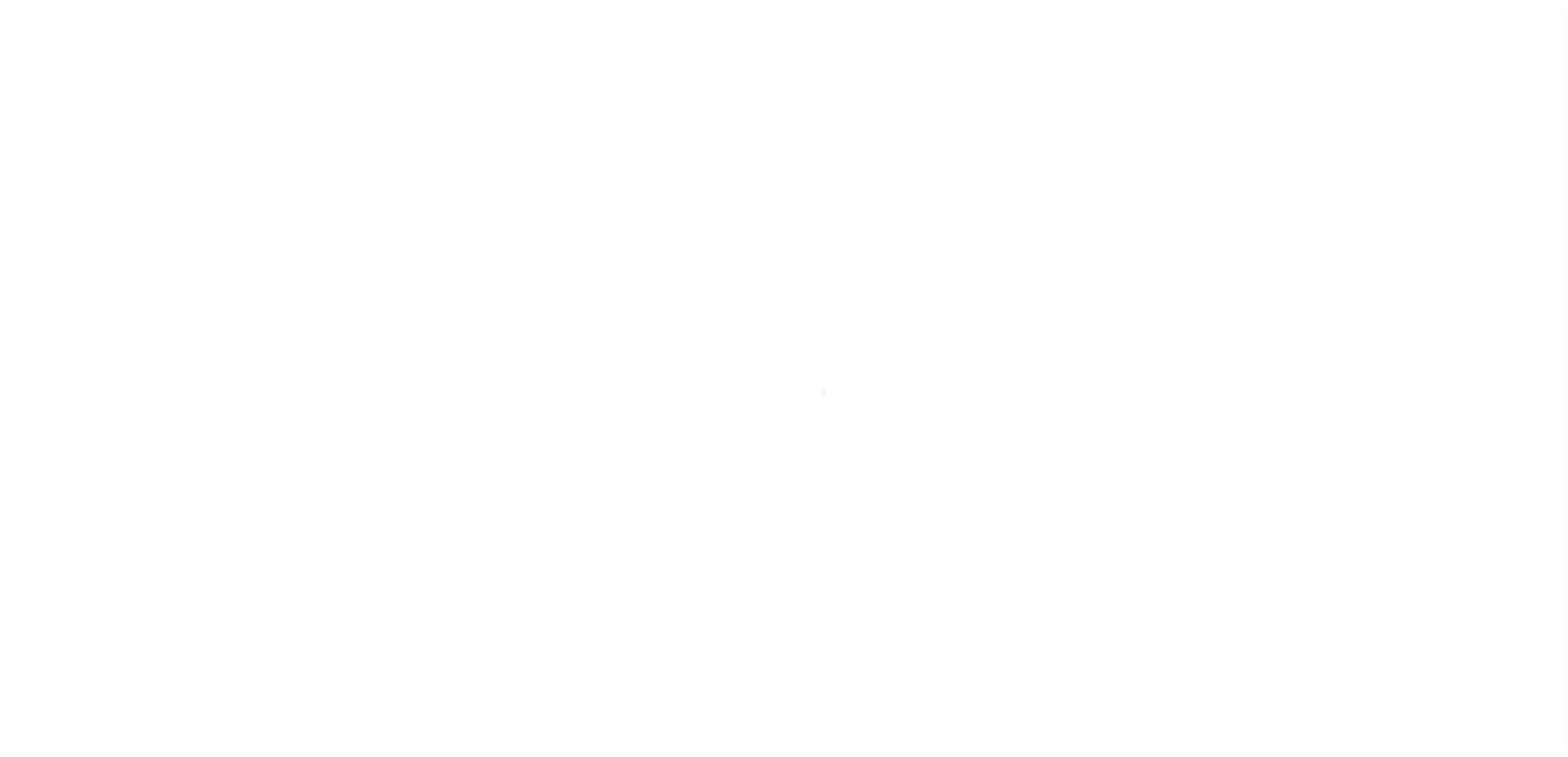
select select "SFP"
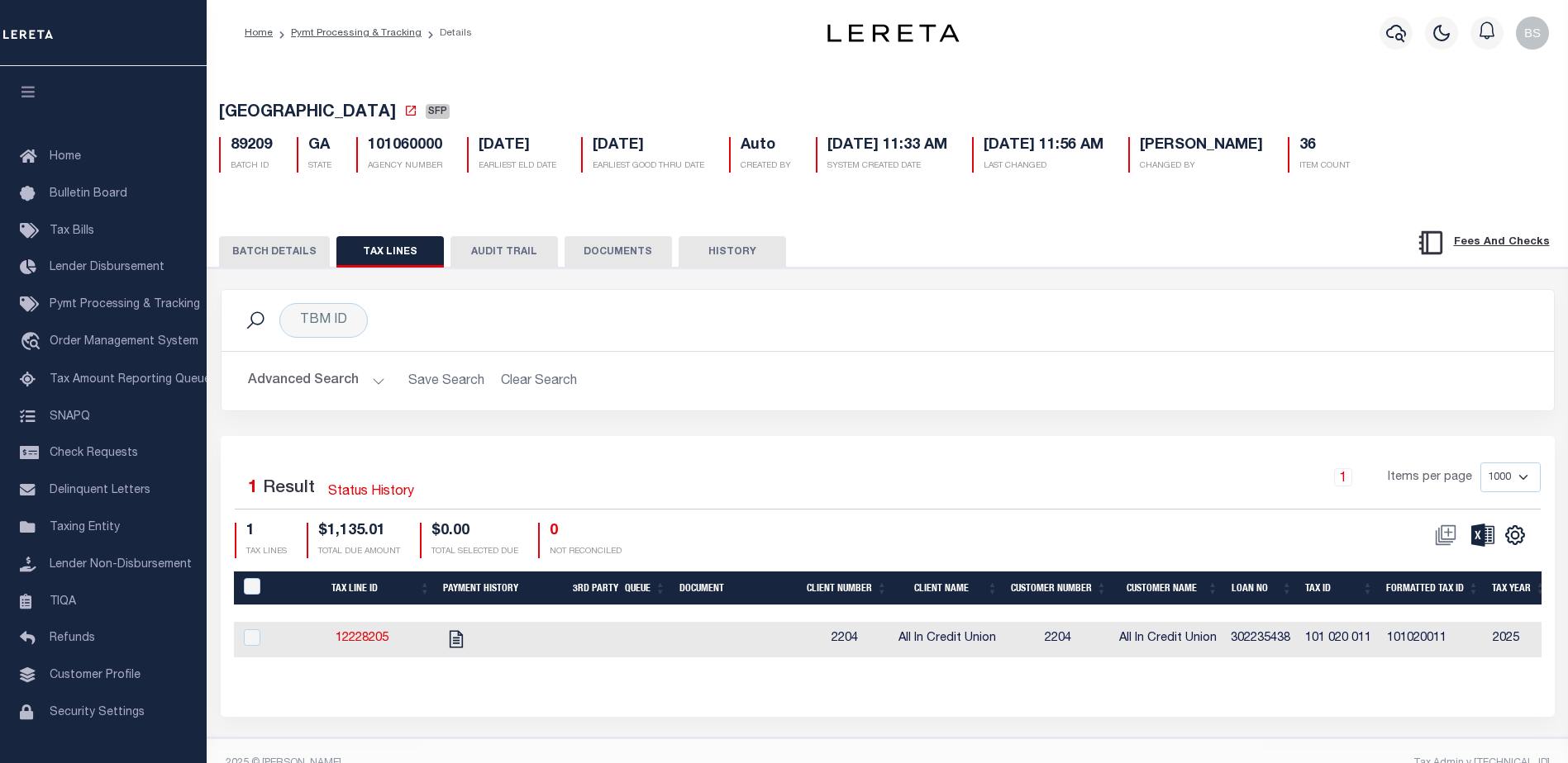
click at [254, 255] on button "BATCH DETAILS" at bounding box center [274, 252] width 110 height 31
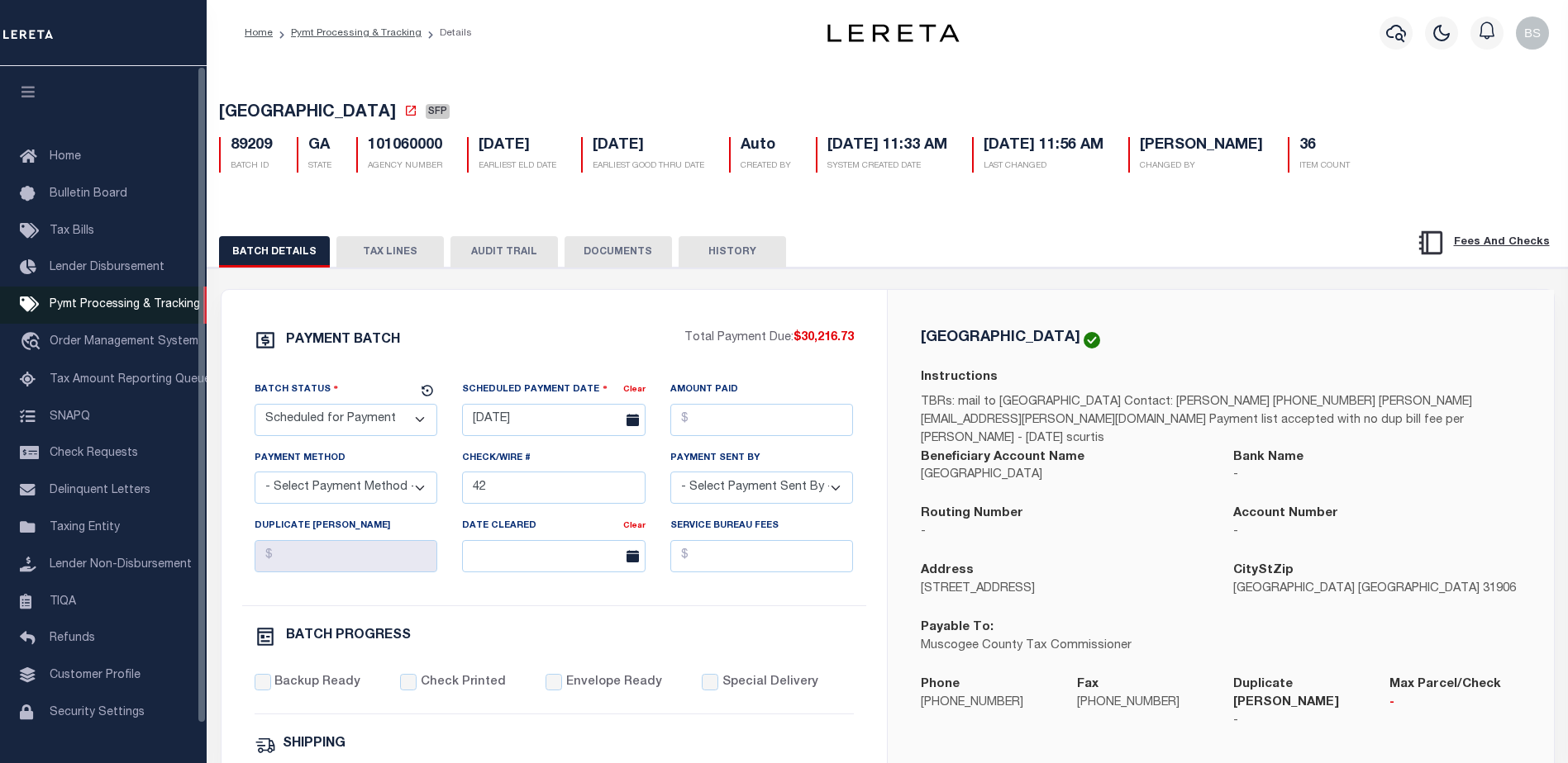
click at [89, 305] on span "Pymt Processing & Tracking" at bounding box center [124, 304] width 150 height 11
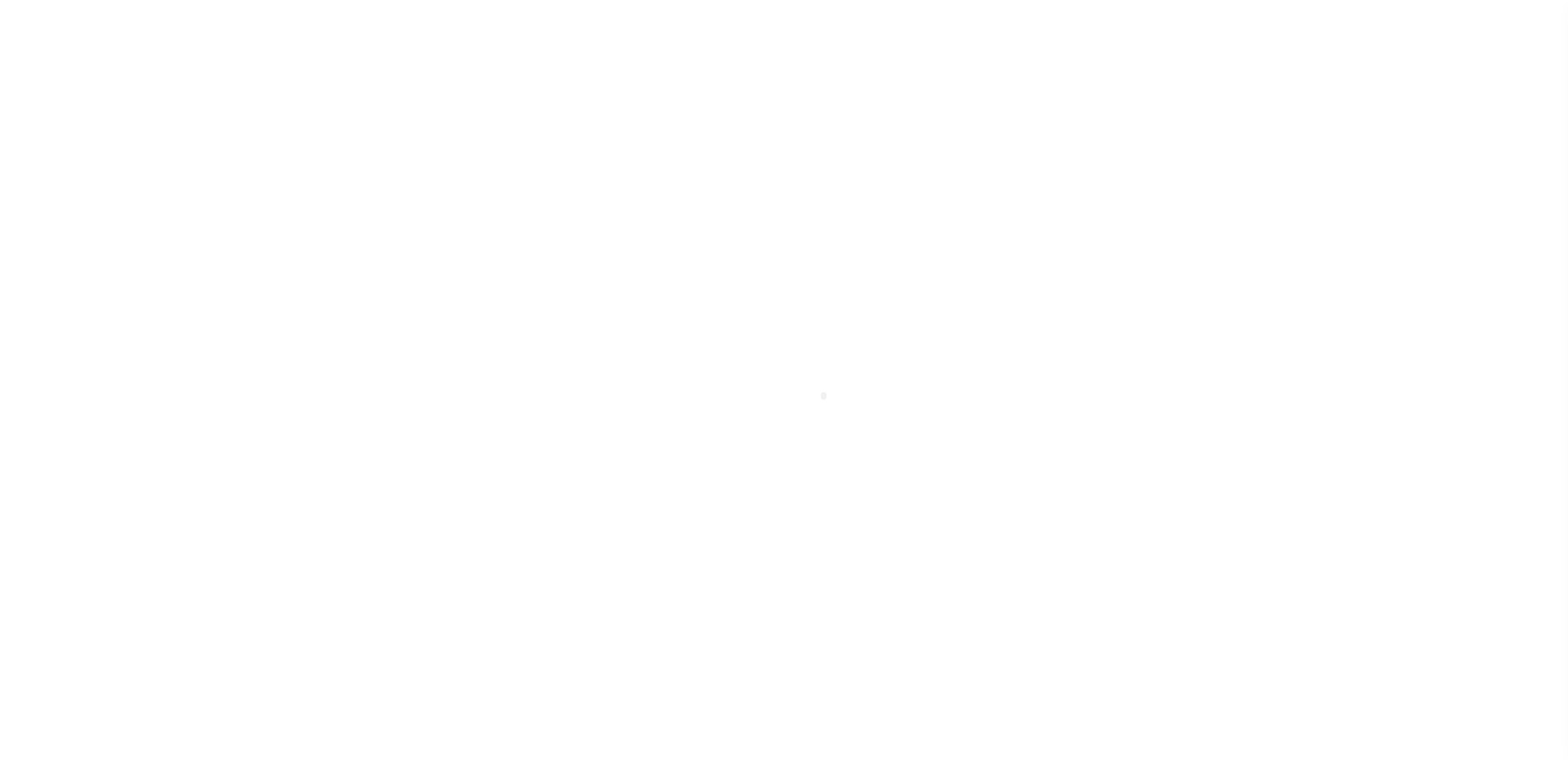
scroll to position [41, 0]
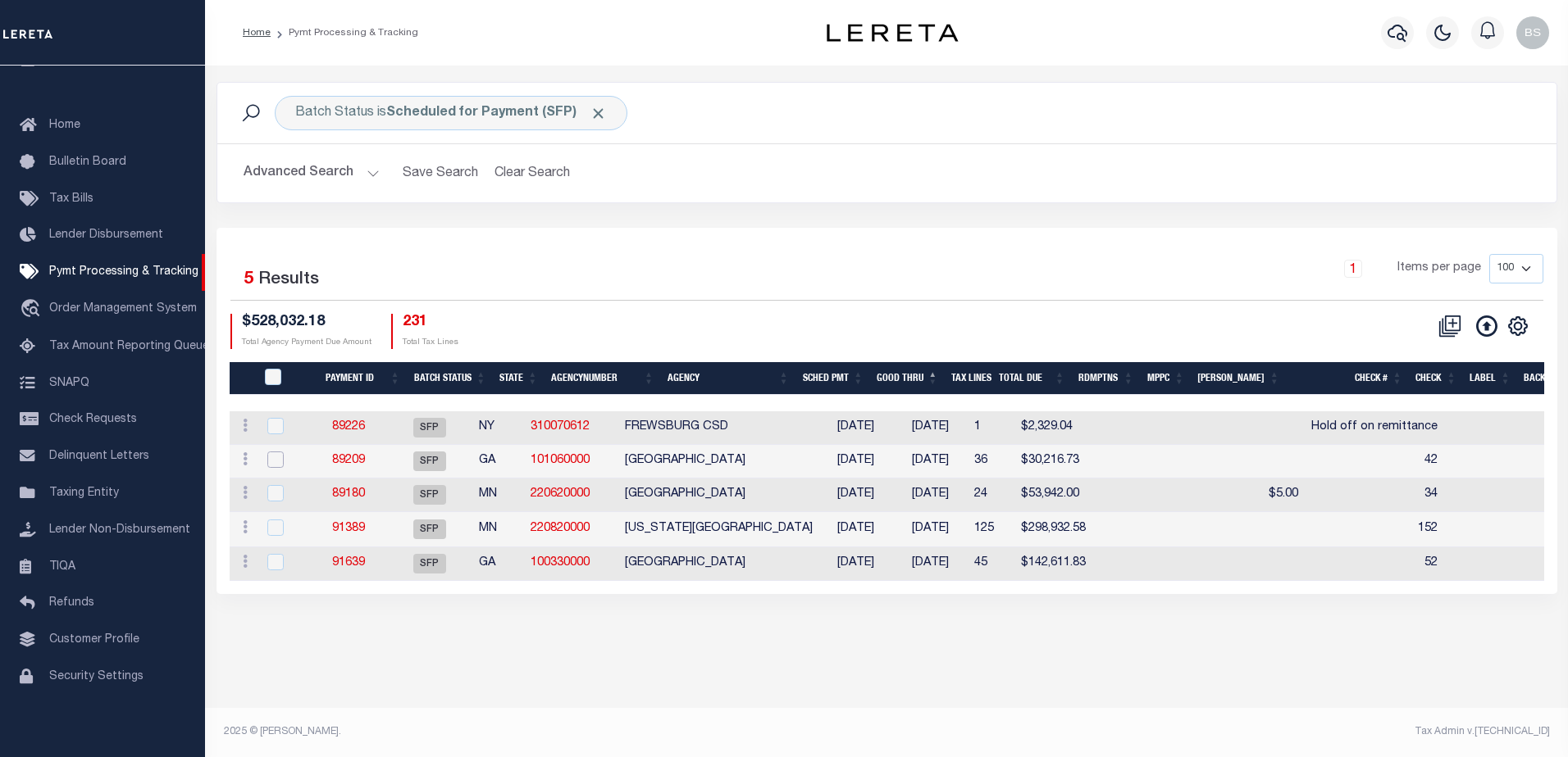
click at [277, 466] on input "checkbox" at bounding box center [275, 459] width 16 height 16
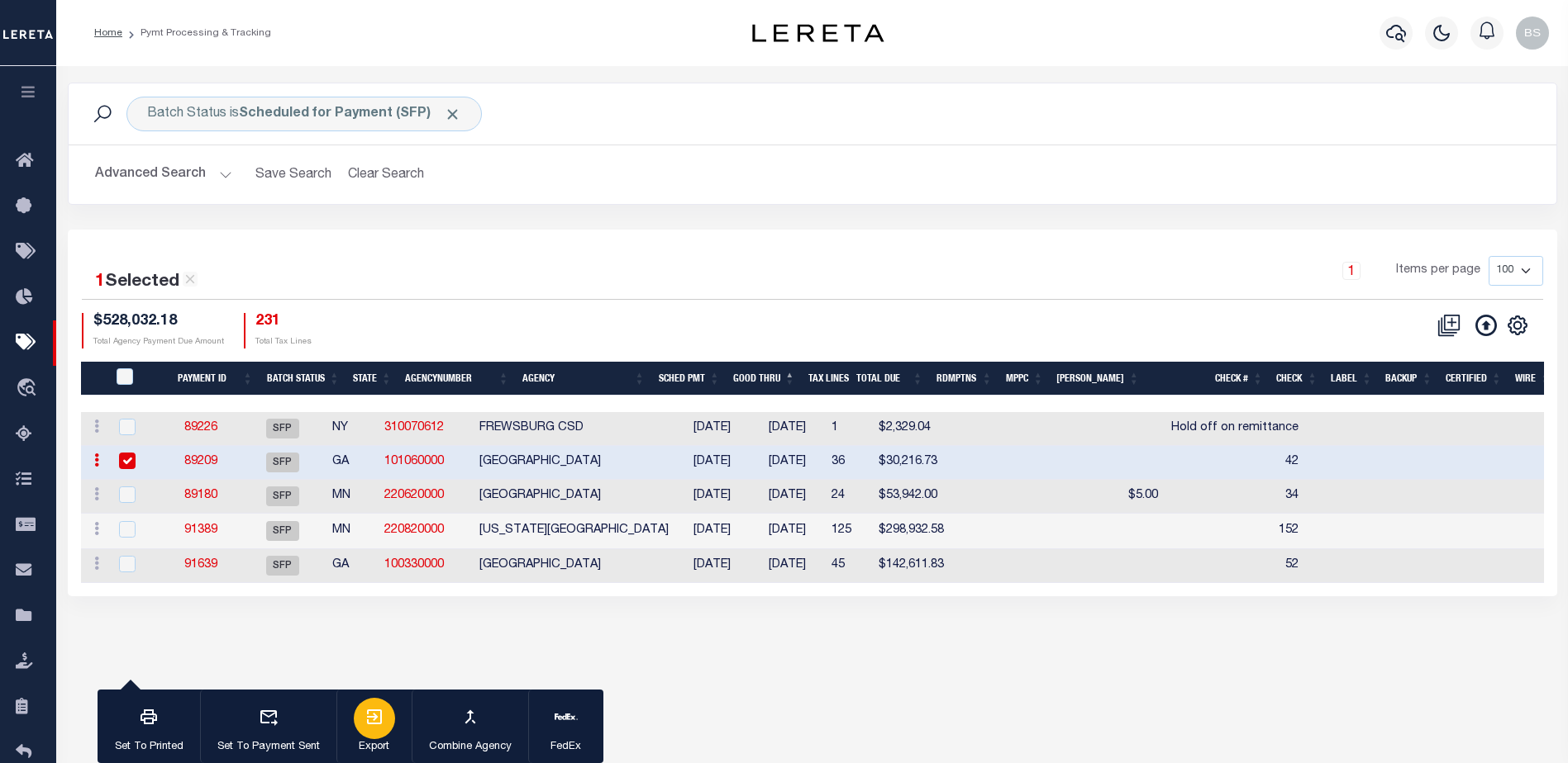
click at [377, 729] on div "button" at bounding box center [374, 719] width 41 height 41
click at [131, 465] on input "checkbox" at bounding box center [127, 460] width 16 height 16
checkbox input "false"
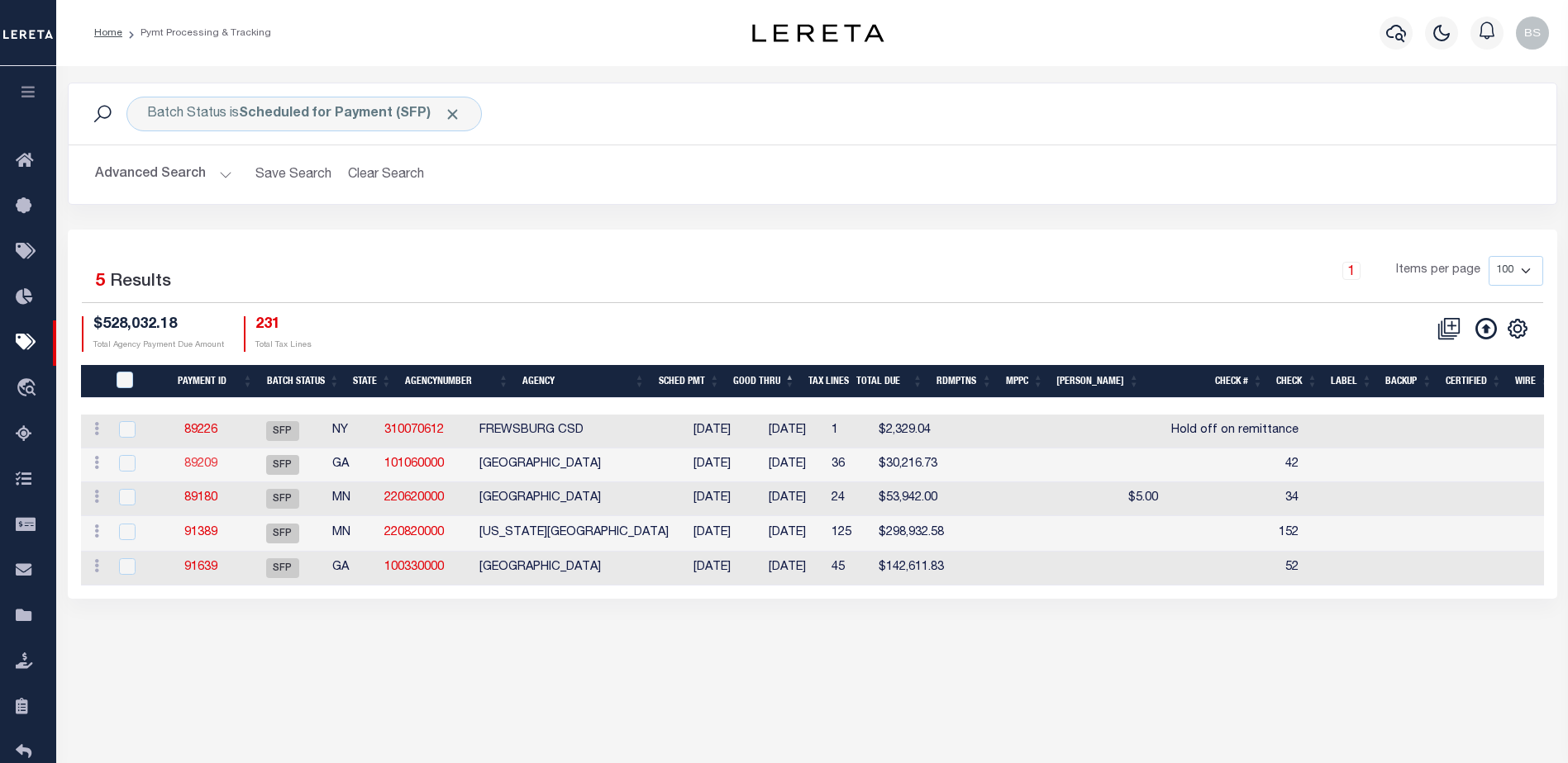
click at [217, 464] on link "89209" at bounding box center [201, 464] width 33 height 11
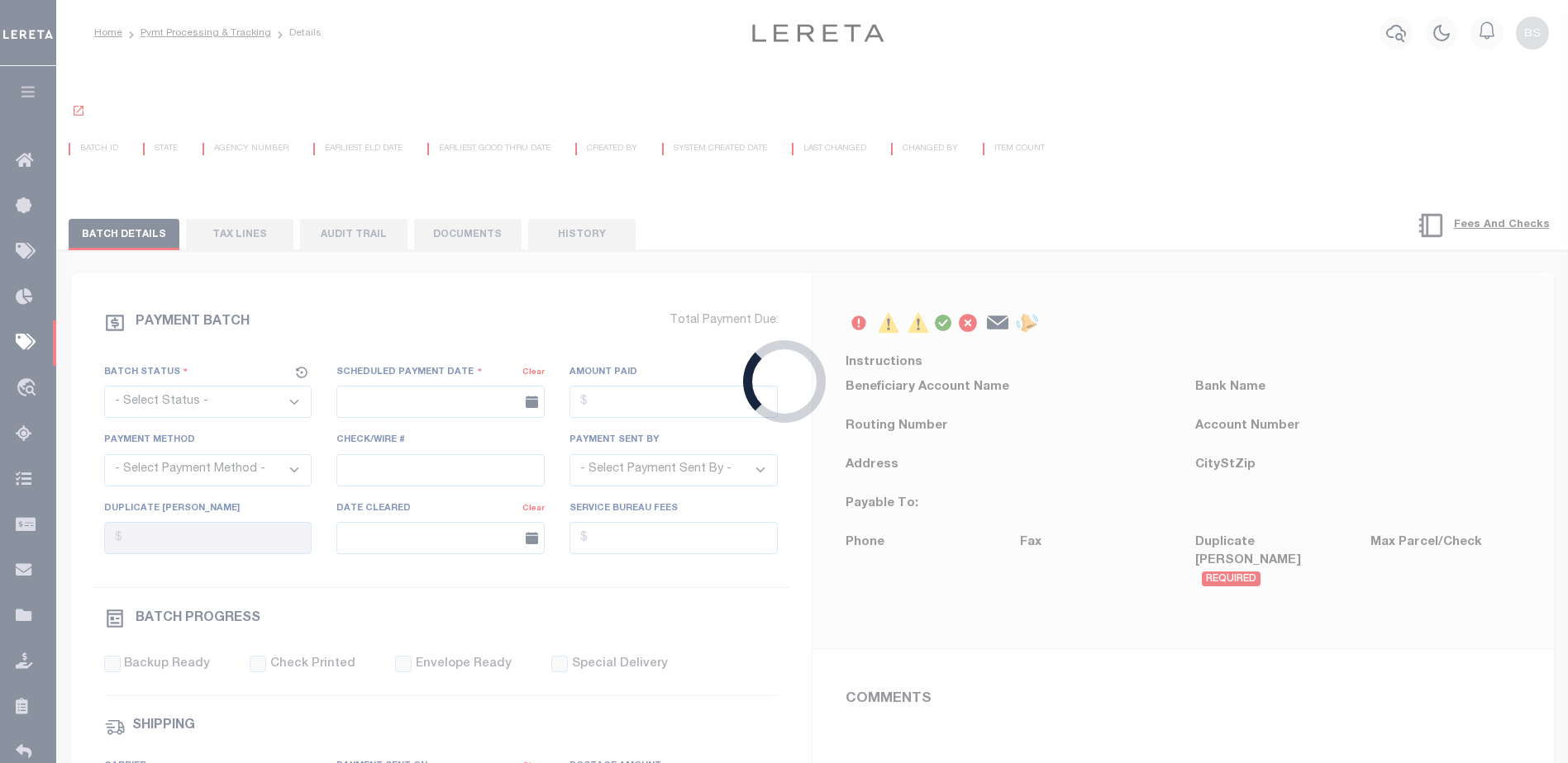
select select "SFP"
type input "[DATE]"
type input "42"
type input "N"
radio input "true"
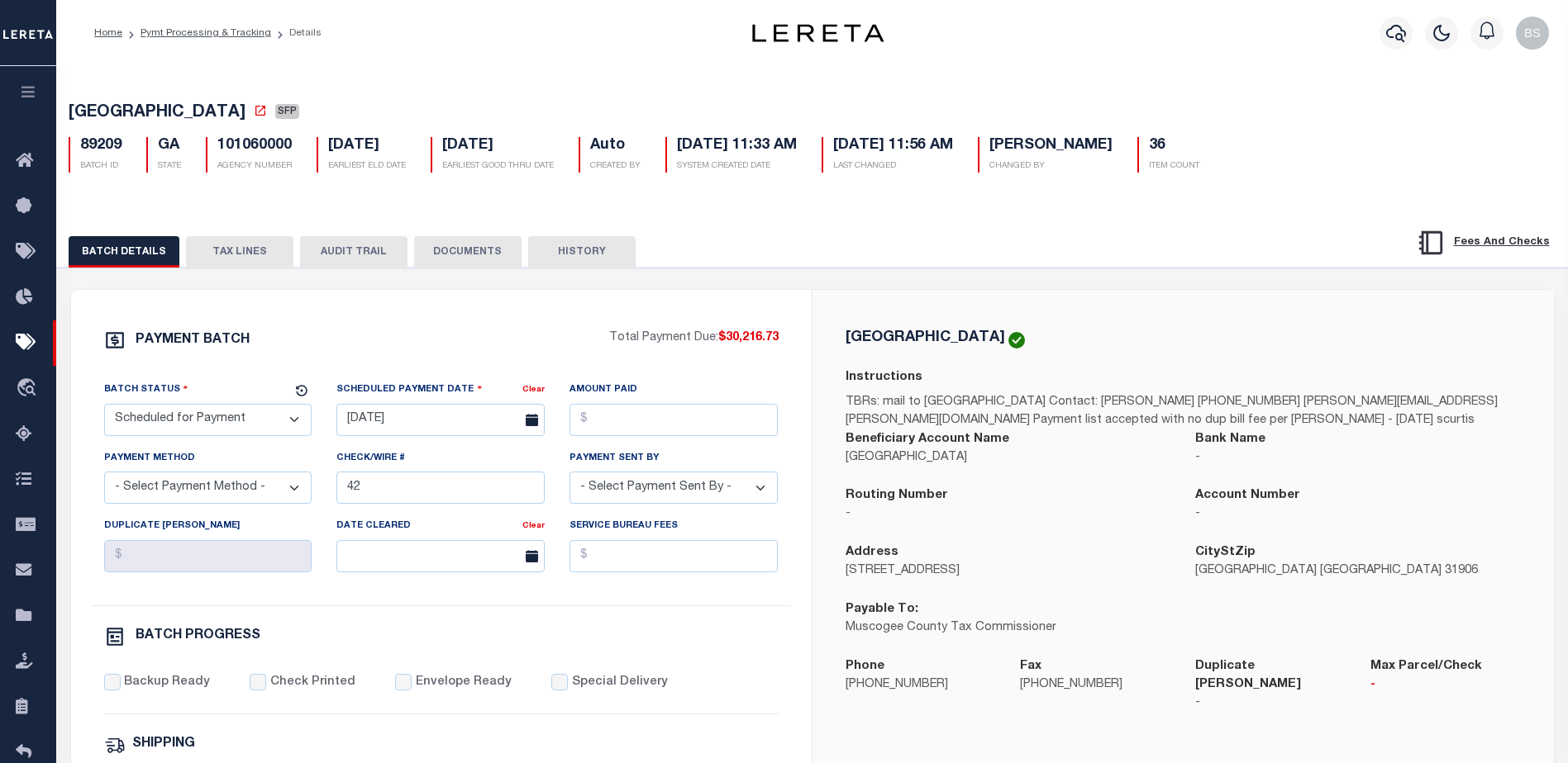
click at [228, 263] on button "TAX LINES" at bounding box center [240, 252] width 108 height 31
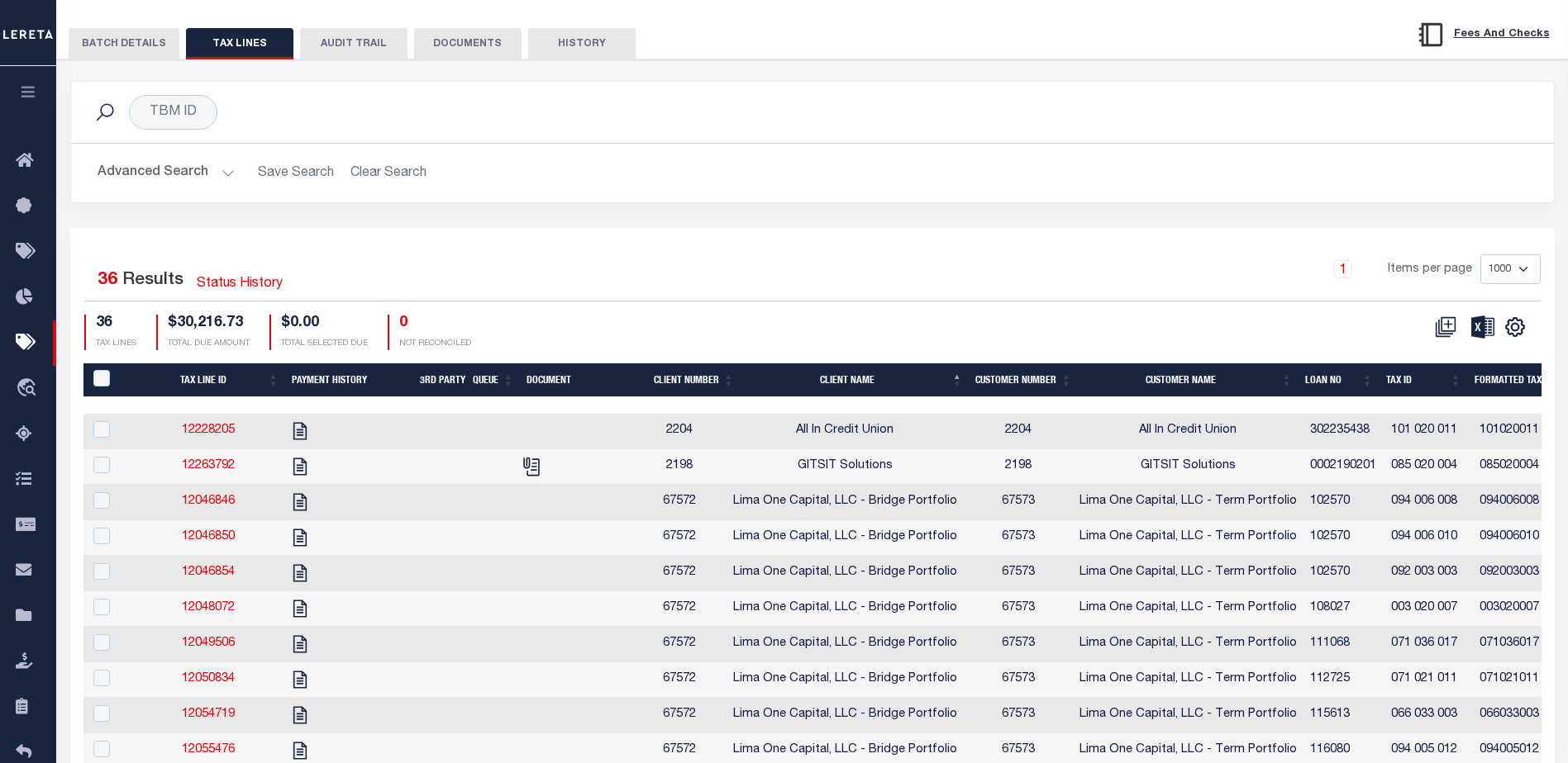
scroll to position [247, 0]
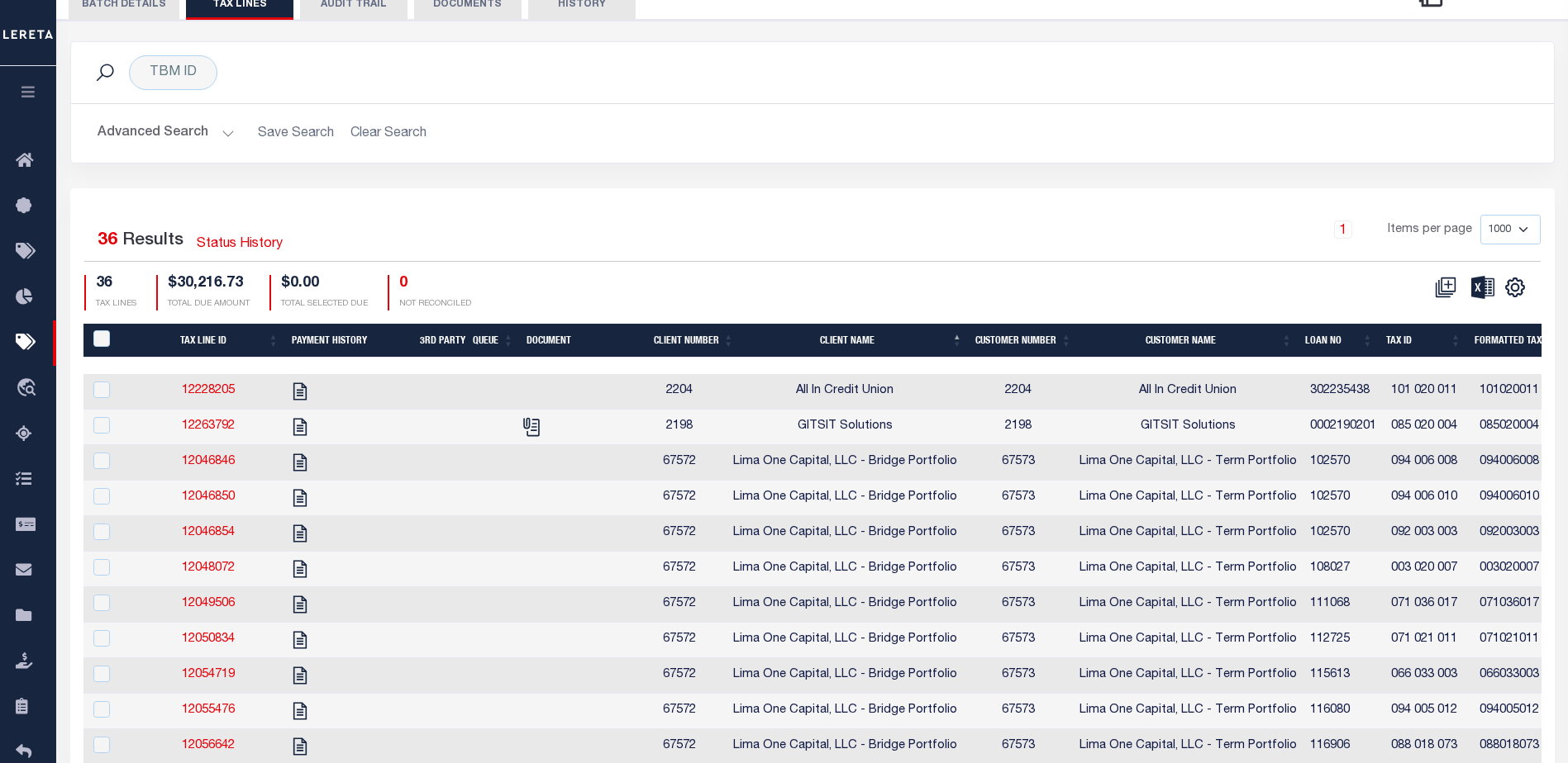
drag, startPoint x: 633, startPoint y: 366, endPoint x: 861, endPoint y: 366, distance: 228.0
click at [861, 366] on div at bounding box center [1577, 366] width 2988 height 16
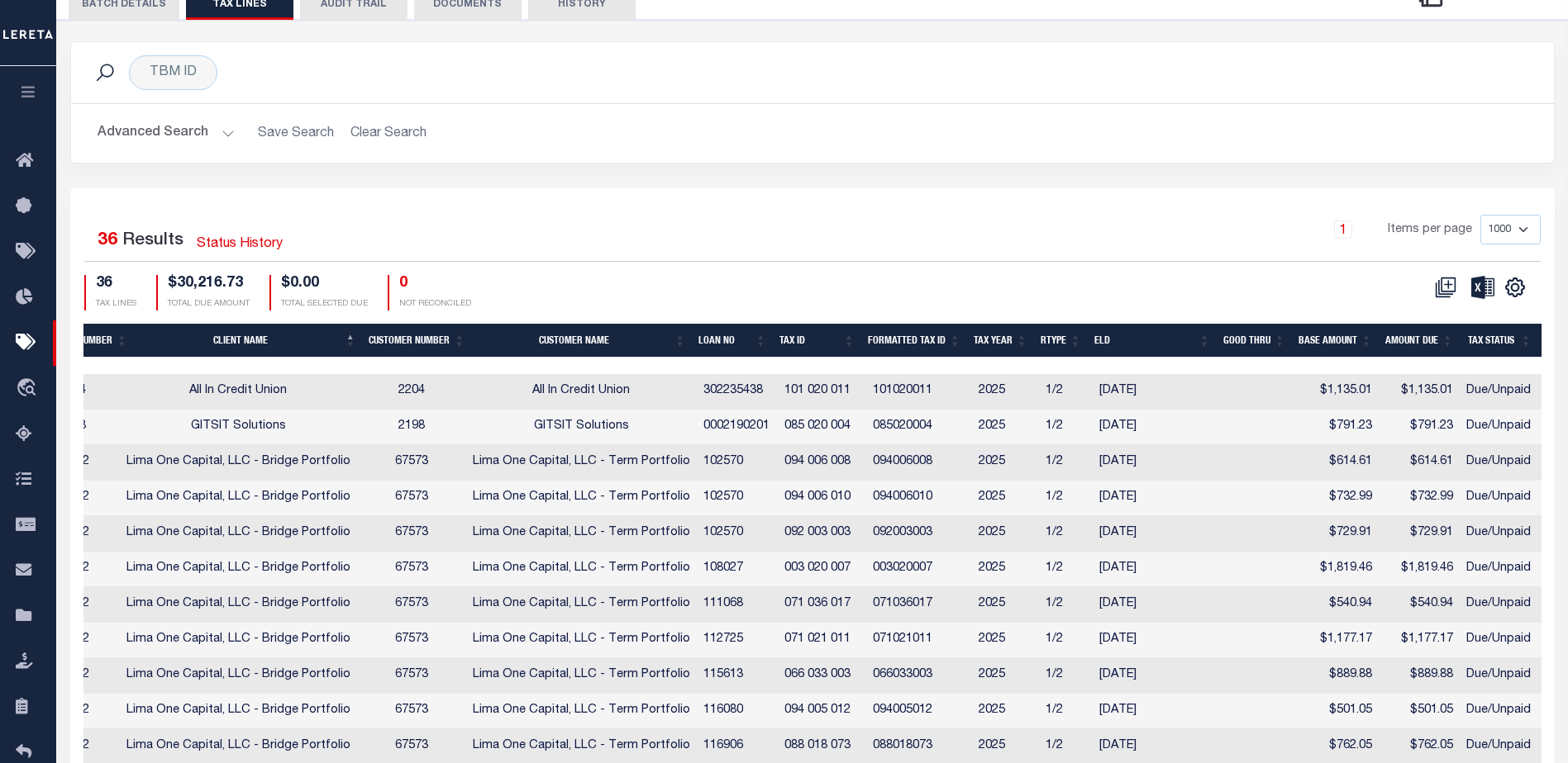
scroll to position [0, 0]
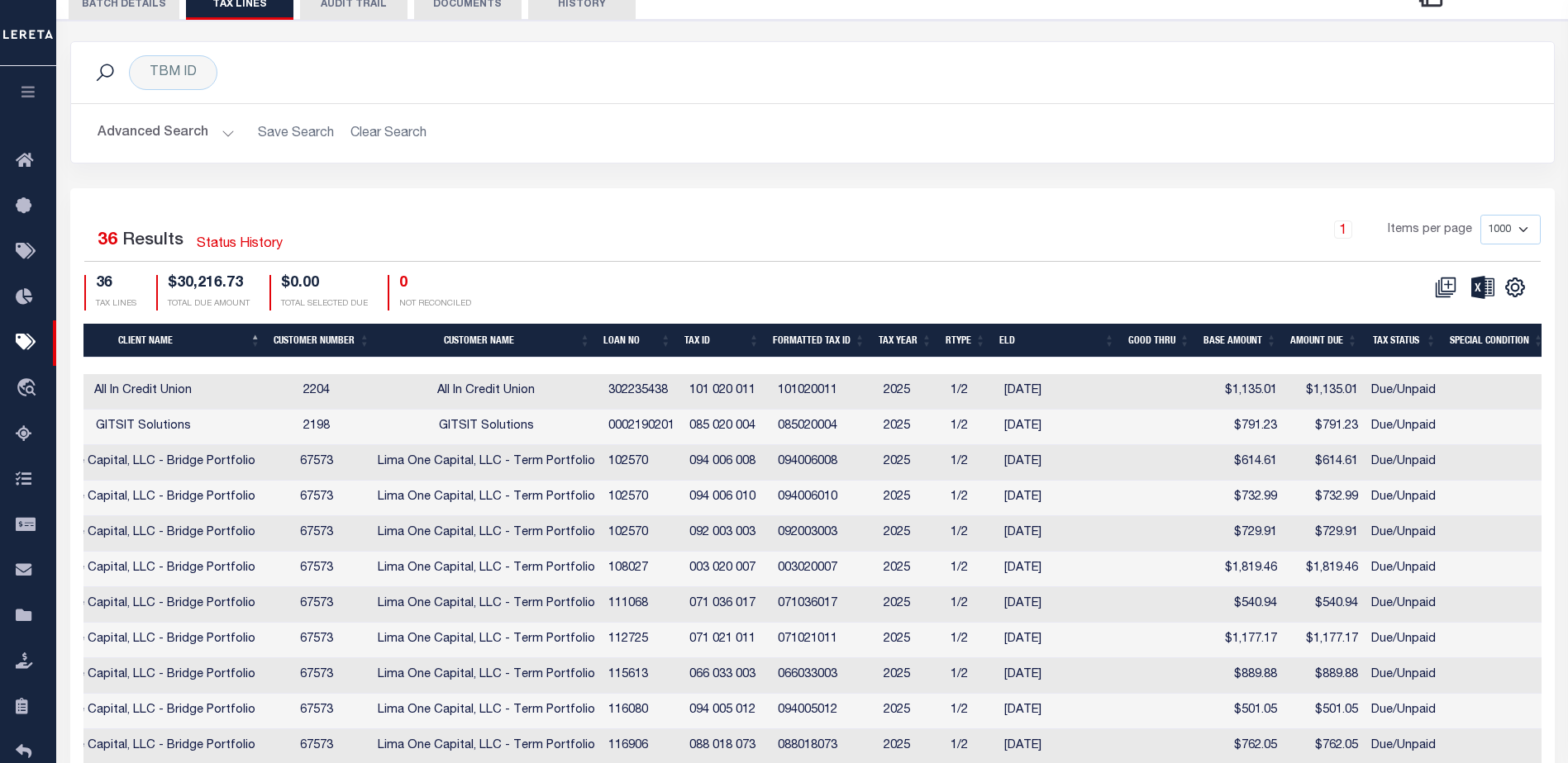
click at [697, 341] on th "Tax ID" at bounding box center [722, 341] width 89 height 34
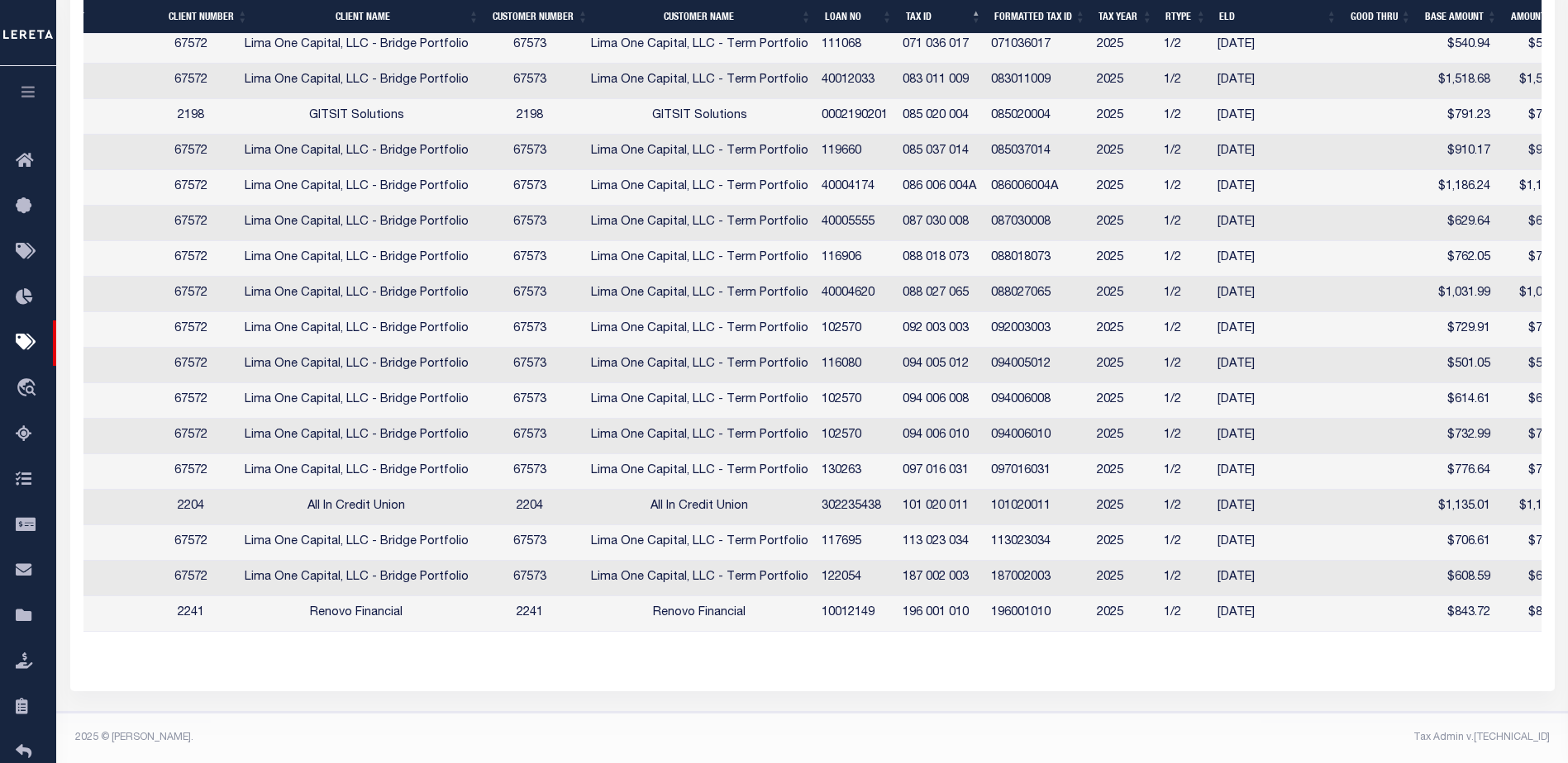
scroll to position [0, 191]
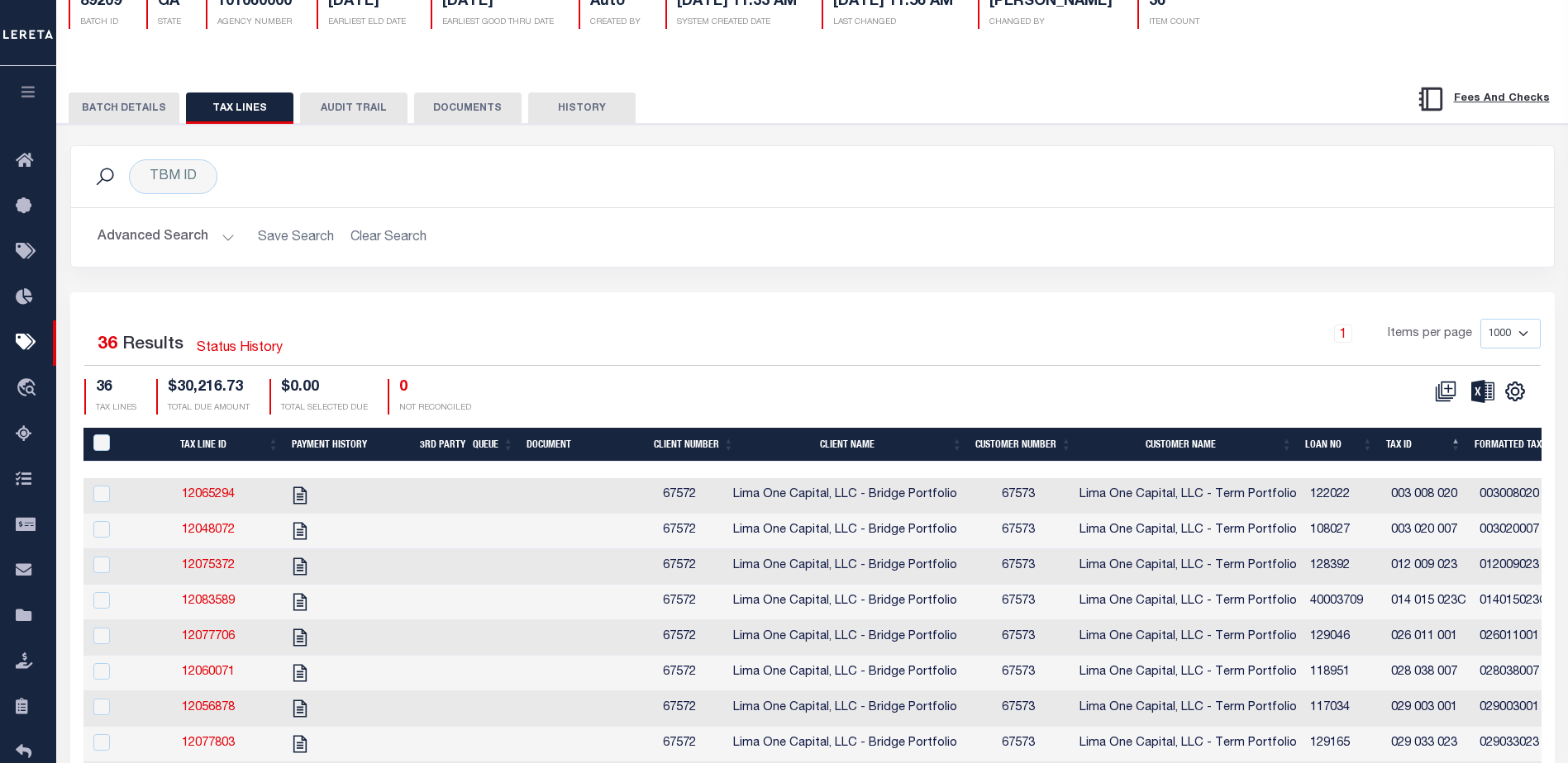
click at [121, 116] on button "BATCH DETAILS" at bounding box center [124, 108] width 110 height 31
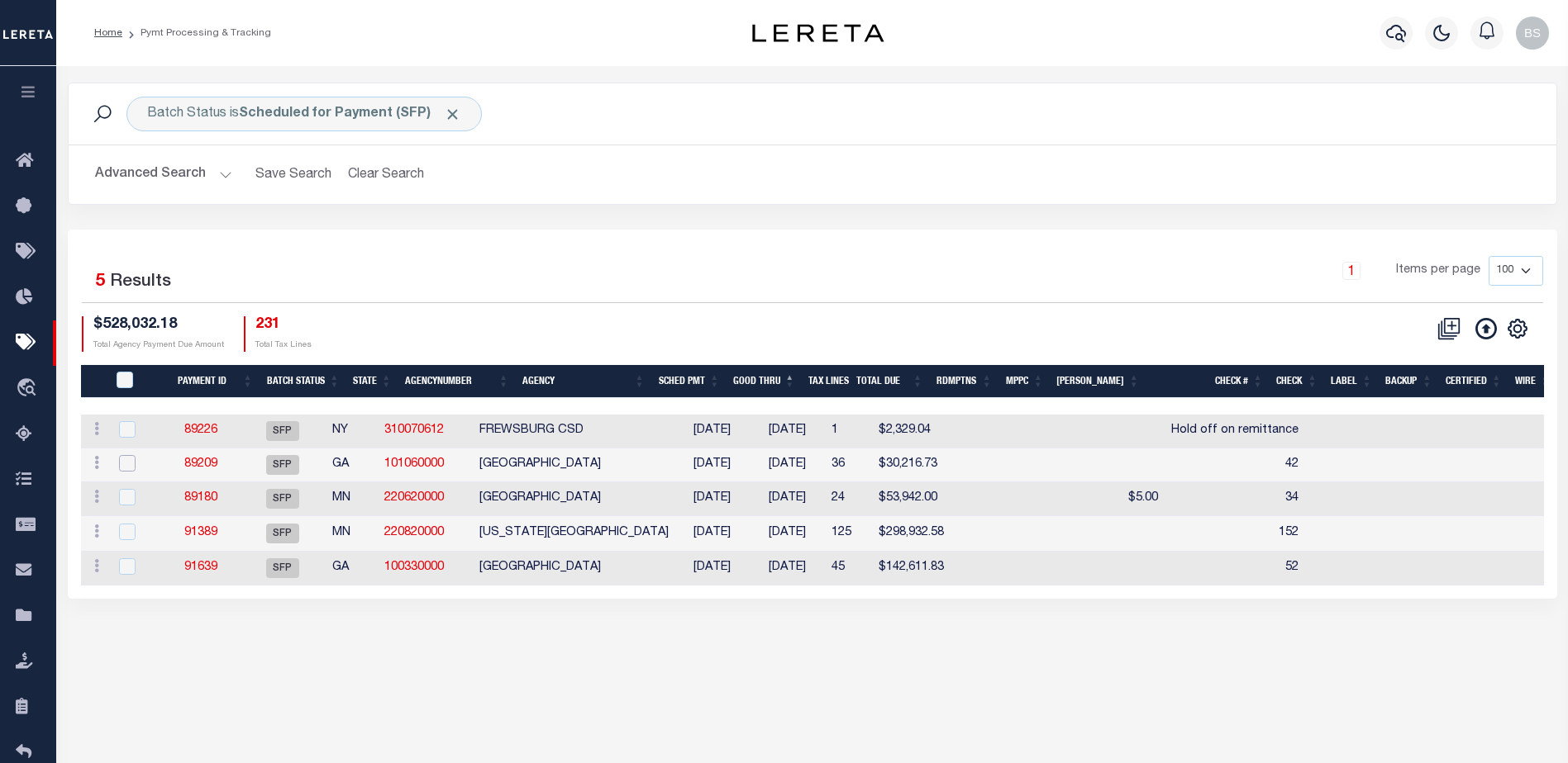
click at [128, 465] on input "checkbox" at bounding box center [127, 463] width 16 height 16
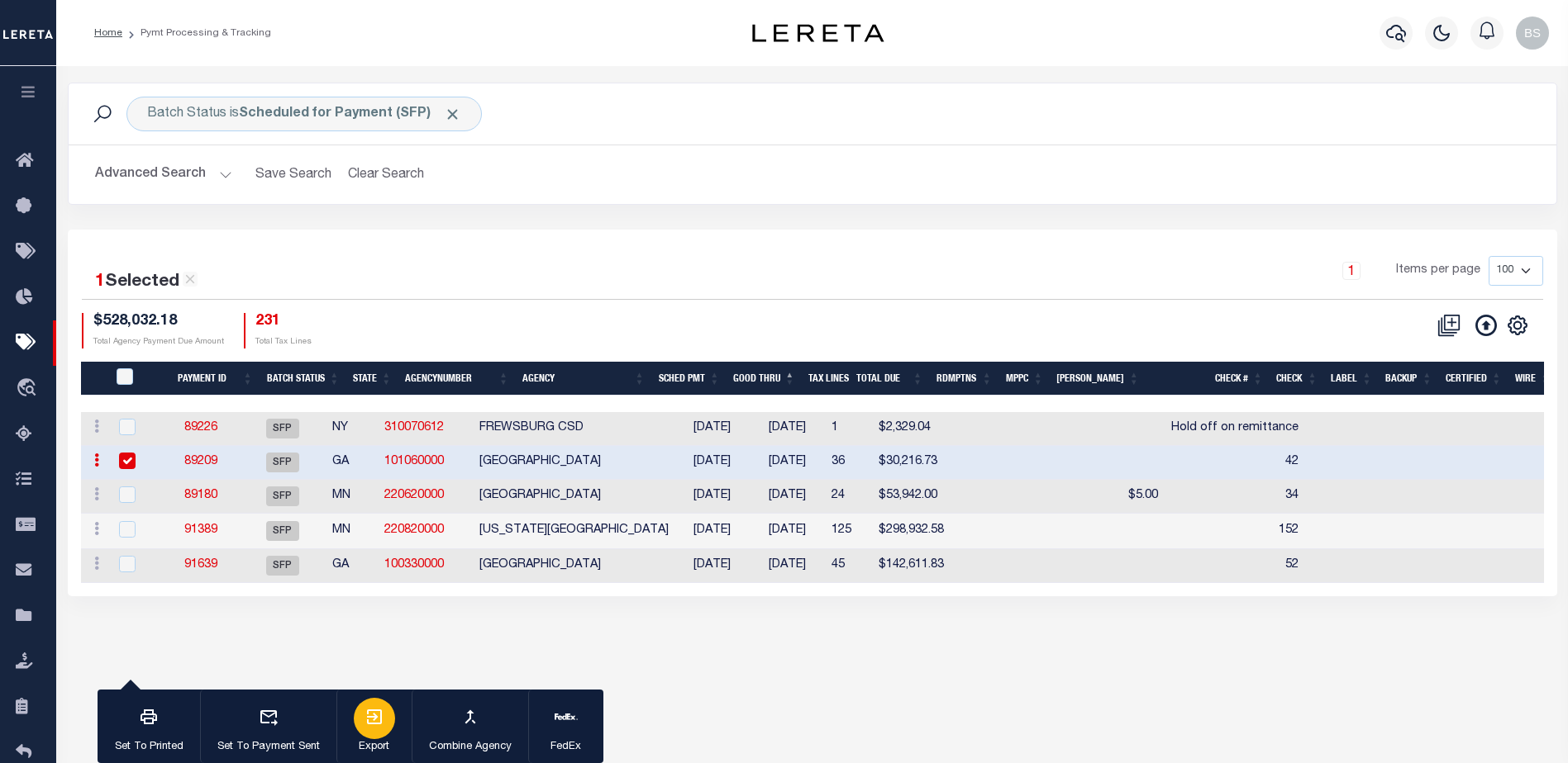
click at [371, 754] on p "Export" at bounding box center [374, 747] width 41 height 16
drag, startPoint x: 127, startPoint y: 459, endPoint x: -40, endPoint y: 378, distance: 185.6
click at [0, 378] on html "Home Pymt Processing & Tracking Profile" at bounding box center [784, 438] width 1568 height 876
click at [130, 455] on input "checkbox" at bounding box center [127, 460] width 16 height 16
checkbox input "false"
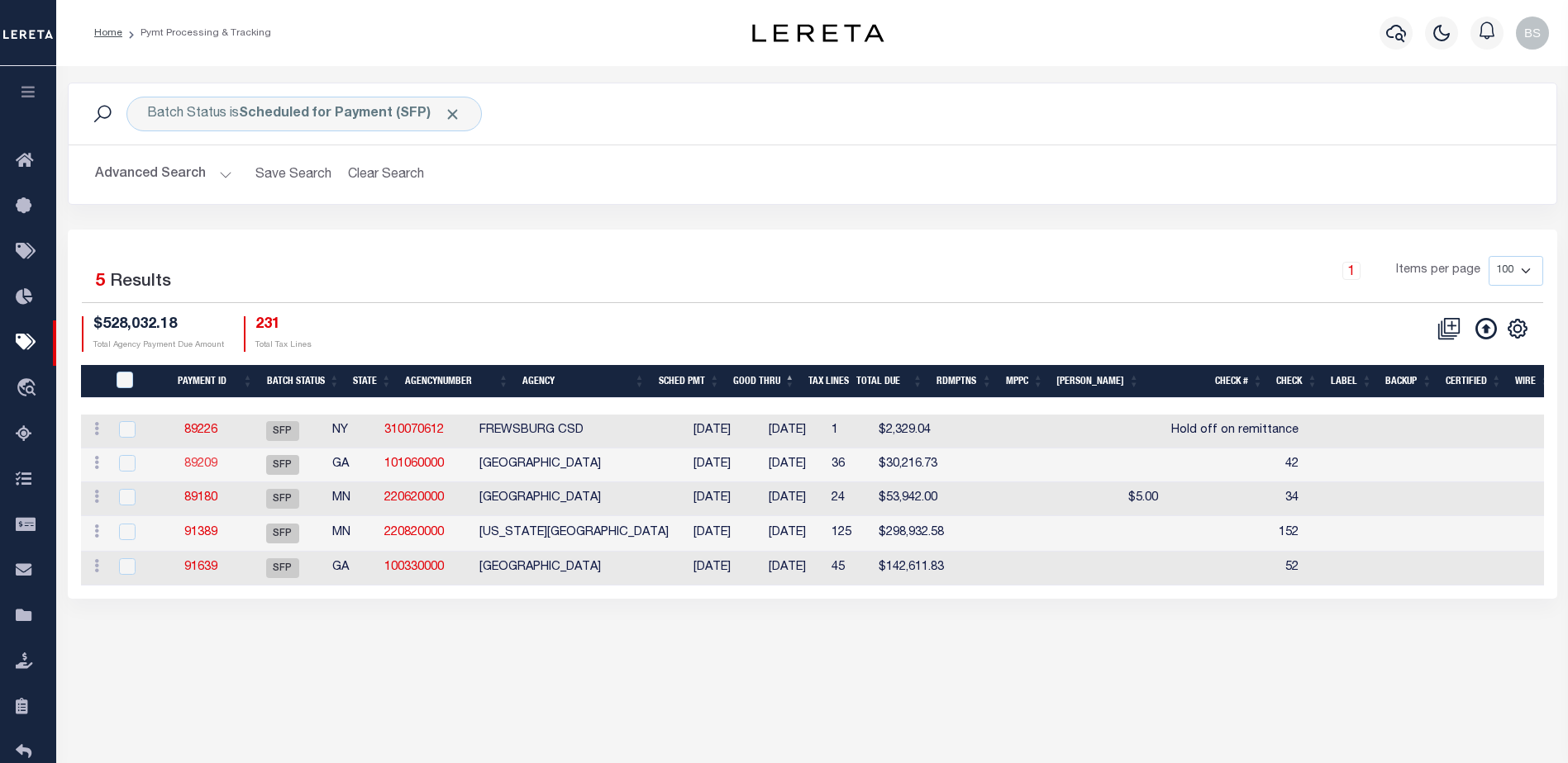
click at [208, 461] on link "89209" at bounding box center [201, 464] width 33 height 11
click at [217, 465] on link "89209" at bounding box center [201, 464] width 33 height 11
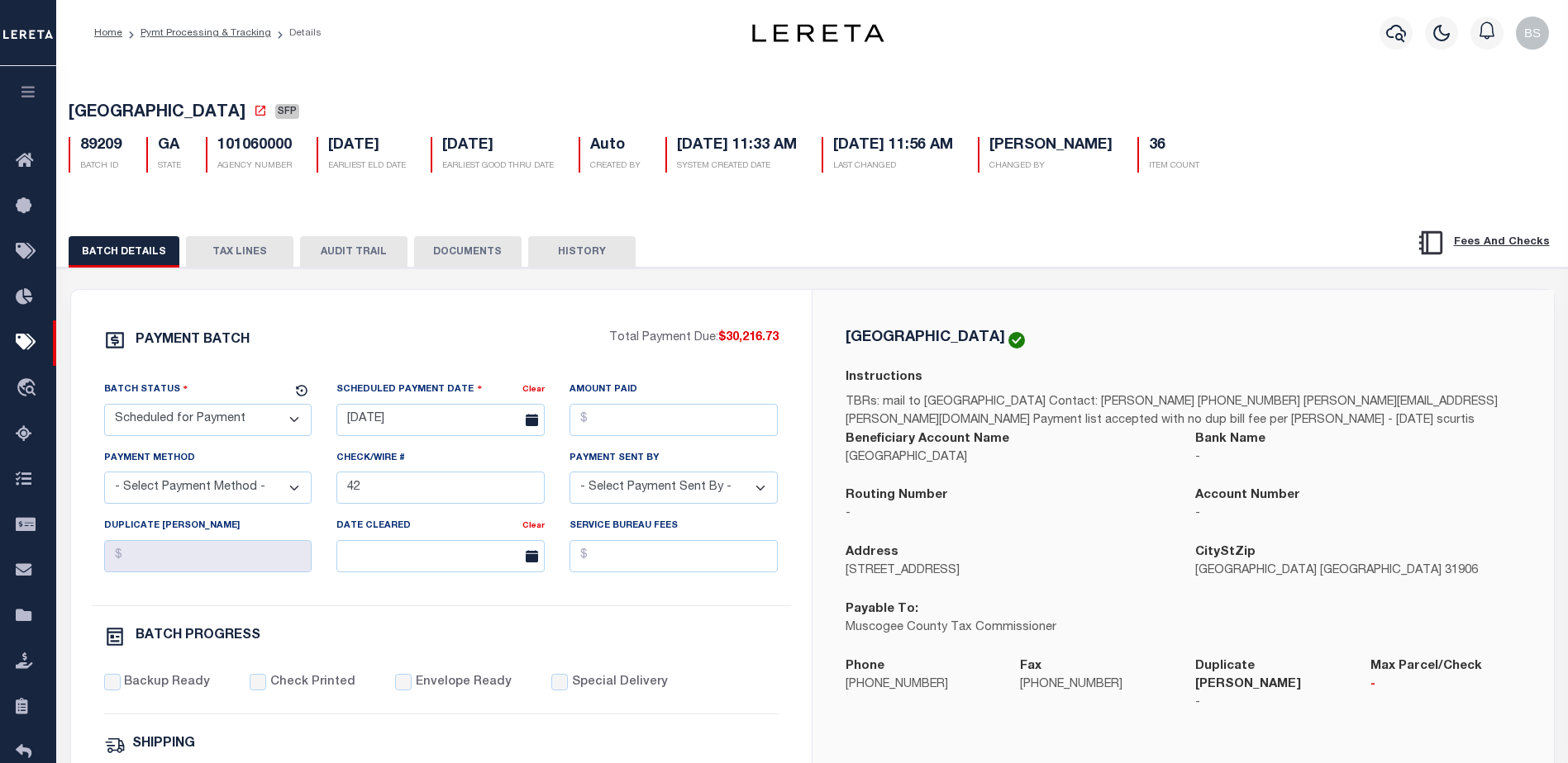
click at [264, 257] on button "TAX LINES" at bounding box center [240, 252] width 108 height 31
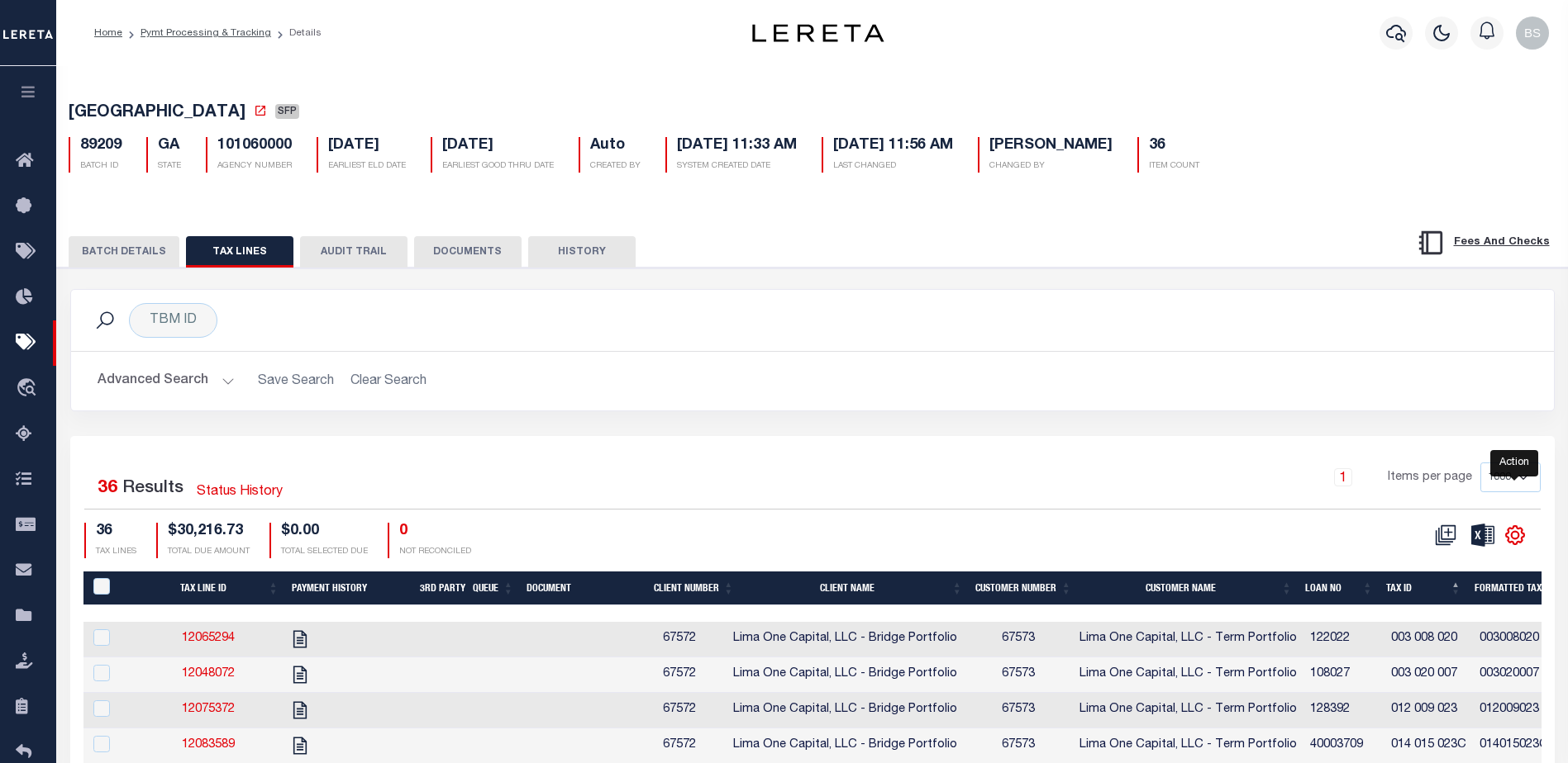
click at [1513, 535] on icon "" at bounding box center [1515, 535] width 22 height 22
click at [1413, 325] on link "CSV" at bounding box center [1446, 314] width 161 height 32
